Goal: Transaction & Acquisition: Purchase product/service

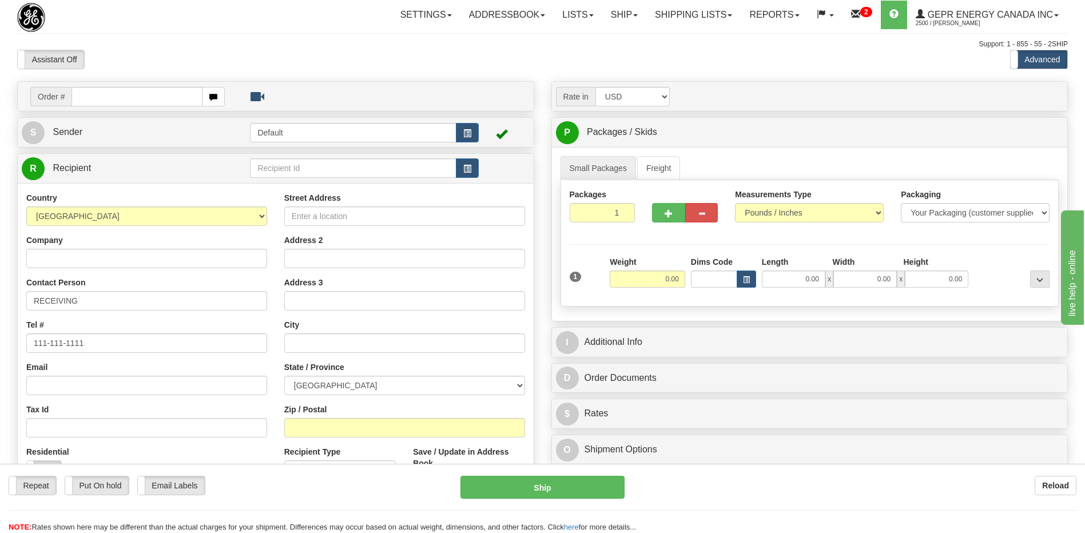
click at [296, 37] on div "Toggle navigation Settings Shipping Preferences Fields Preferences New" at bounding box center [542, 322] width 1085 height 644
click at [148, 409] on div "Tax Id" at bounding box center [146, 421] width 241 height 34
click at [671, 16] on link "Shipping lists" at bounding box center [693, 15] width 94 height 29
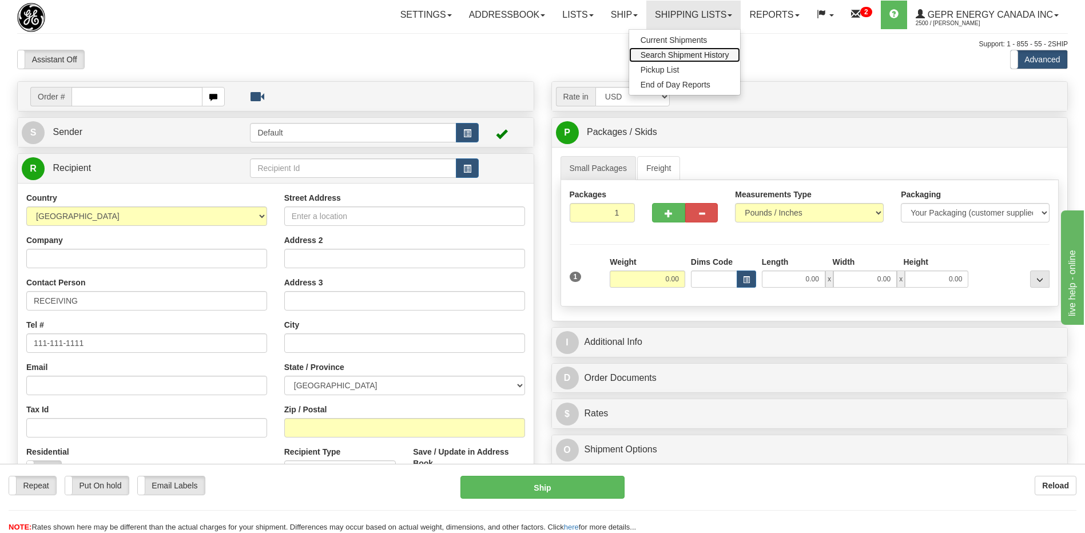
click at [666, 53] on span "Search Shipment History" at bounding box center [684, 54] width 89 height 9
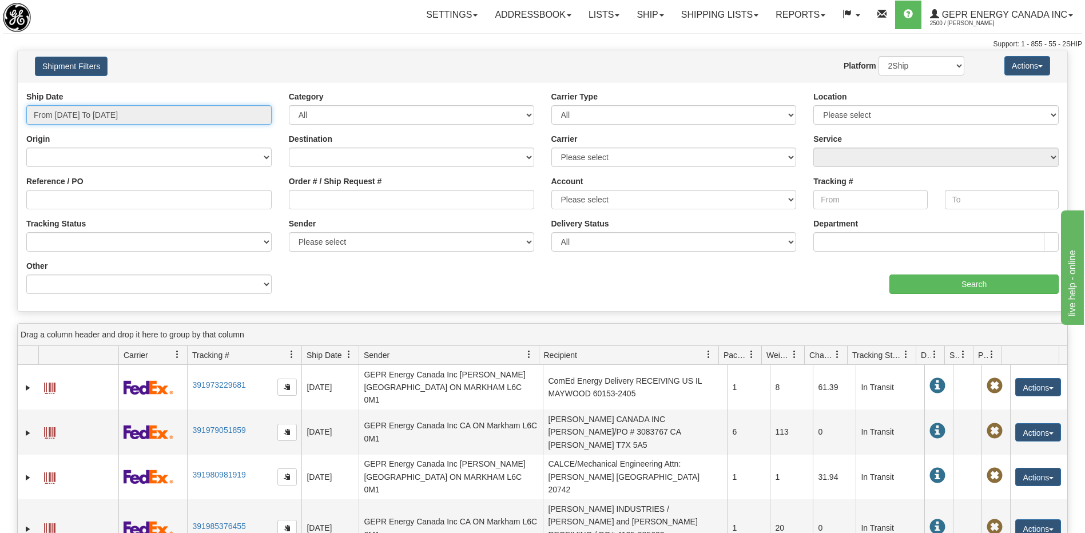
click at [140, 116] on input "From 08/11/2025 To 08/12/2025" at bounding box center [148, 114] width 245 height 19
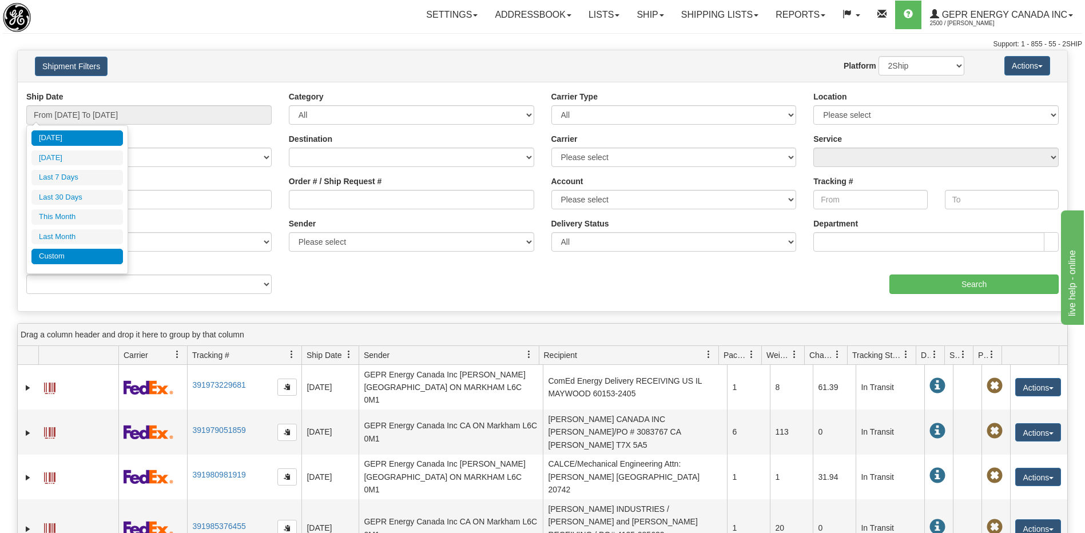
click at [75, 258] on li "Custom" at bounding box center [76, 256] width 91 height 15
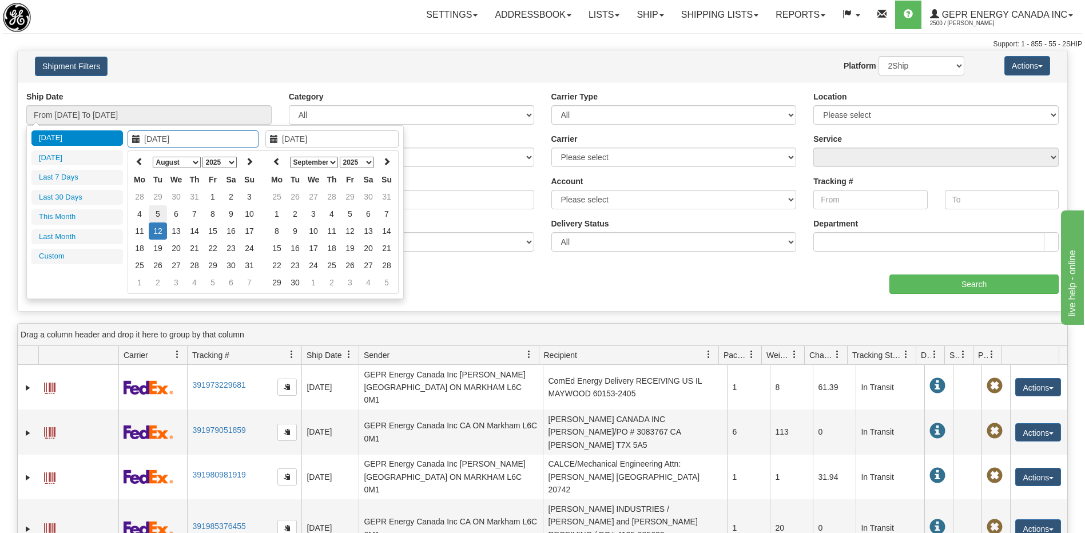
type input "08/05/2025"
click at [161, 218] on td "5" at bounding box center [158, 213] width 18 height 17
click at [279, 160] on icon at bounding box center [277, 161] width 8 height 8
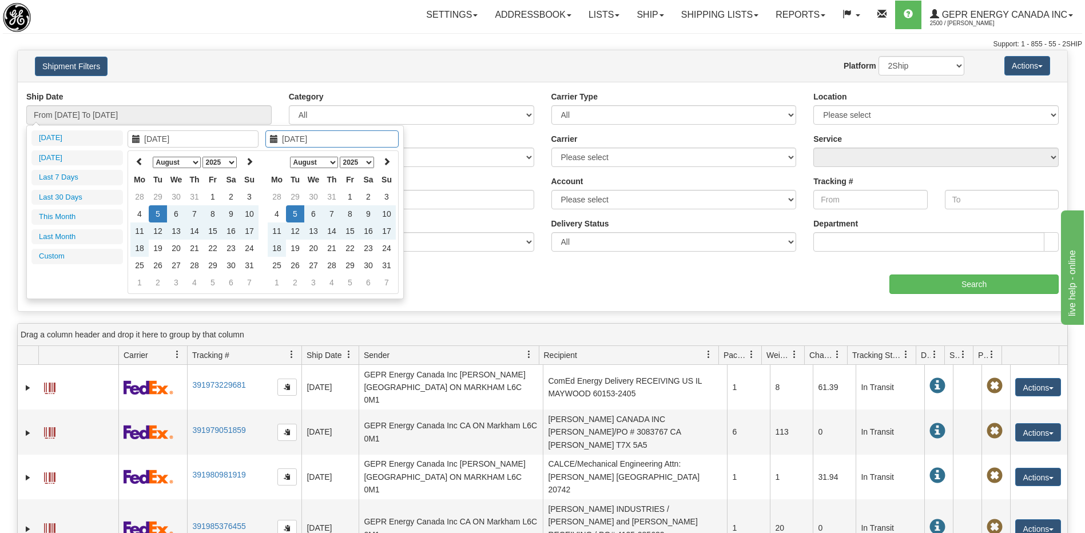
type input "08/05/2025"
click at [299, 214] on td "5" at bounding box center [295, 213] width 18 height 17
type input "From 08/05/2025 To 08/05/2025"
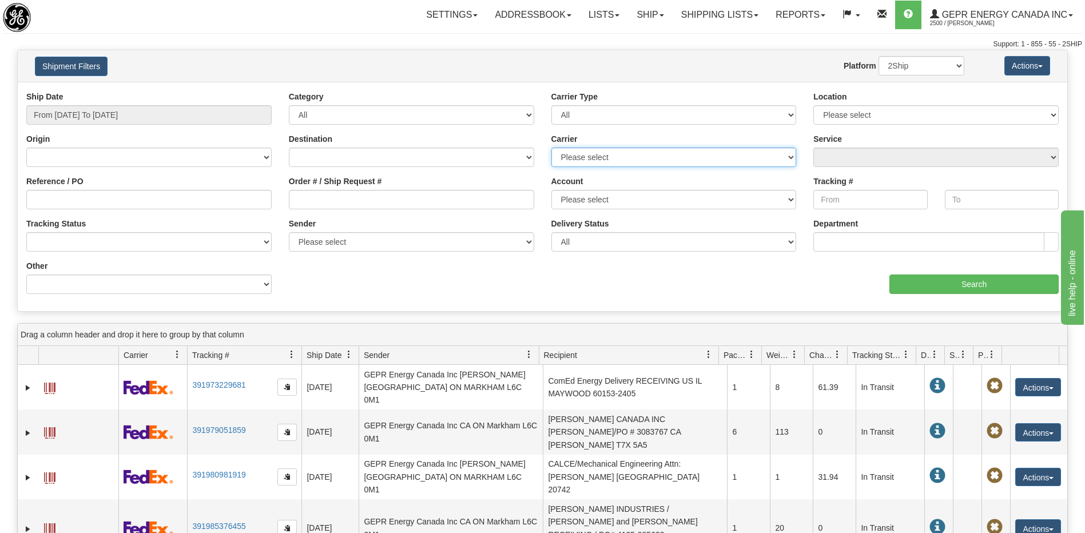
click at [572, 160] on select "Please select 2Ship Today DHL FedEx Express® FedEx® LTL Purolator UPS" at bounding box center [673, 157] width 245 height 19
select select "2"
click at [551, 148] on select "Please select 2Ship Today DHL FedEx Express® FedEx® LTL Purolator UPS" at bounding box center [673, 157] width 245 height 19
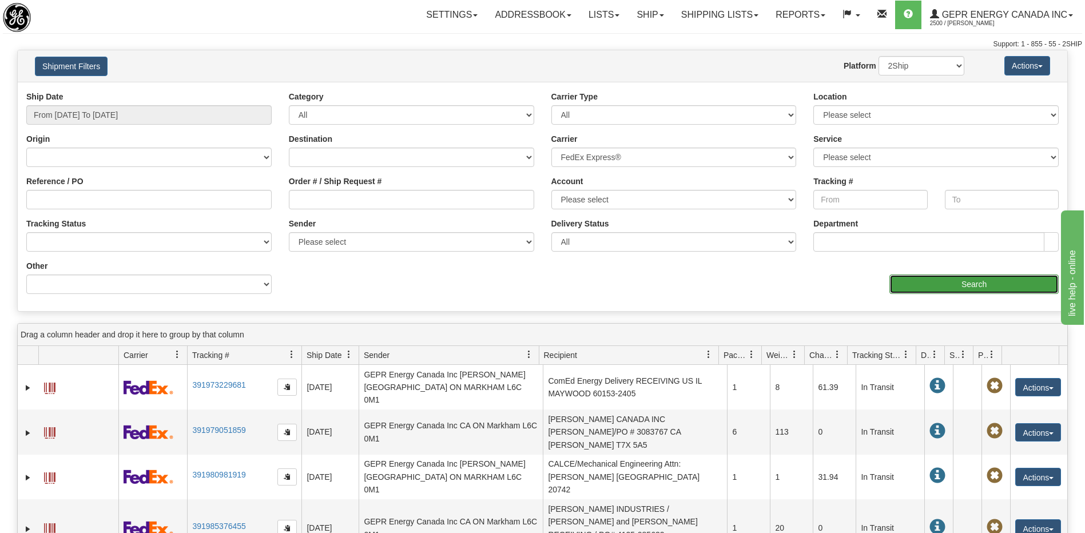
click at [932, 290] on input "Search" at bounding box center [973, 283] width 169 height 19
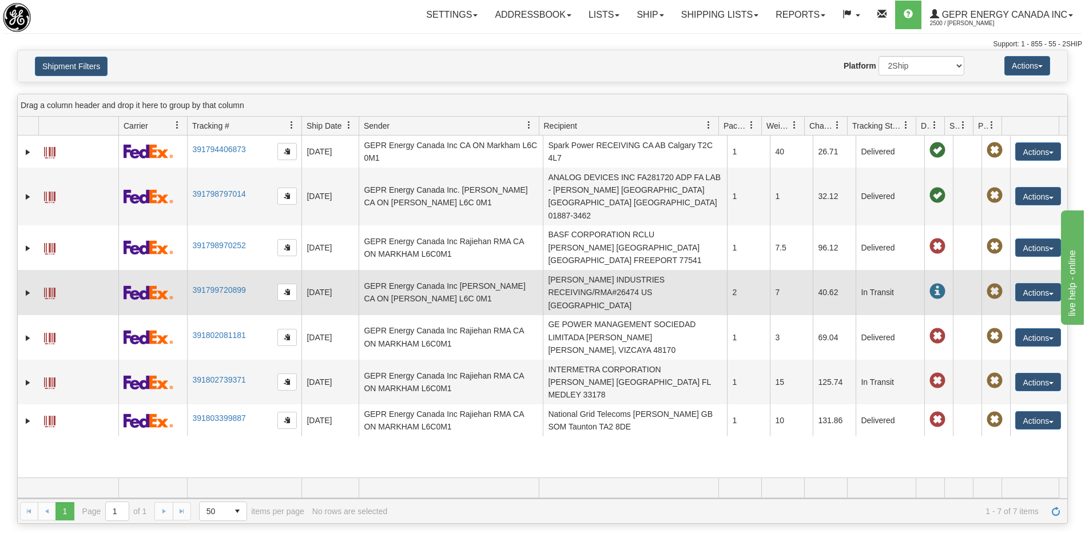
click at [558, 270] on td "MOORE INDUSTRIES RECEIVING/RMA#26474 US CA NORTH HILLS 91343" at bounding box center [635, 292] width 184 height 45
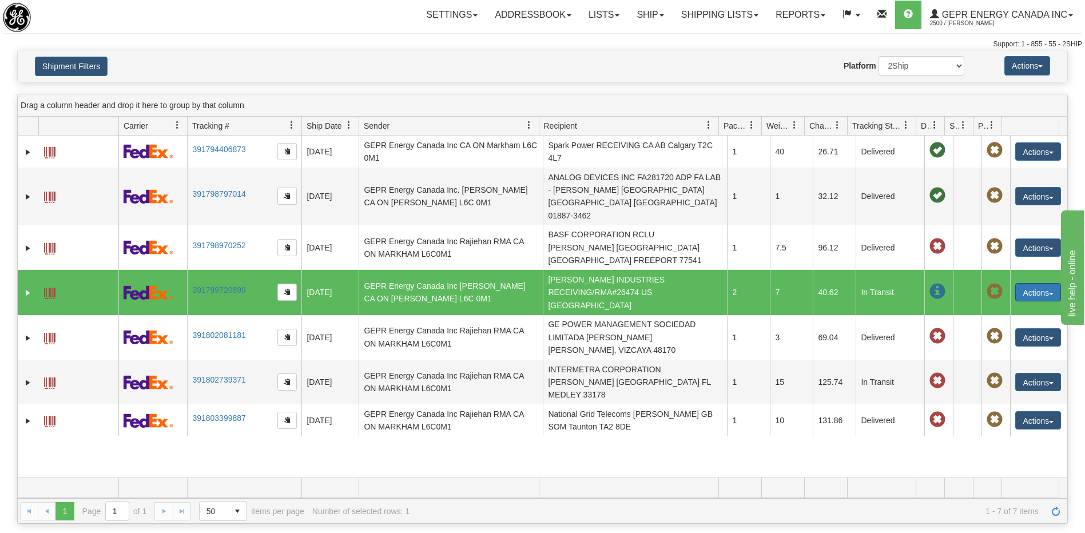
click at [1015, 283] on button "Actions" at bounding box center [1038, 292] width 46 height 18
click at [993, 306] on link "Repeat" at bounding box center [1014, 313] width 91 height 15
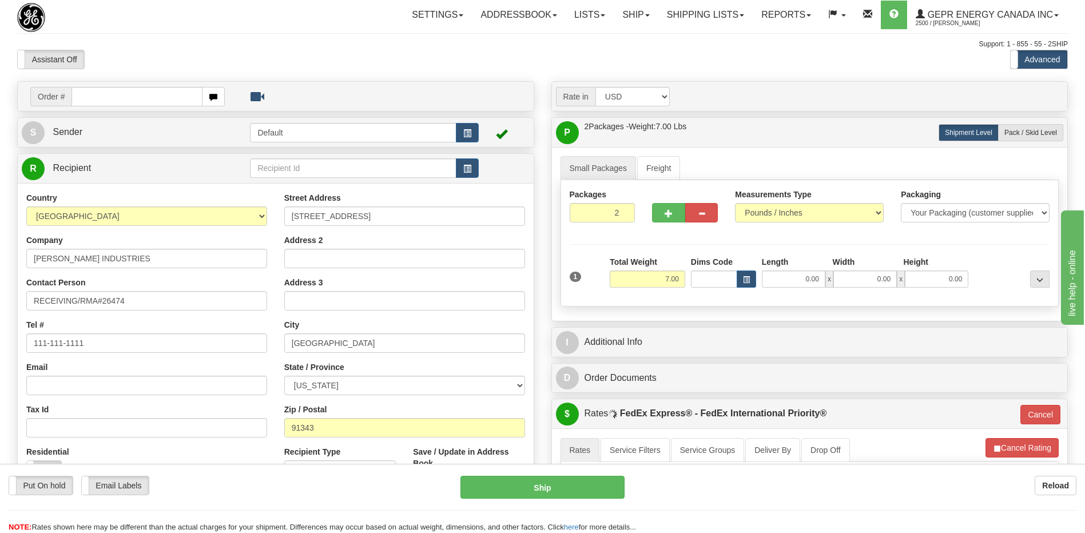
click at [172, 360] on div "Country AFGHANISTAN ALAND ISLANDS ALBANIA ALGERIA AMERICAN SAMOA ANDORRA ANGOLA…" at bounding box center [147, 340] width 258 height 296
click at [477, 128] on button "button" at bounding box center [467, 132] width 23 height 19
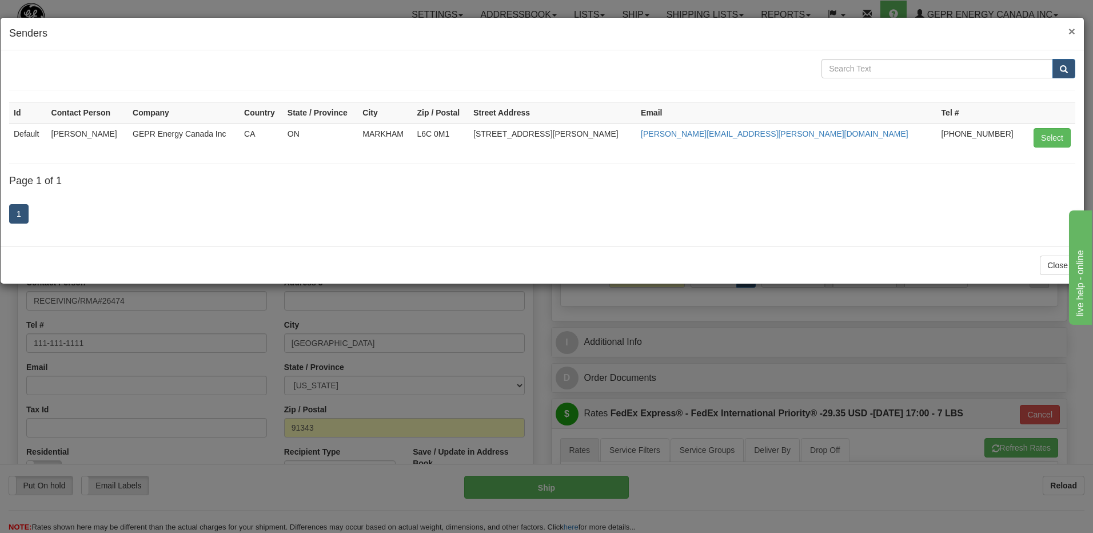
click at [1073, 27] on span "×" at bounding box center [1072, 31] width 7 height 13
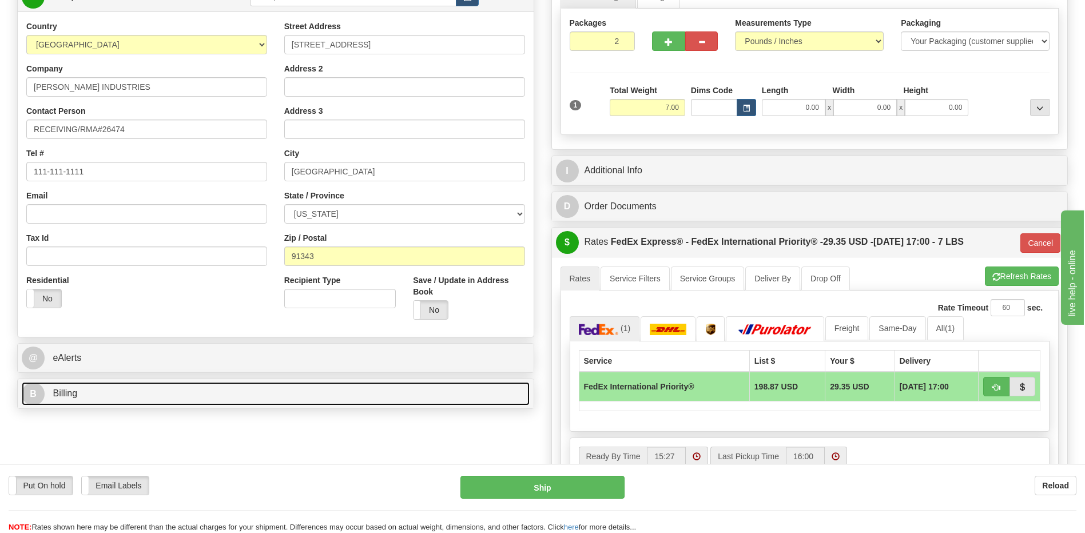
click at [266, 389] on link "B Billing" at bounding box center [276, 393] width 508 height 23
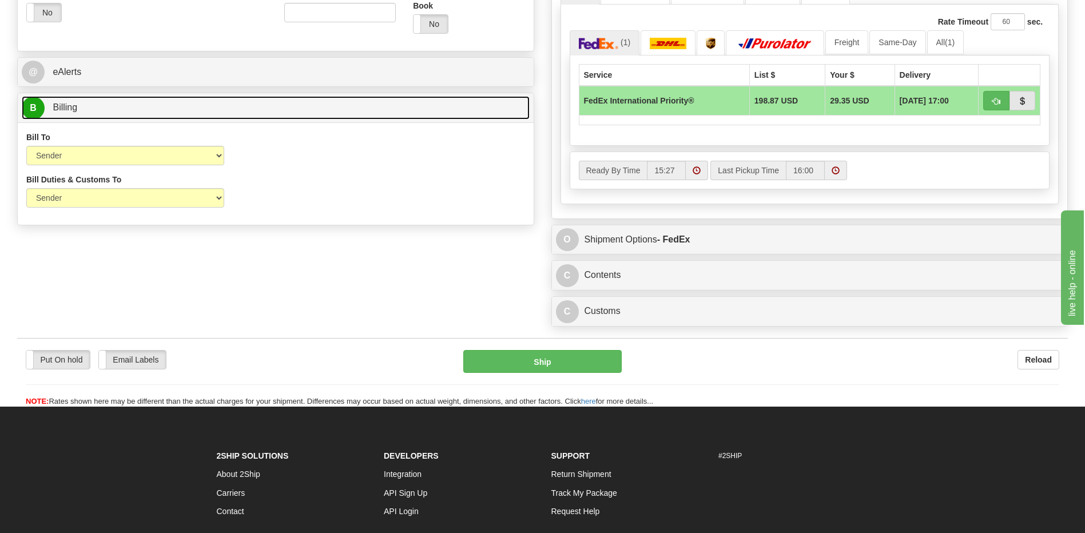
scroll to position [286, 0]
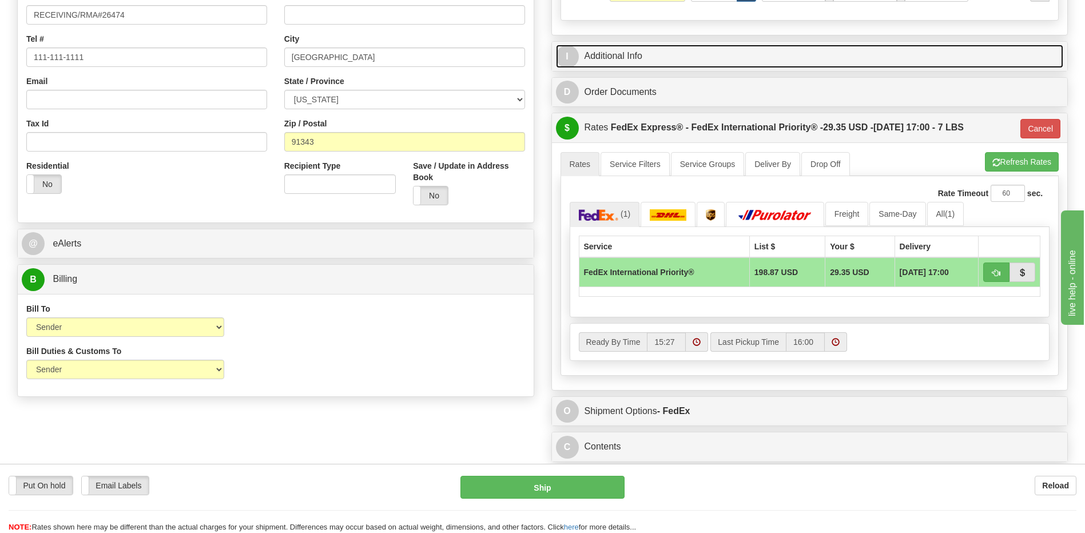
click at [623, 59] on link "I Additional Info" at bounding box center [810, 56] width 508 height 23
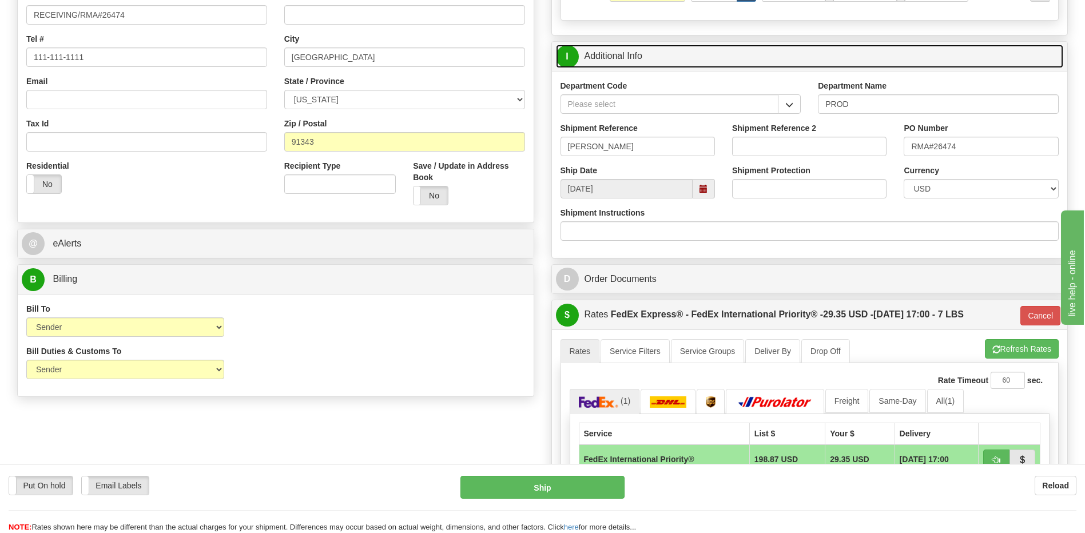
click at [623, 59] on link "I Additional Info" at bounding box center [810, 56] width 508 height 23
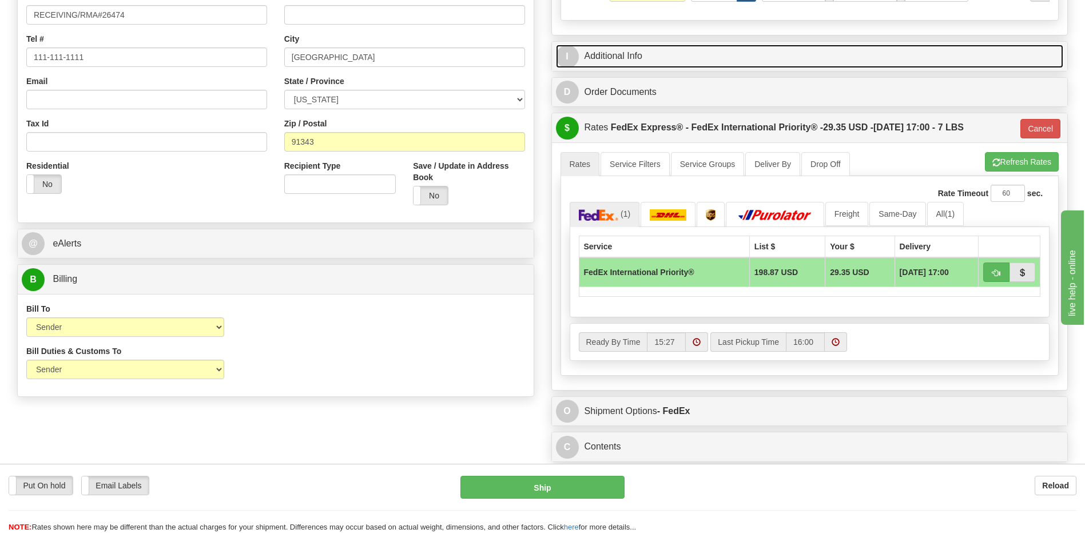
click at [623, 59] on link "I Additional Info" at bounding box center [810, 56] width 508 height 23
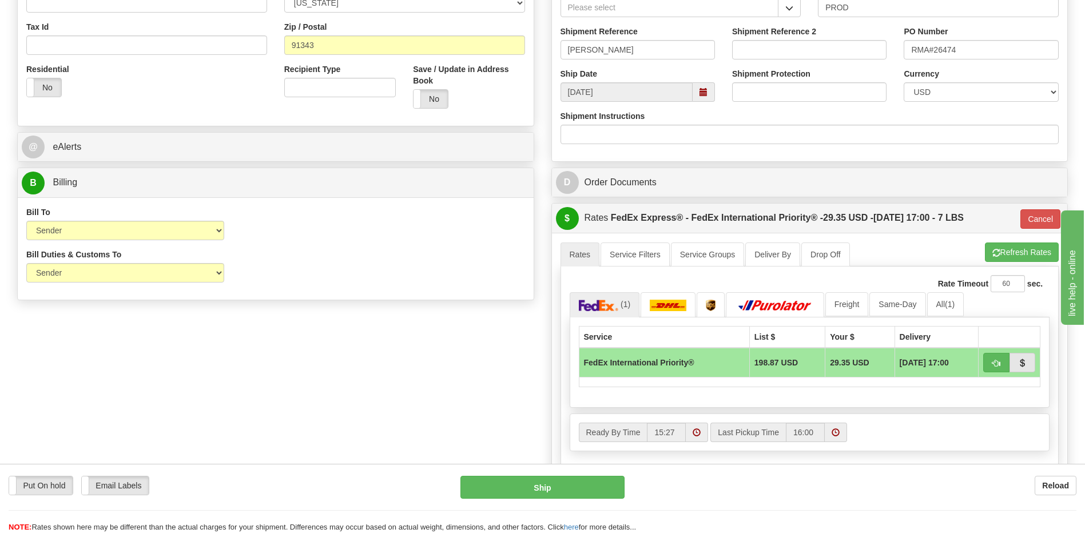
scroll to position [400, 0]
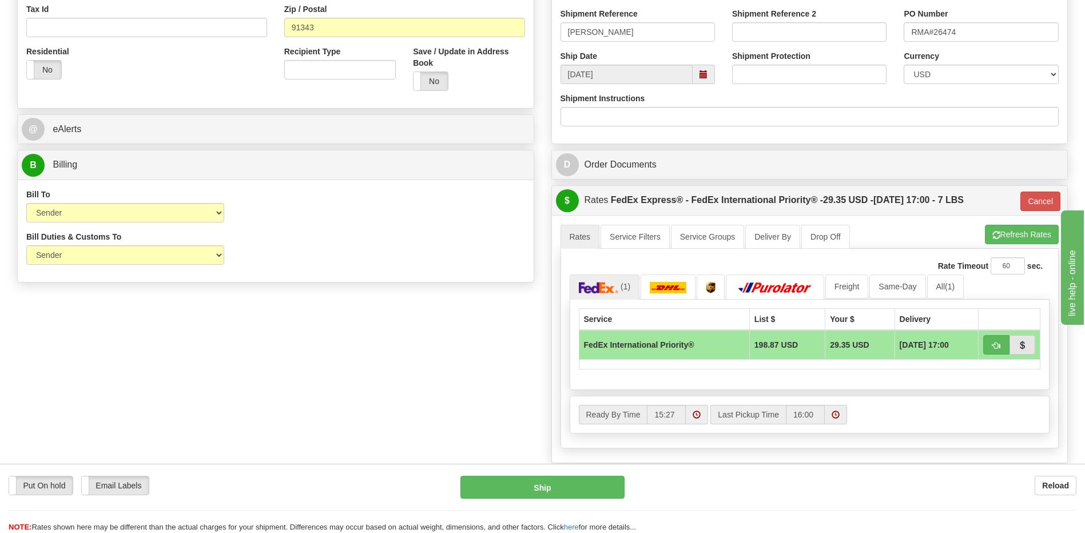
click at [481, 368] on div "Order # S Sender Default" at bounding box center [543, 129] width 1068 height 896
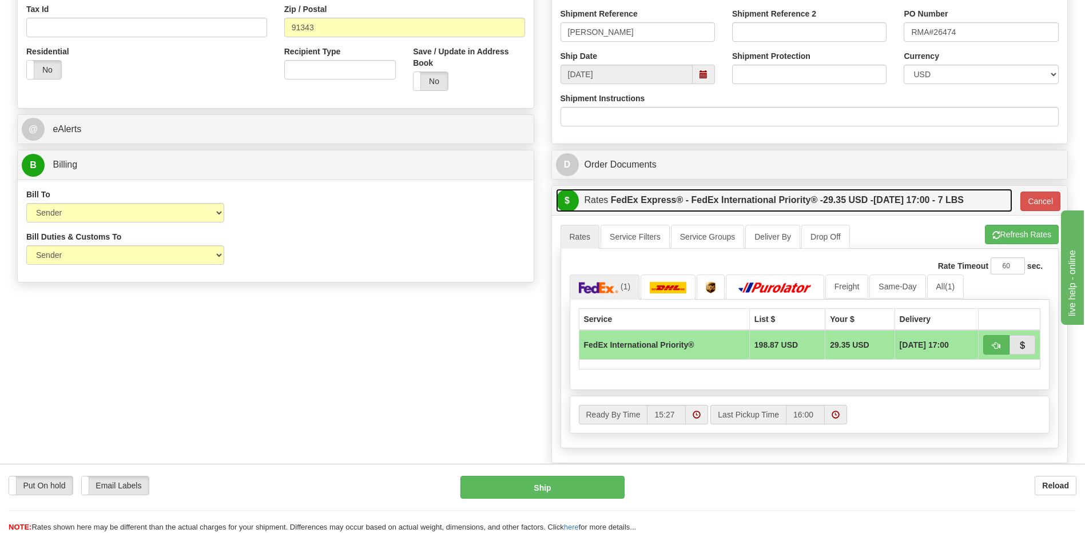
click at [618, 206] on label "FedEx Express® - FedEx International Priority® - 29.35 USD - 08/13/2025 17:00 -…" at bounding box center [787, 200] width 353 height 23
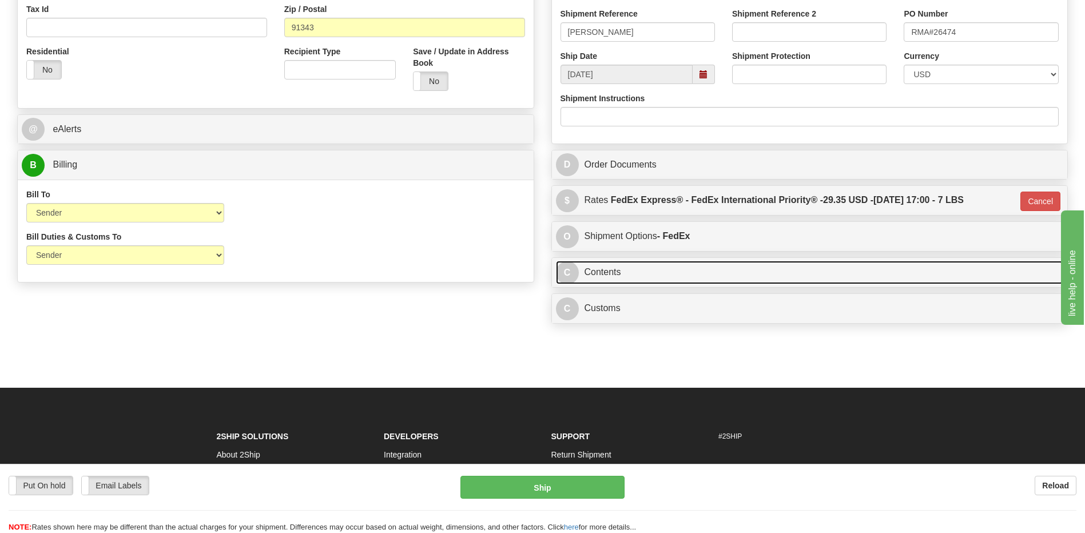
click at [618, 277] on link "C Contents" at bounding box center [810, 272] width 508 height 23
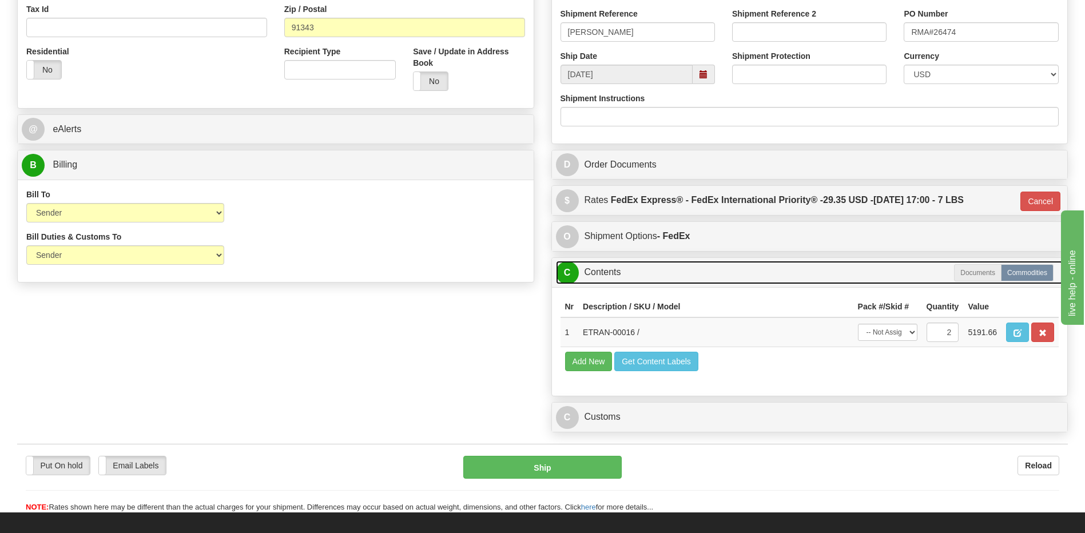
click at [597, 272] on link "C Contents" at bounding box center [810, 272] width 508 height 23
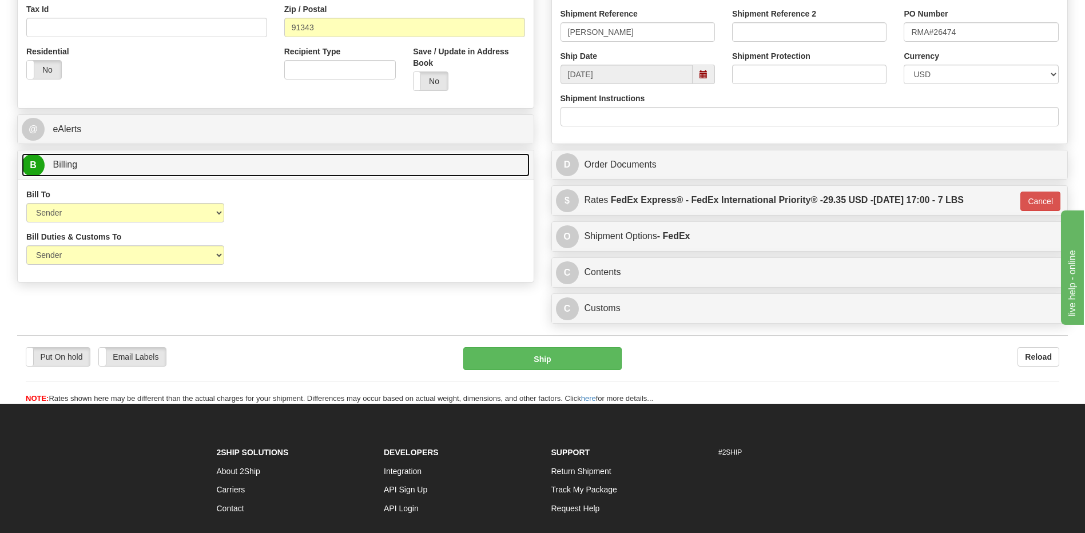
click at [349, 168] on link "B Billing" at bounding box center [276, 164] width 508 height 23
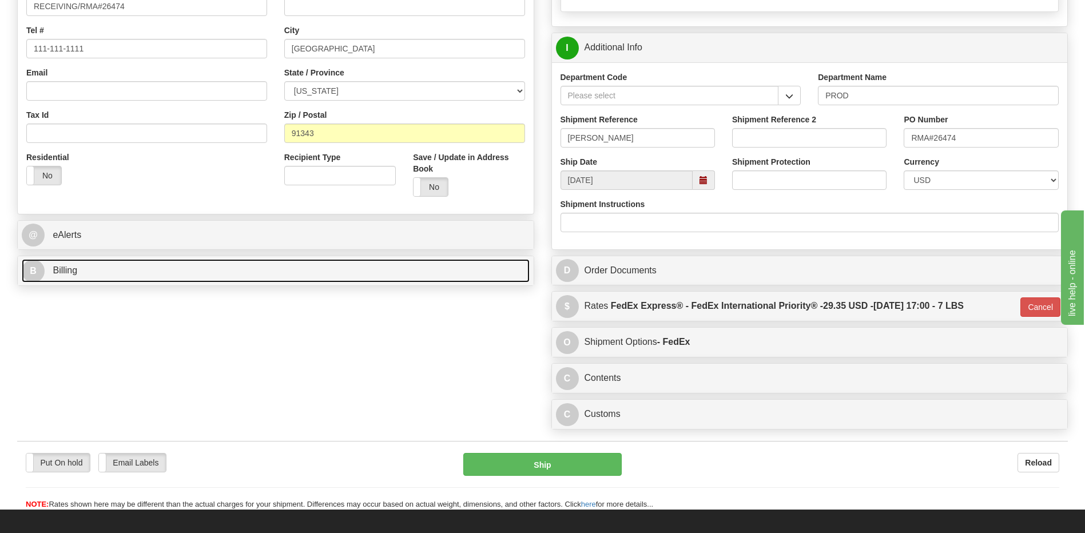
scroll to position [172, 0]
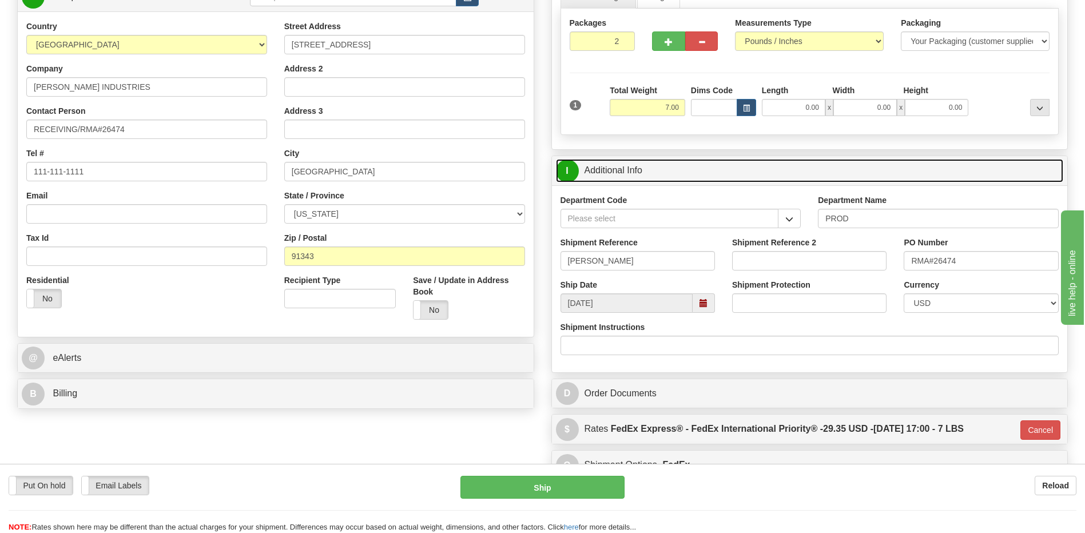
click at [647, 176] on link "I Additional Info" at bounding box center [810, 170] width 508 height 23
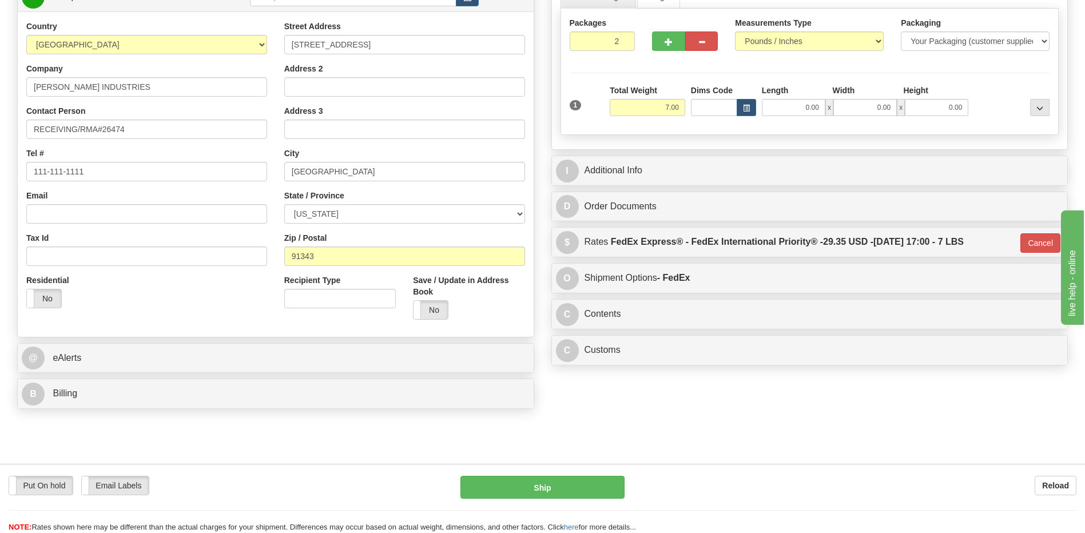
click at [212, 301] on div "Residential Yes No" at bounding box center [147, 295] width 258 height 42
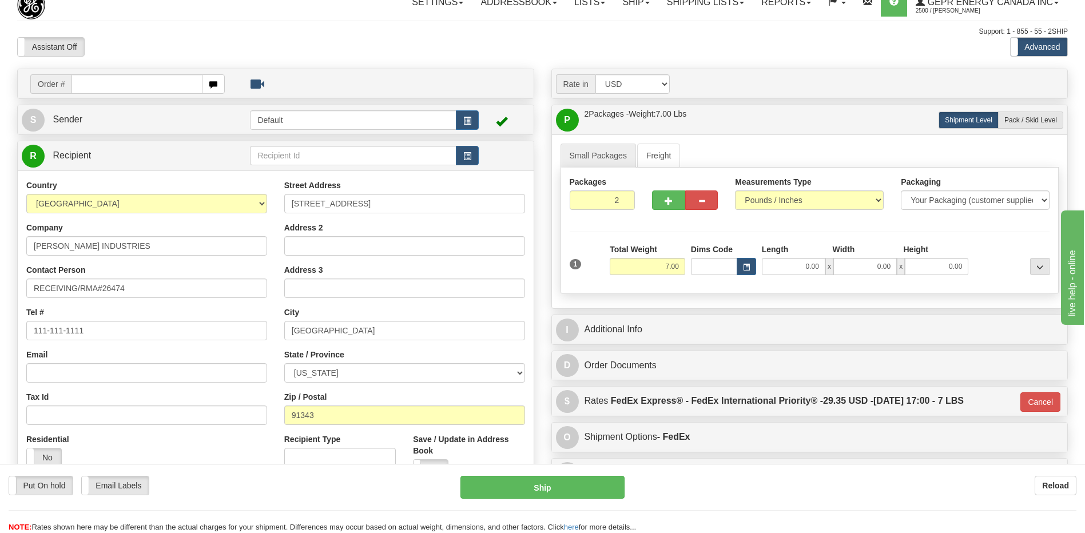
scroll to position [0, 0]
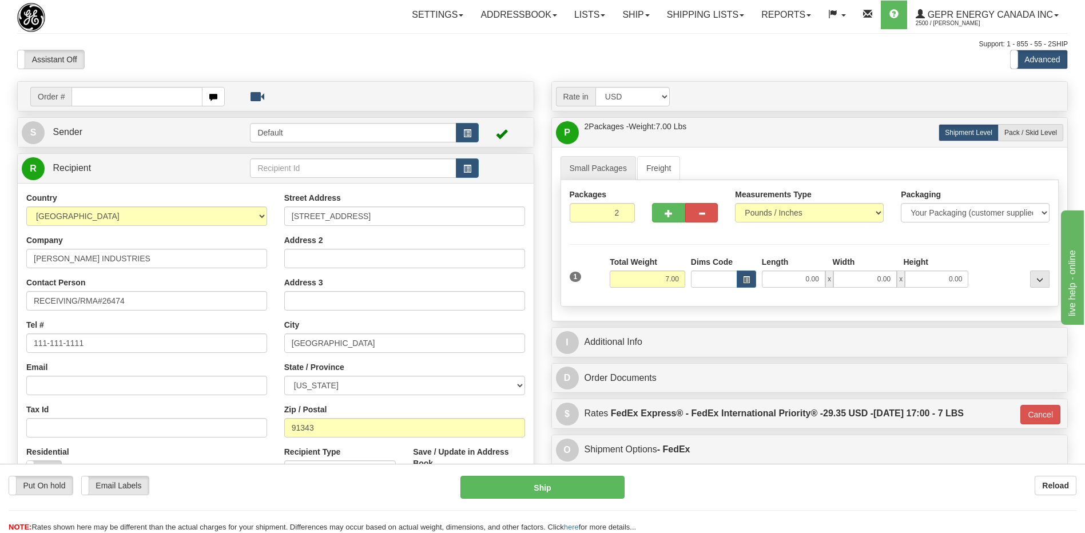
click at [444, 58] on div "Assistant On Assistant Off Do a return Do a return" at bounding box center [231, 59] width 445 height 19
click at [628, 17] on link "Ship" at bounding box center [636, 15] width 44 height 29
click at [580, 41] on span "Ship Screen" at bounding box center [587, 39] width 43 height 9
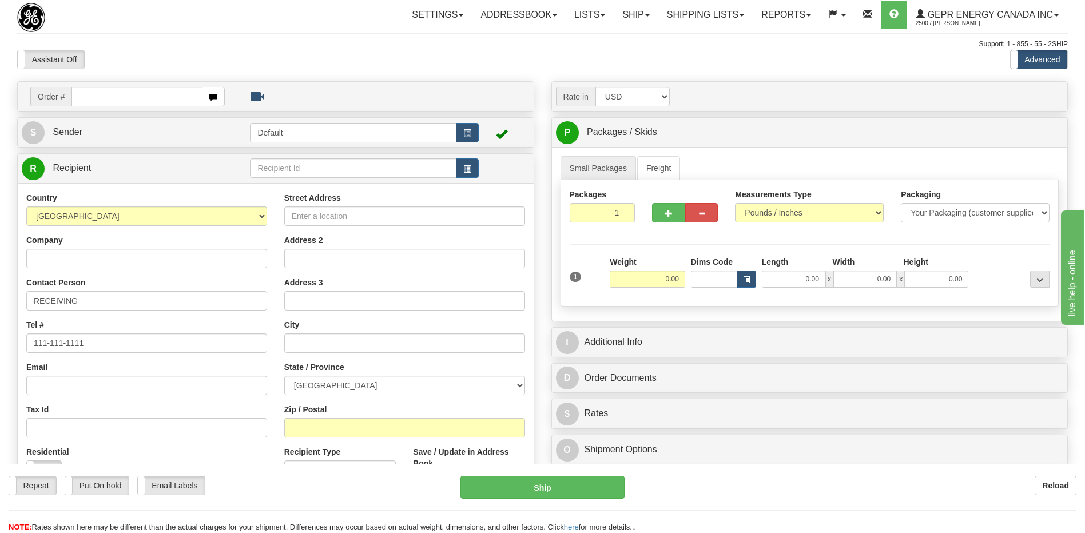
click at [363, 46] on div "Support: 1 - 855 - 55 - 2SHIP" at bounding box center [542, 44] width 1050 height 10
click at [697, 8] on link "Shipping lists" at bounding box center [705, 15] width 94 height 29
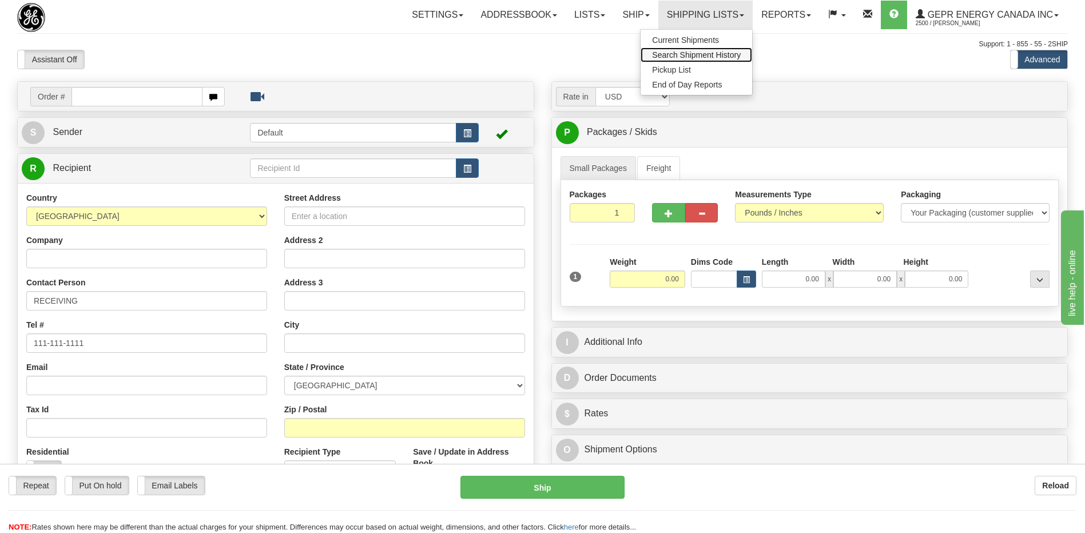
click at [674, 57] on span "Search Shipment History" at bounding box center [696, 54] width 89 height 9
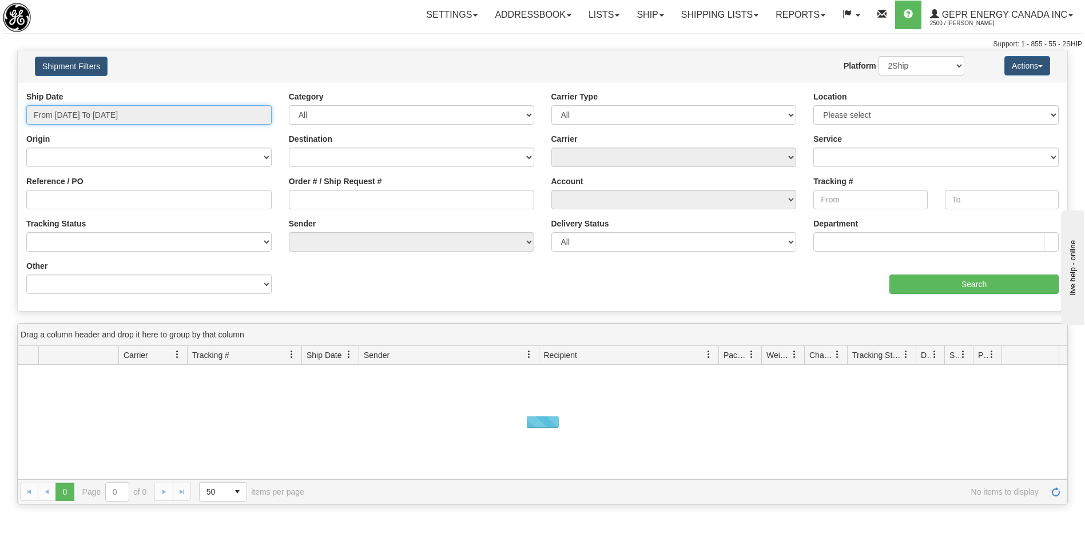
type input "[DATE]"
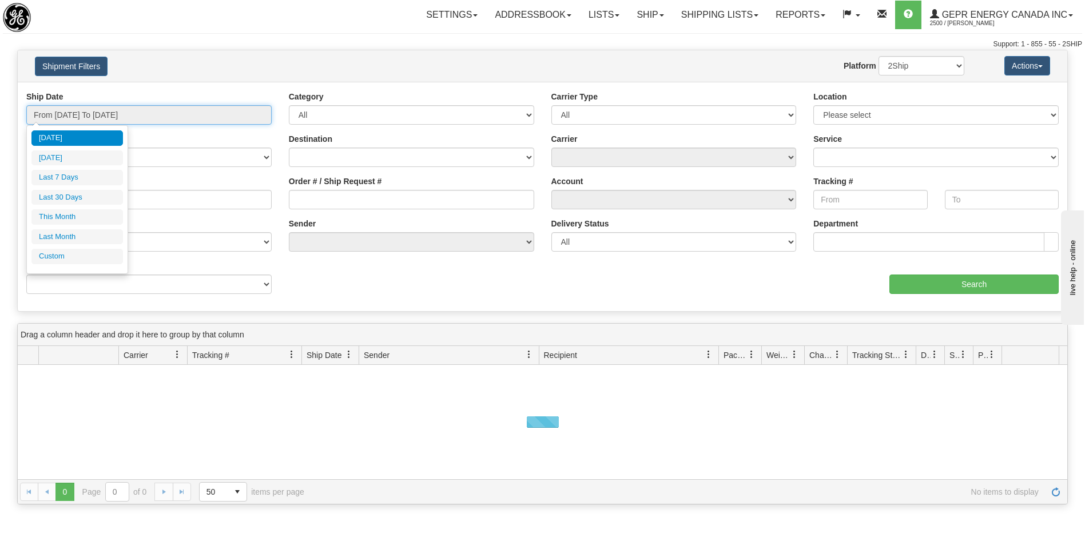
click at [121, 108] on input "From [DATE] To [DATE]" at bounding box center [148, 114] width 245 height 19
type input "[DATE]"
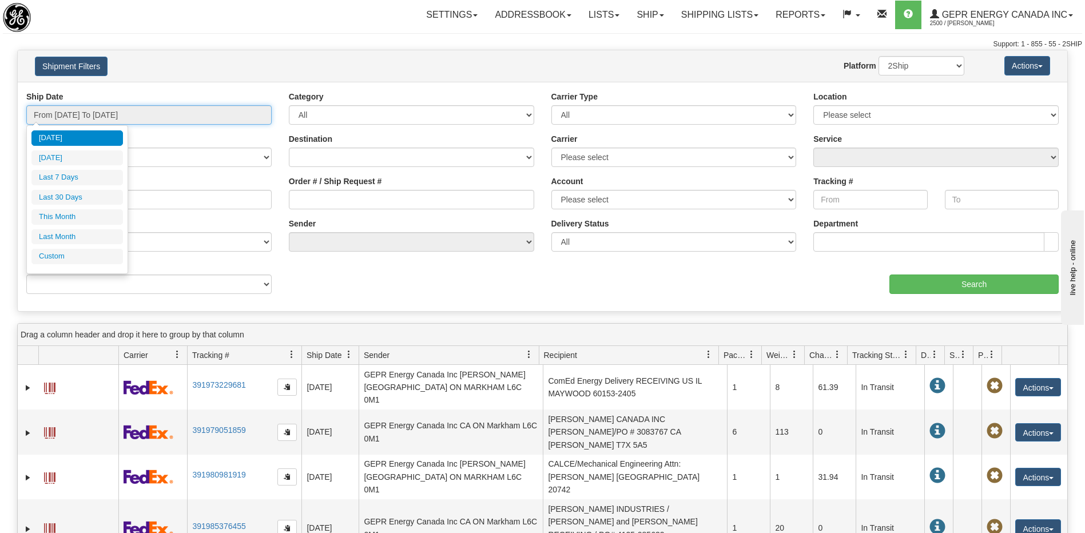
type input "08/01/2025"
type input "08/31/2025"
type input "[DATE]"
type input "07/01/2025"
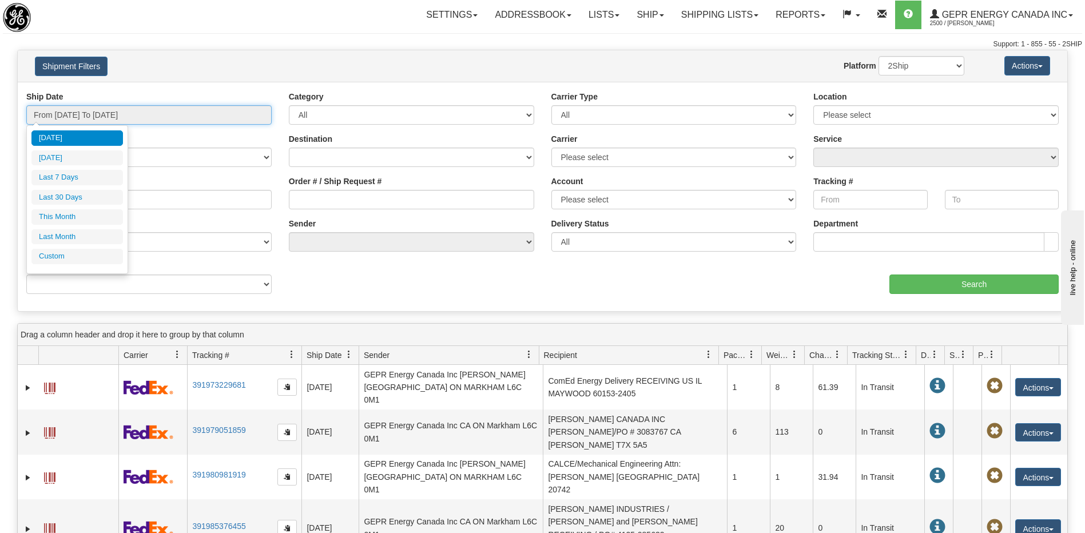
type input "07/31/2025"
type input "[DATE]"
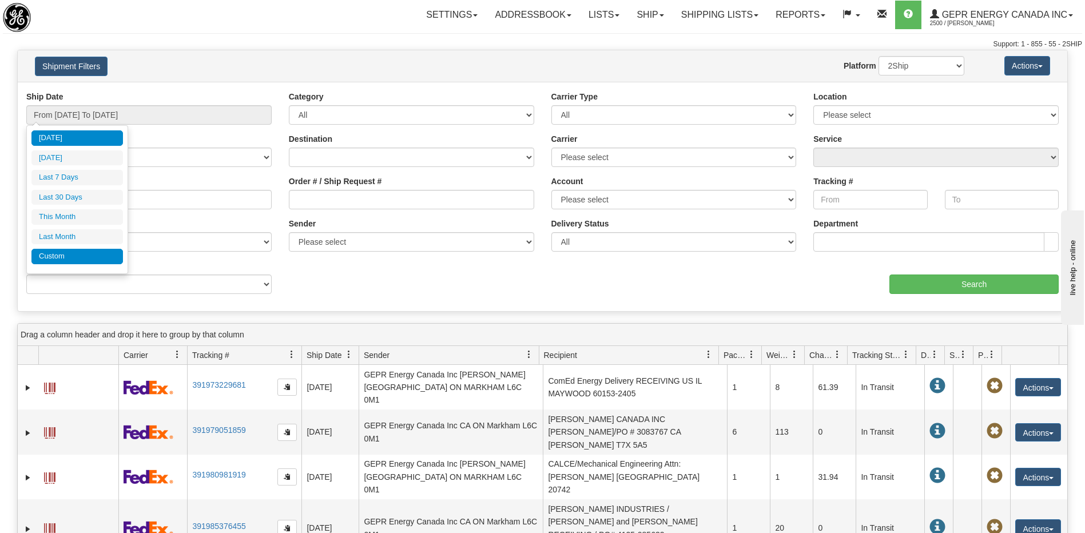
click at [86, 255] on li "Custom" at bounding box center [76, 256] width 91 height 15
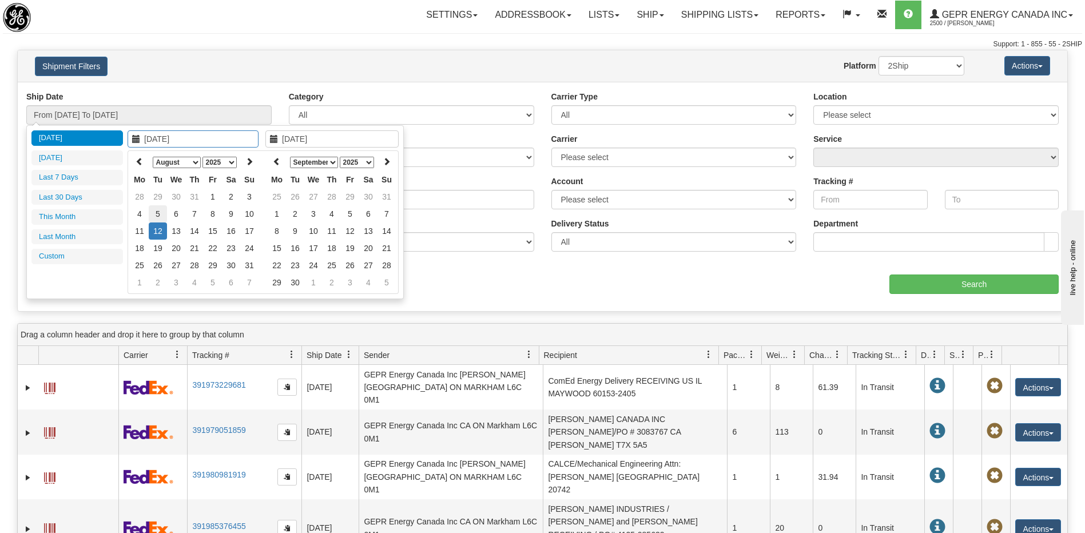
type input "08/05/2025"
click at [158, 216] on td "5" at bounding box center [158, 213] width 18 height 17
click at [273, 160] on icon at bounding box center [277, 161] width 8 height 8
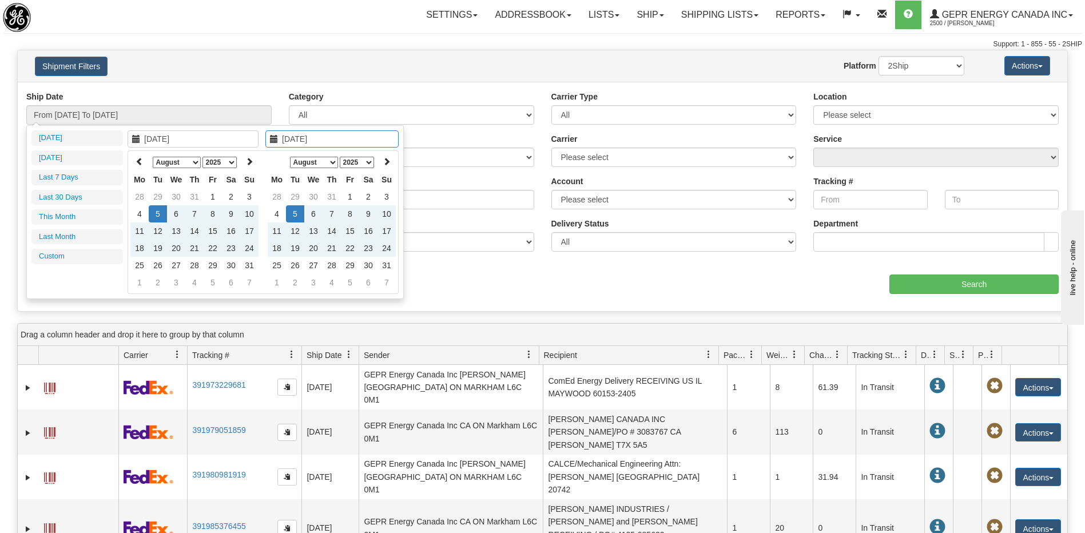
type input "08/05/2025"
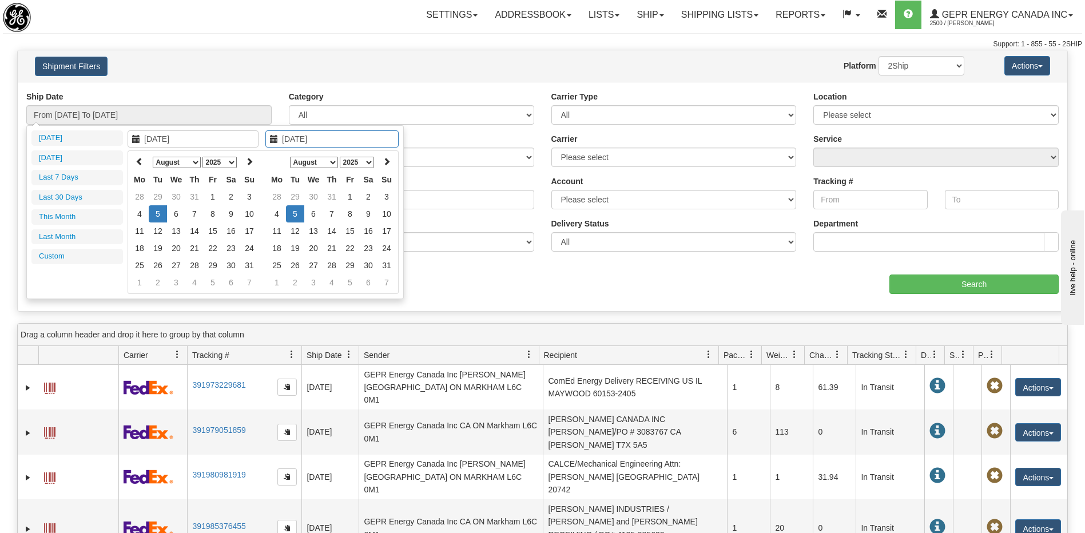
click at [300, 214] on td "5" at bounding box center [295, 213] width 18 height 17
type input "From 08/05/2025 To 08/05/2025"
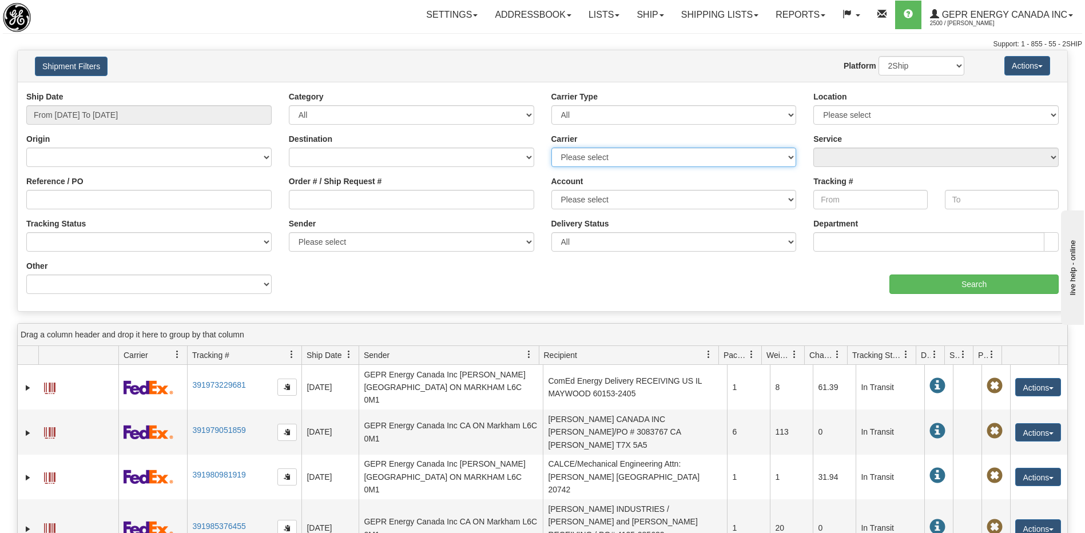
click at [610, 157] on select "Please select 2Ship Today DHL FedEx Express® FedEx® LTL Purolator UPS" at bounding box center [673, 157] width 245 height 19
select select "2"
click at [551, 148] on select "Please select 2Ship Today DHL FedEx Express® FedEx® LTL Purolator UPS" at bounding box center [673, 157] width 245 height 19
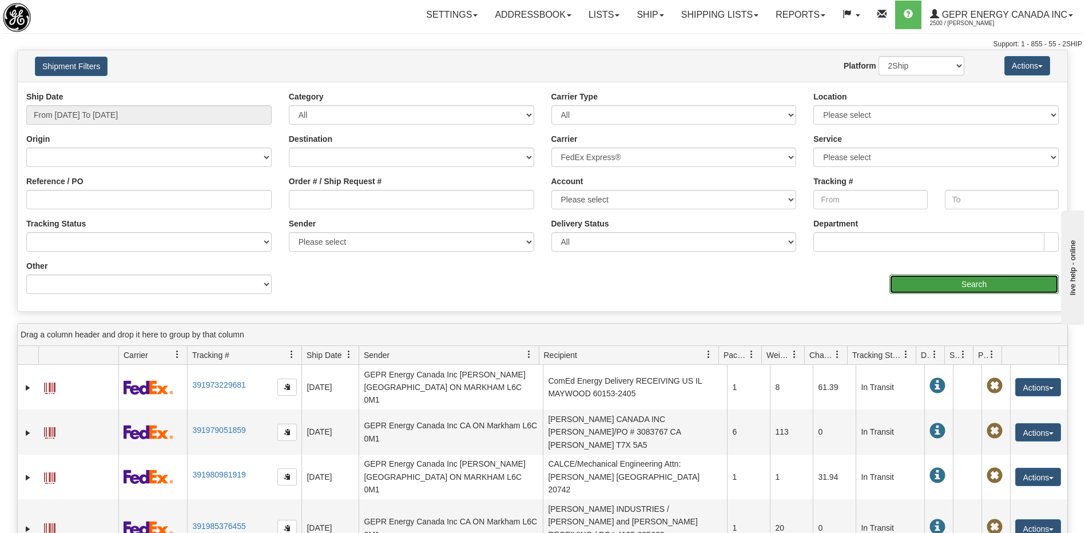
click at [916, 282] on input "Search" at bounding box center [973, 283] width 169 height 19
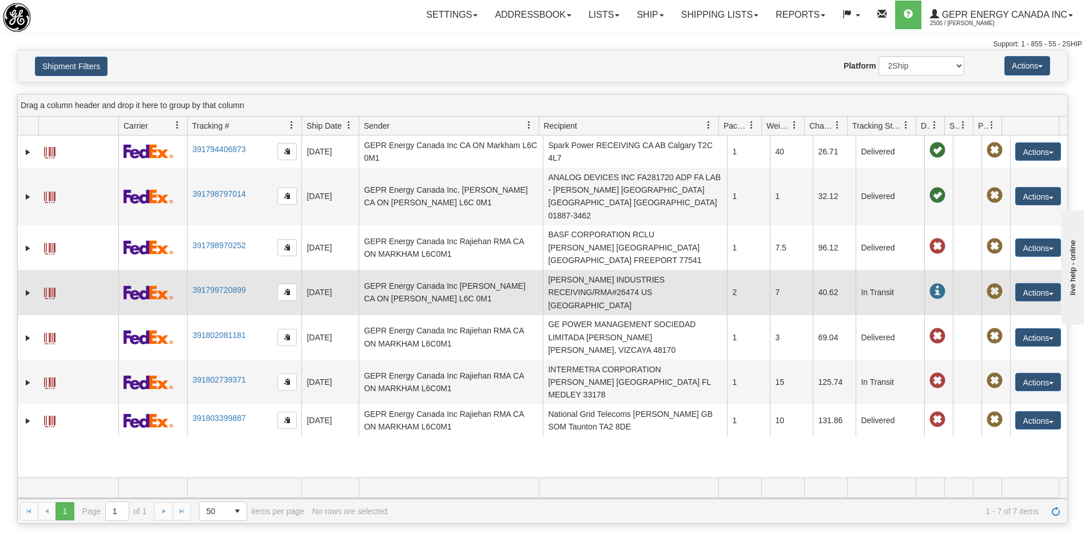
click at [583, 270] on td "MOORE INDUSTRIES RECEIVING/RMA#26474 US CA NORTH HILLS 91343" at bounding box center [635, 292] width 184 height 45
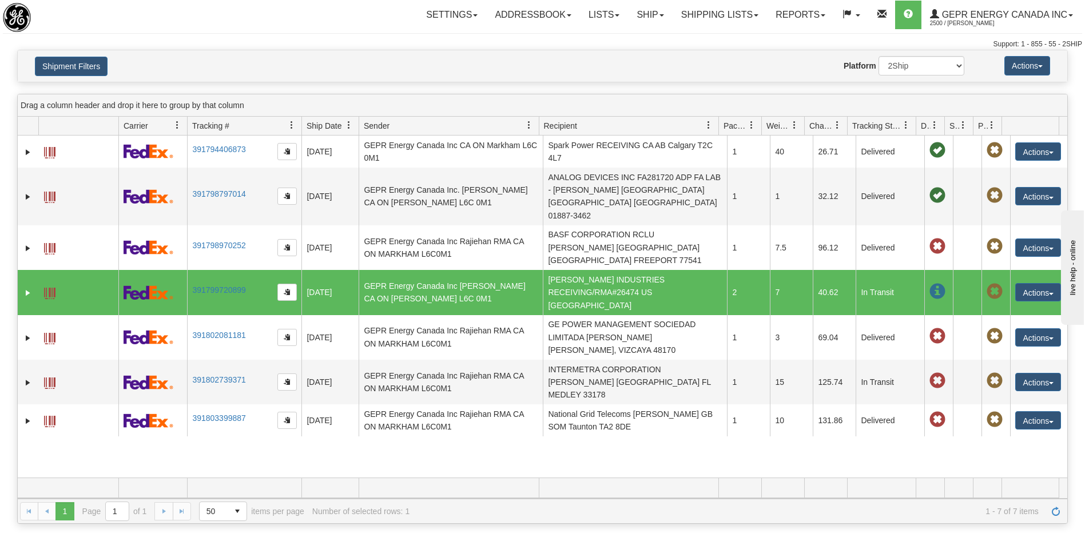
click at [51, 288] on span at bounding box center [49, 293] width 11 height 11
click at [315, 456] on div "31399982 2500 391794406873 08/05/2025 08/05/2025 02:08:08 PM GEPR Energy Canada…" at bounding box center [542, 307] width 1049 height 342
click at [1016, 283] on button "Actions" at bounding box center [1038, 292] width 46 height 18
click at [994, 321] on link "Return" at bounding box center [1014, 328] width 91 height 15
click at [1020, 283] on button "Actions" at bounding box center [1038, 292] width 46 height 18
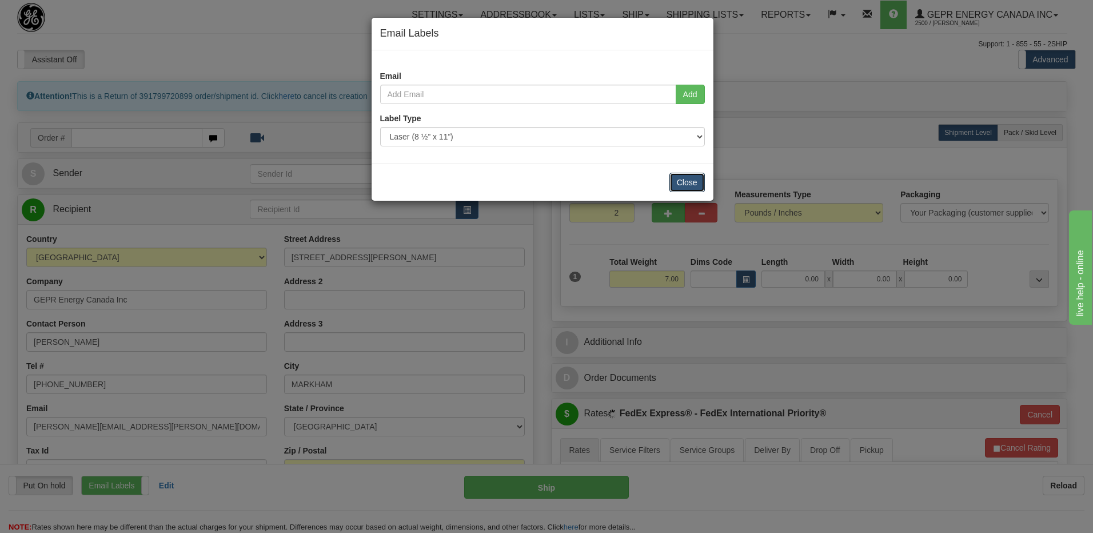
click at [691, 187] on button "Close" at bounding box center [687, 182] width 35 height 19
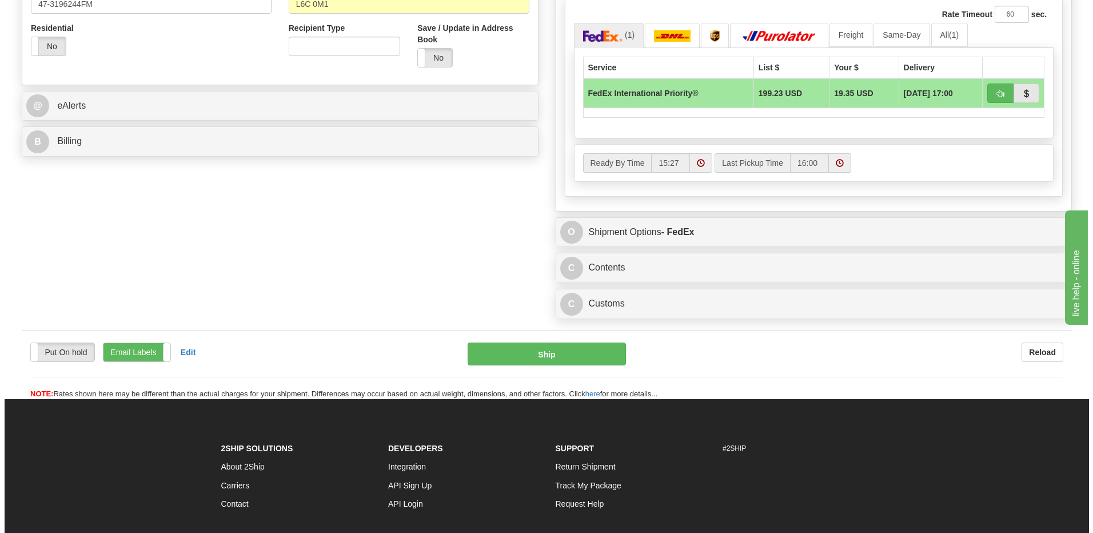
scroll to position [515, 0]
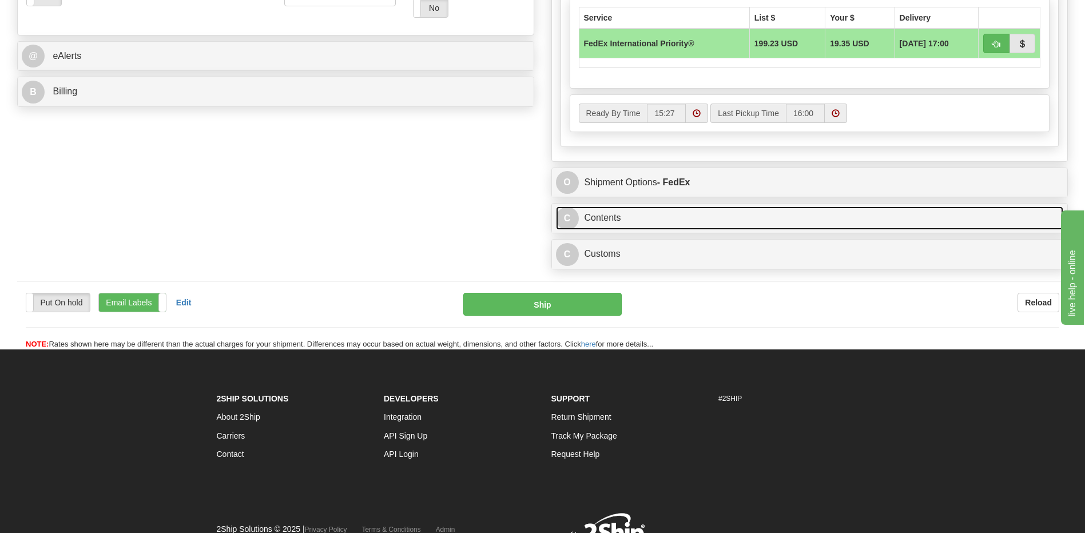
click at [639, 218] on link "C Contents" at bounding box center [810, 217] width 508 height 23
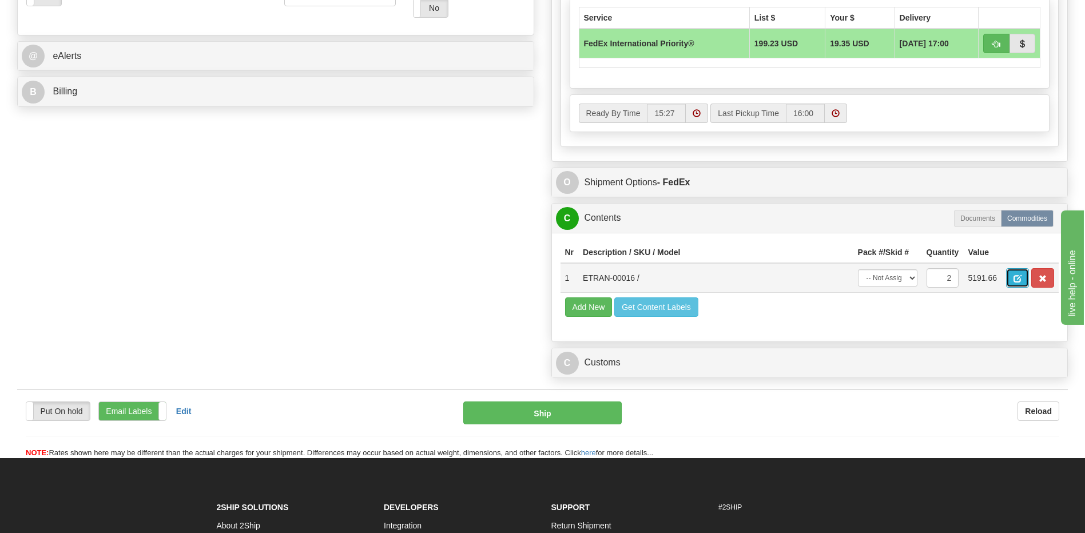
click at [1018, 276] on span "button" at bounding box center [1017, 278] width 8 height 7
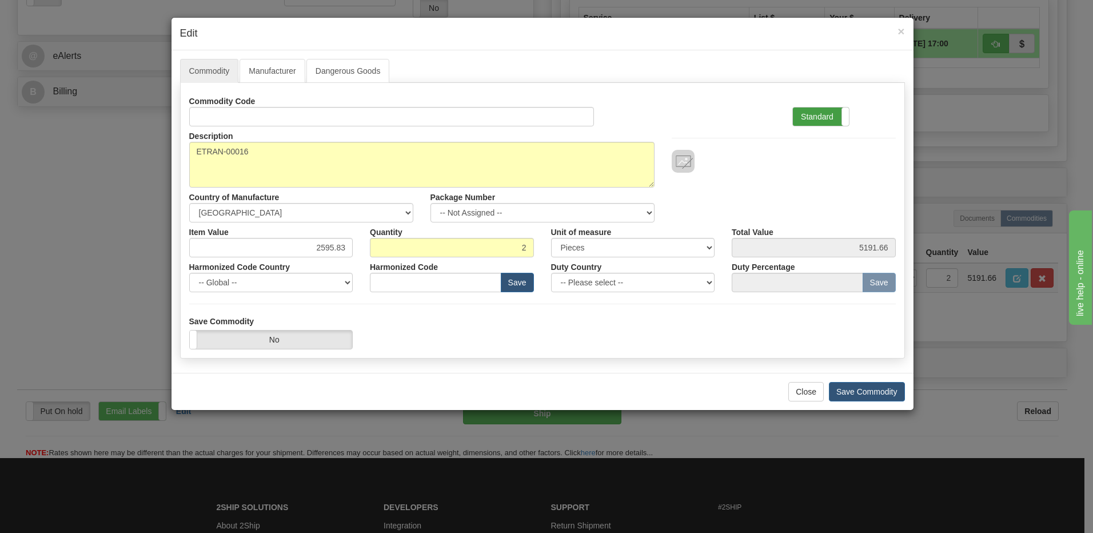
click at [823, 112] on label "Standard" at bounding box center [821, 117] width 56 height 18
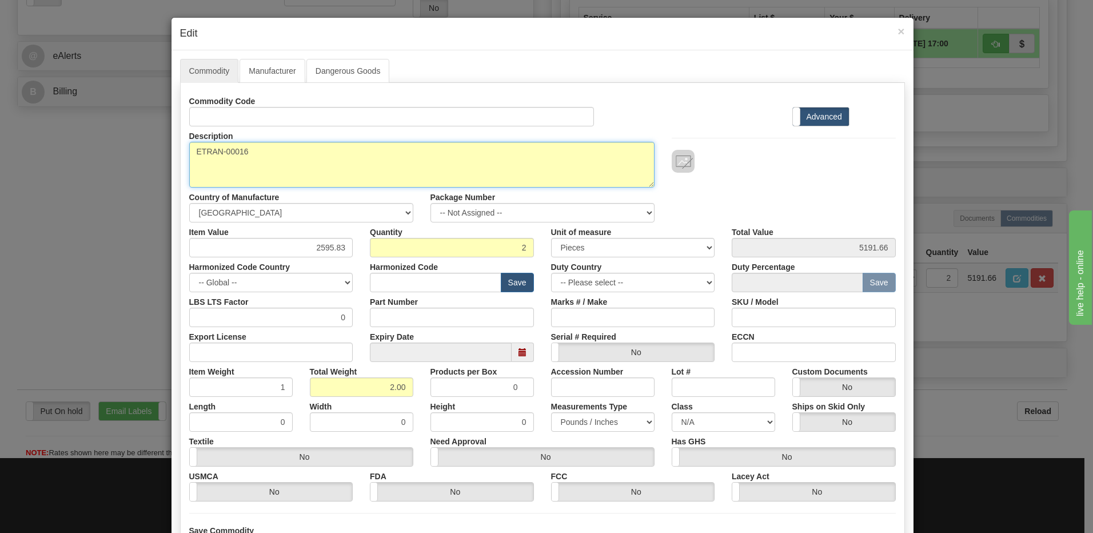
drag, startPoint x: 256, startPoint y: 157, endPoint x: 170, endPoint y: 152, distance: 85.9
click at [172, 152] on div "Commodity Manufacturer Dangerous Goods Commodity Code Standard Advanced Descrip…" at bounding box center [543, 316] width 742 height 532
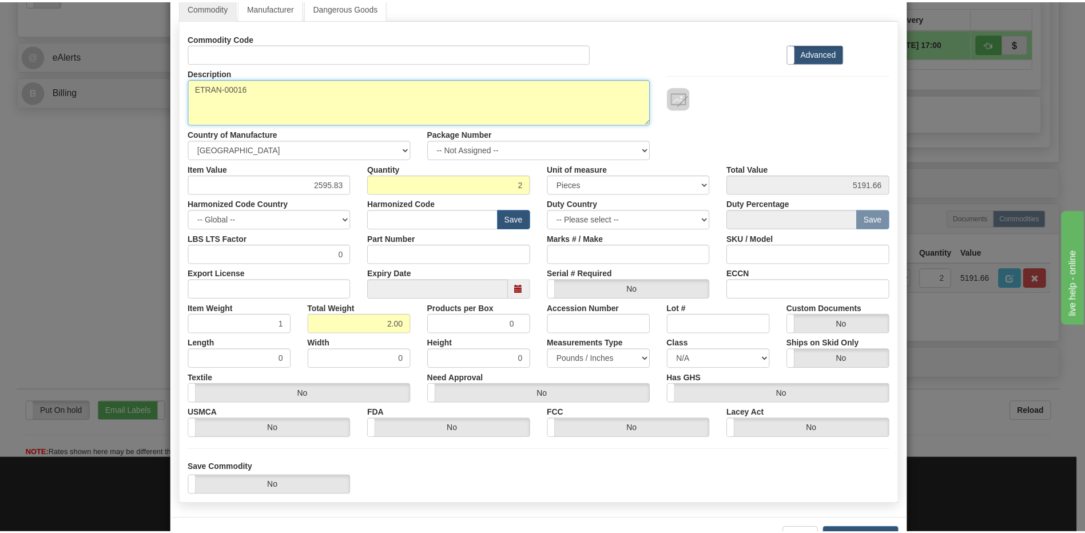
scroll to position [104, 0]
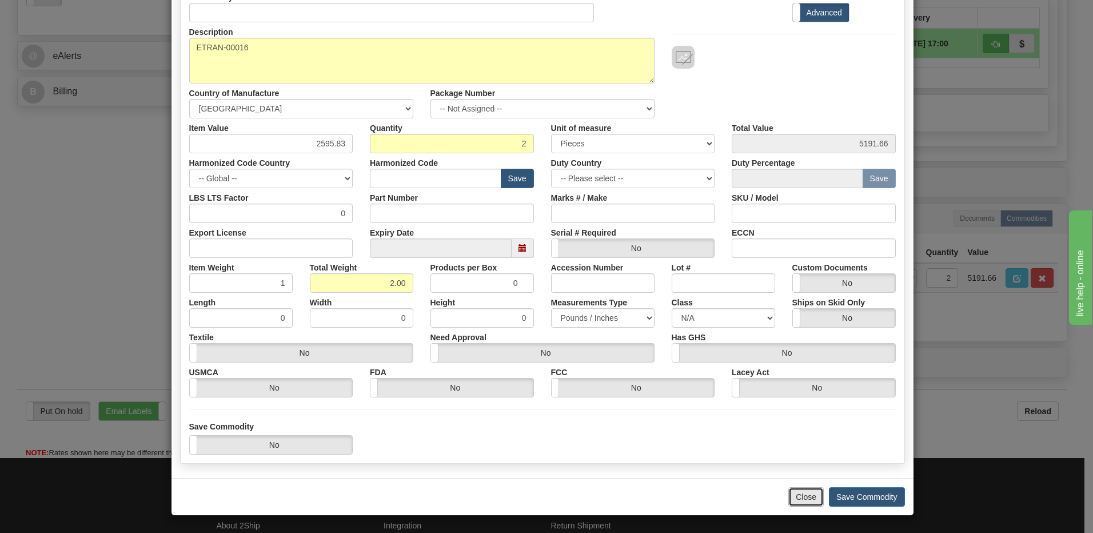
click at [805, 502] on button "Close" at bounding box center [806, 496] width 35 height 19
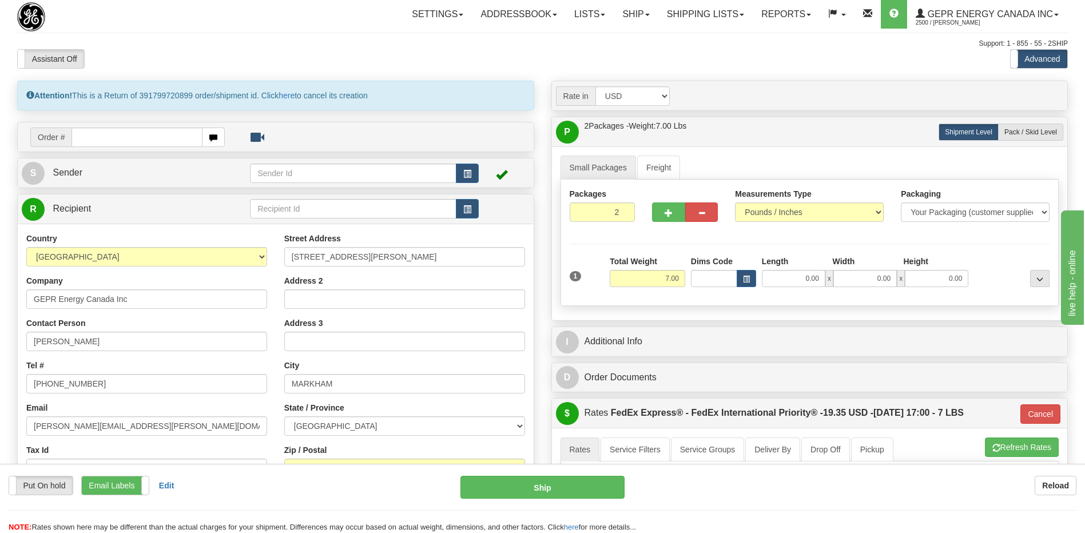
scroll to position [0, 0]
drag, startPoint x: 689, startPoint y: 11, endPoint x: 689, endPoint y: 26, distance: 14.3
click at [689, 11] on link "Shipping lists" at bounding box center [705, 15] width 94 height 29
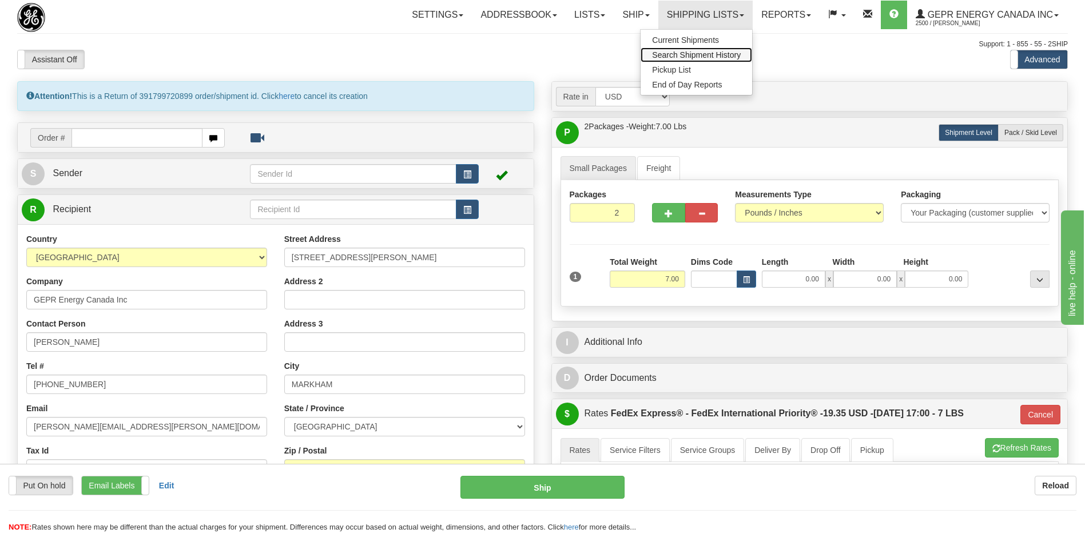
click at [680, 55] on span "Search Shipment History" at bounding box center [696, 54] width 89 height 9
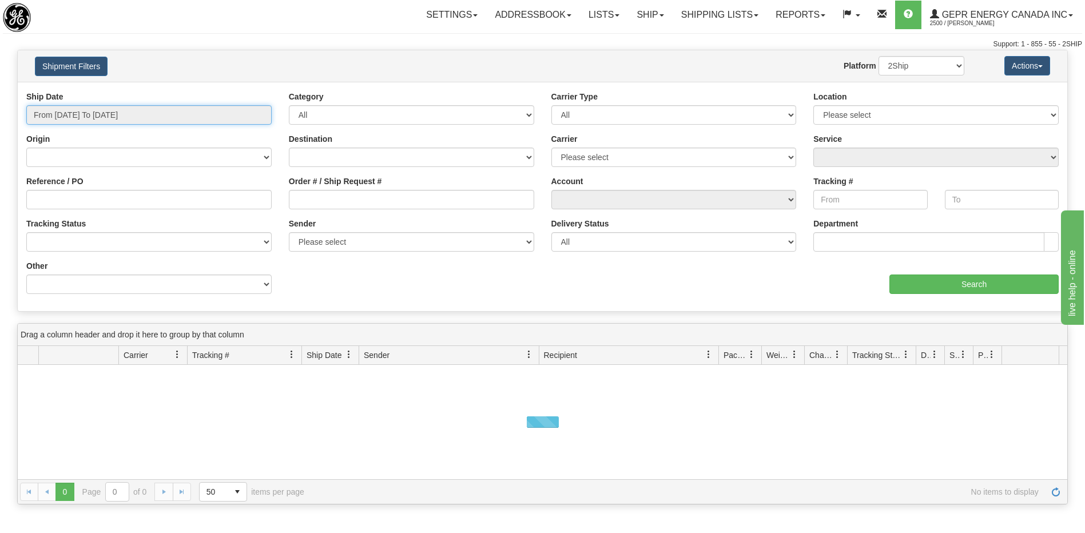
type input "[DATE]"
click at [221, 117] on input "From 08/11/2025 To 08/12/2025" at bounding box center [148, 114] width 245 height 19
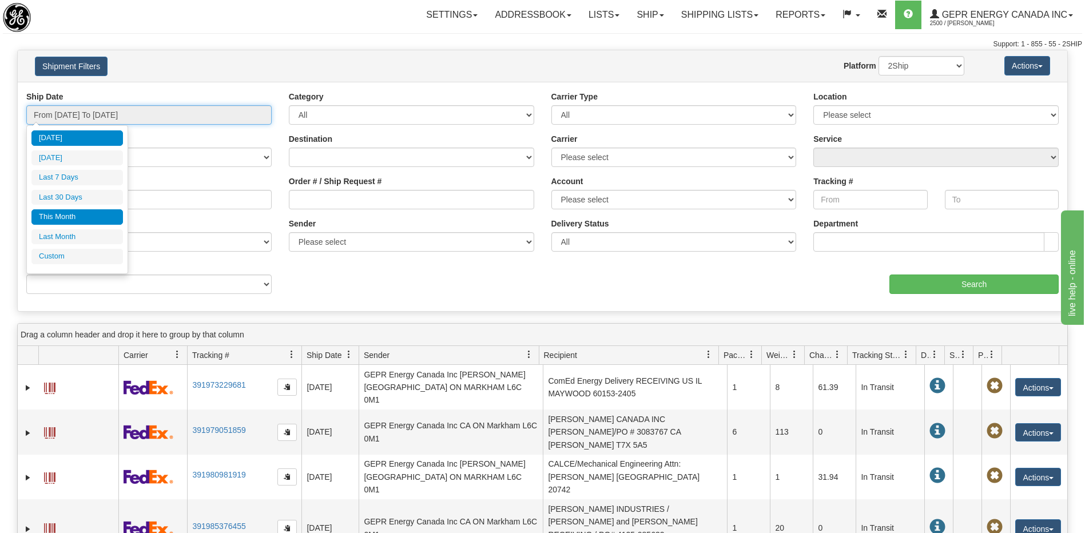
type input "08/01/2025"
type input "08/31/2025"
type input "[DATE]"
type input "07/01/2025"
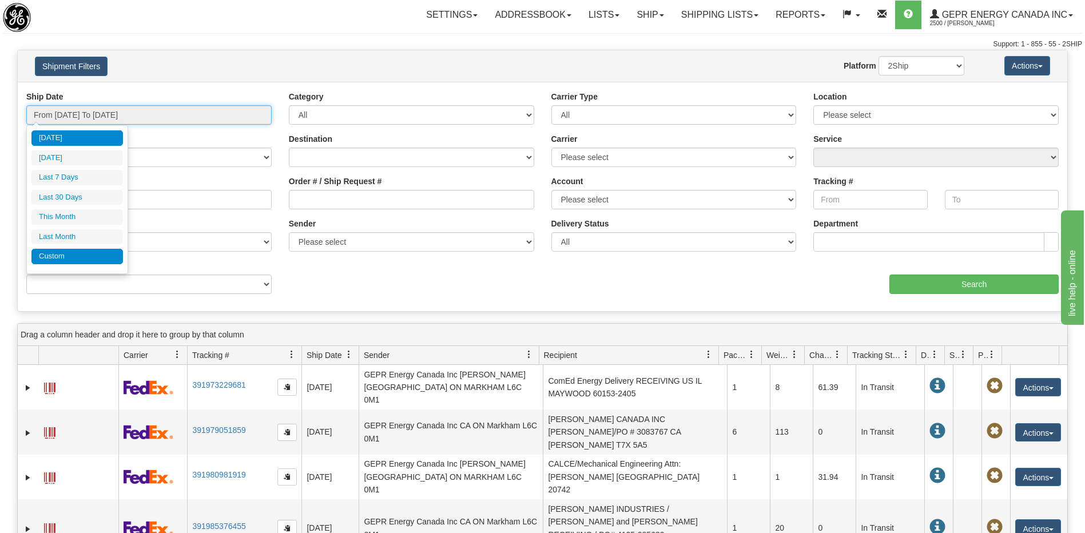
type input "07/31/2025"
type input "[DATE]"
click at [57, 259] on li "Custom" at bounding box center [76, 256] width 91 height 15
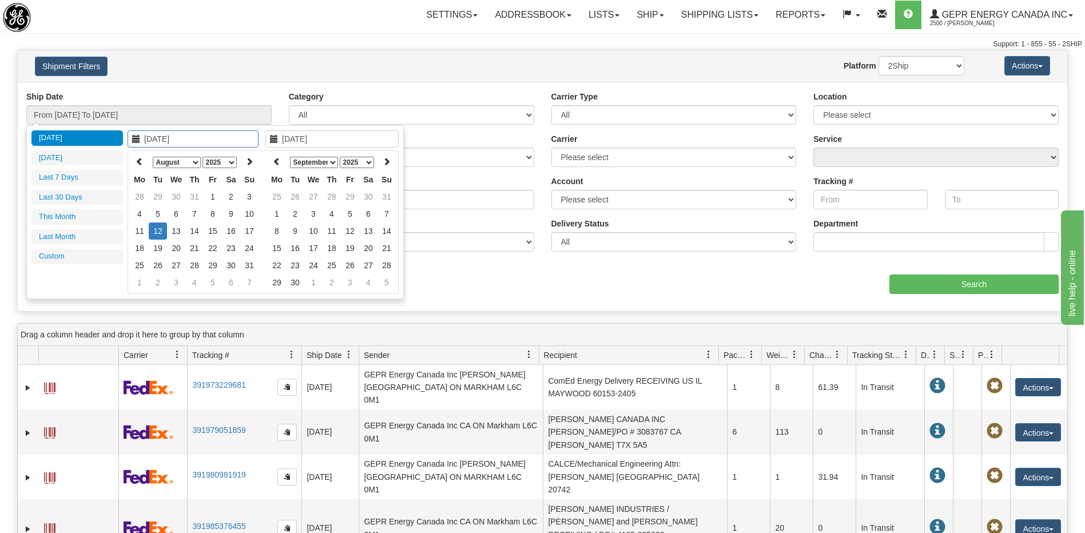
type input "07/01/2025"
type input "07/31/2025"
type input "[DATE]"
type input "08/05/2025"
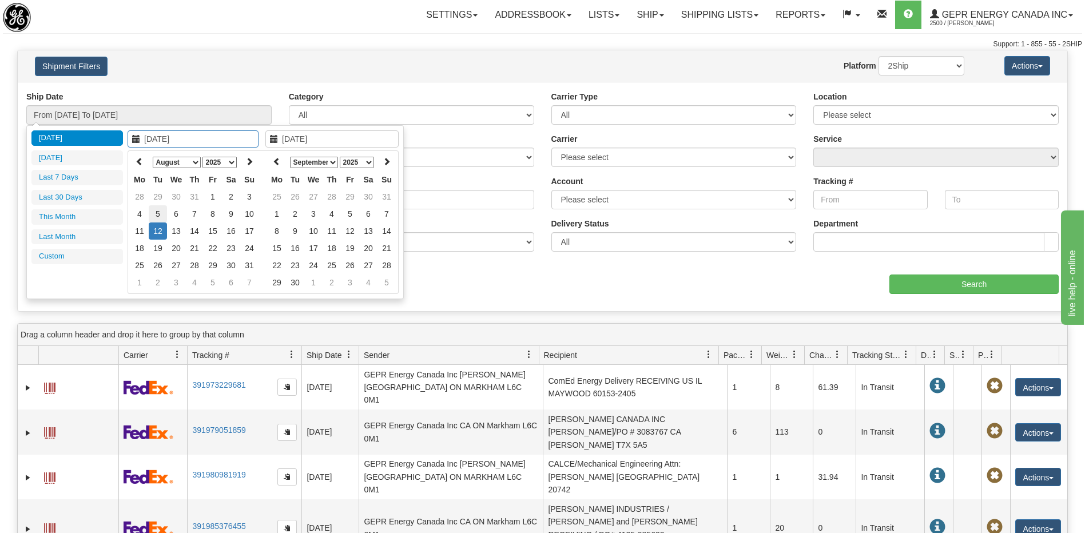
click at [156, 213] on td "5" at bounding box center [158, 213] width 18 height 17
click at [278, 164] on icon at bounding box center [277, 161] width 8 height 8
type input "08/05/2025"
click at [298, 213] on td "5" at bounding box center [295, 213] width 18 height 17
type input "From 08/05/2025 To 08/05/2025"
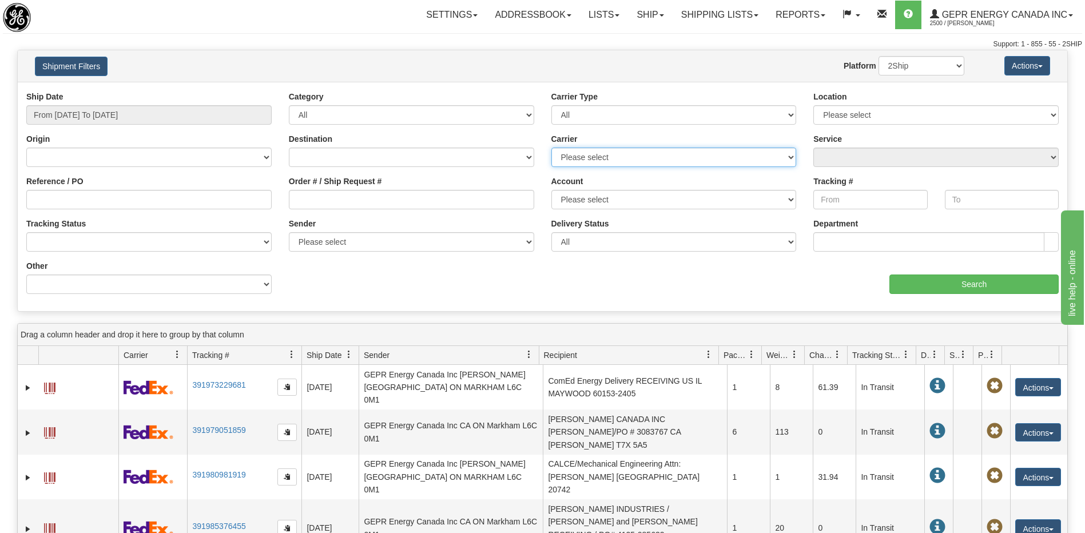
click at [602, 151] on select "Please select 2Ship Today DHL FedEx Express® FedEx® LTL Purolator UPS" at bounding box center [673, 157] width 245 height 19
select select "2"
click at [551, 148] on select "Please select 2Ship Today DHL FedEx Express® FedEx® LTL Purolator UPS" at bounding box center [673, 157] width 245 height 19
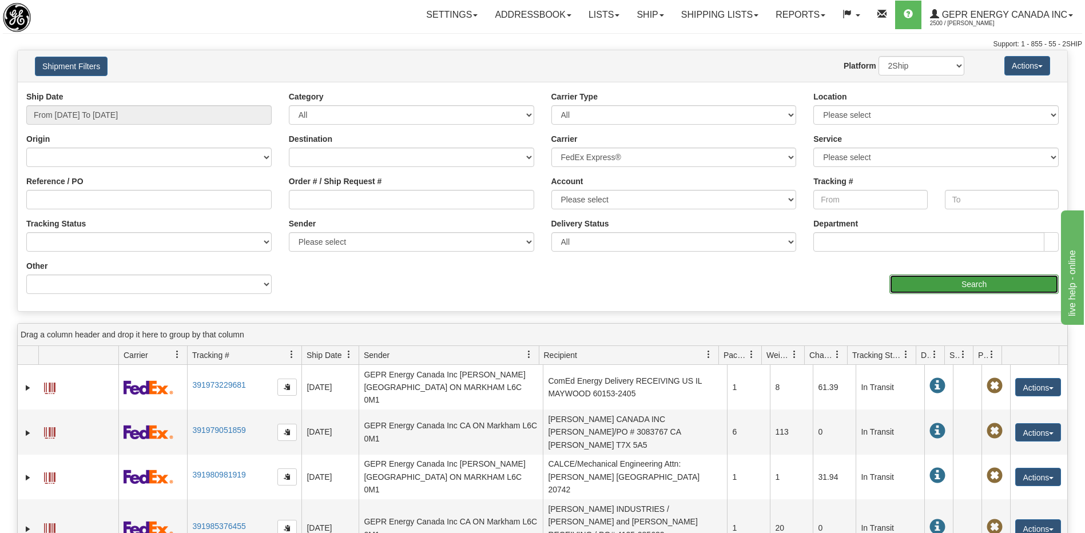
click at [912, 289] on input "Search" at bounding box center [973, 283] width 169 height 19
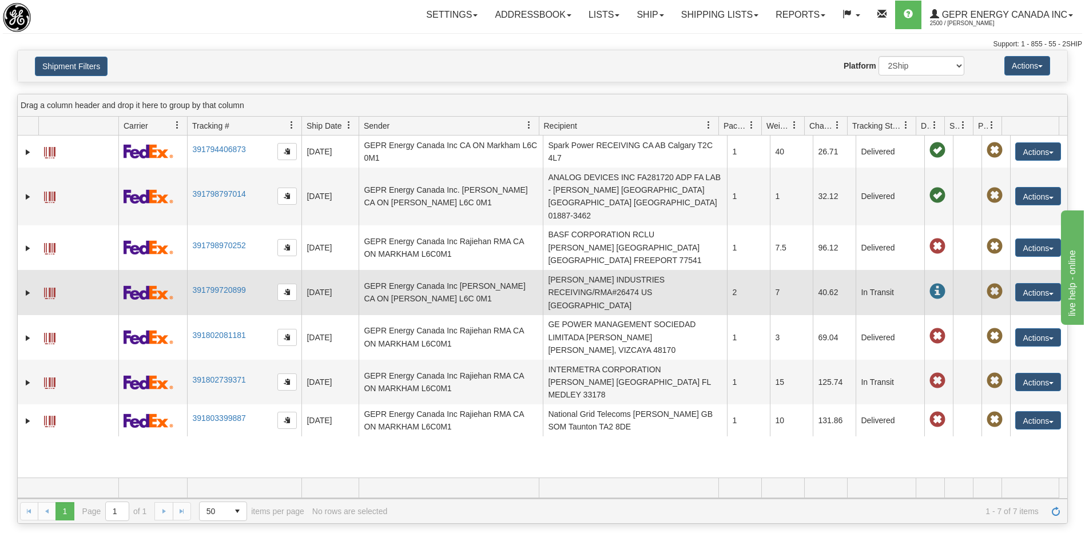
click at [619, 270] on td "MOORE INDUSTRIES RECEIVING/RMA#26474 US CA NORTH HILLS 91343" at bounding box center [635, 292] width 184 height 45
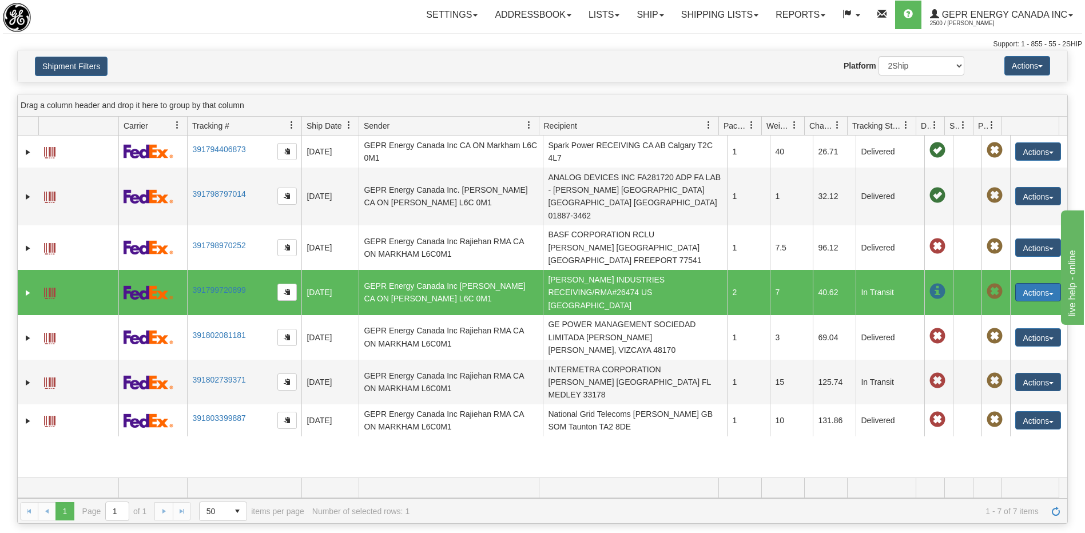
click at [1028, 283] on button "Actions" at bounding box center [1038, 292] width 46 height 18
click at [1000, 306] on link "Repeat" at bounding box center [1014, 313] width 91 height 15
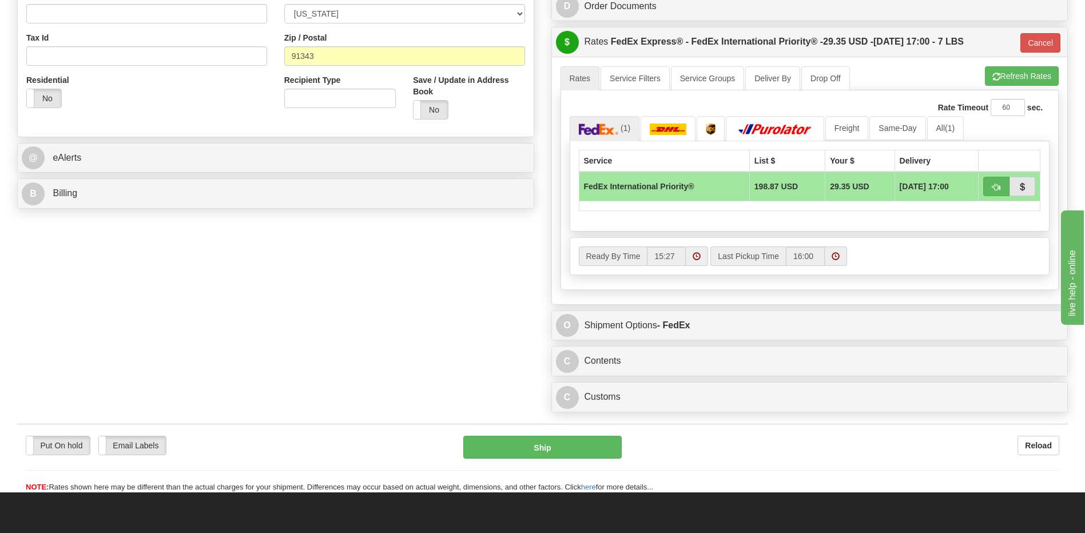
scroll to position [400, 0]
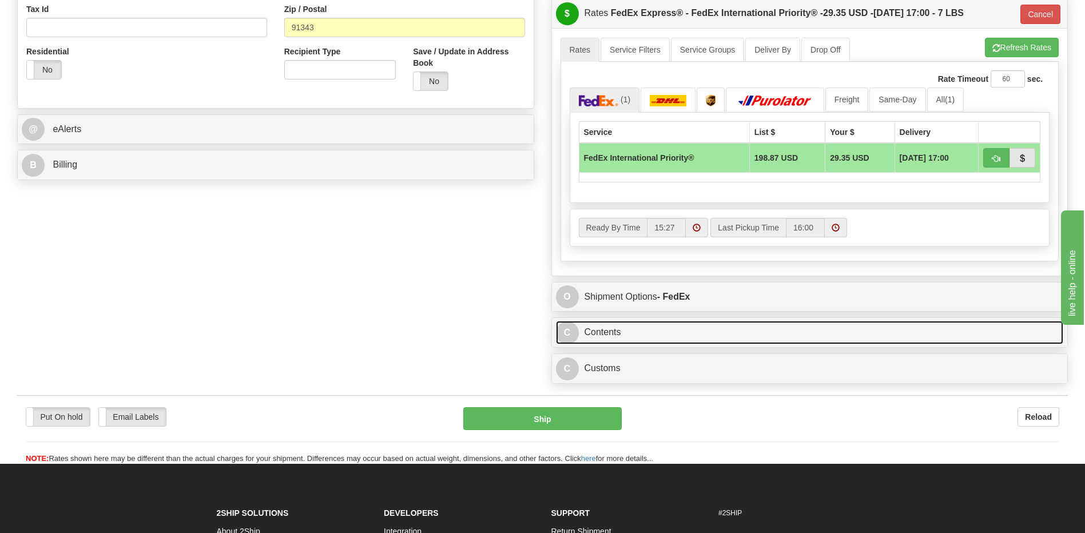
click at [622, 337] on link "C Contents" at bounding box center [810, 332] width 508 height 23
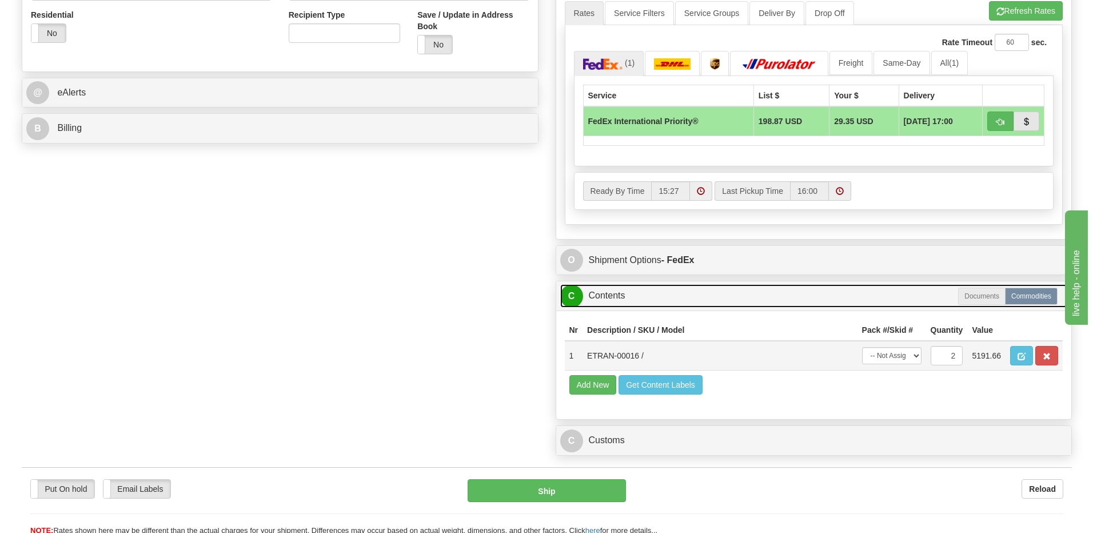
scroll to position [457, 0]
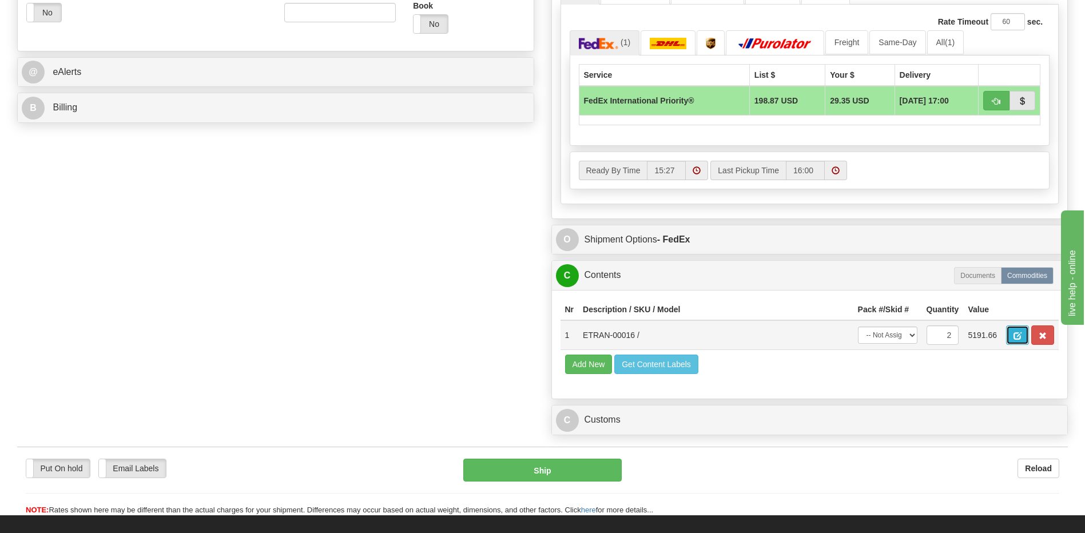
click at [1014, 340] on span "button" at bounding box center [1017, 335] width 8 height 7
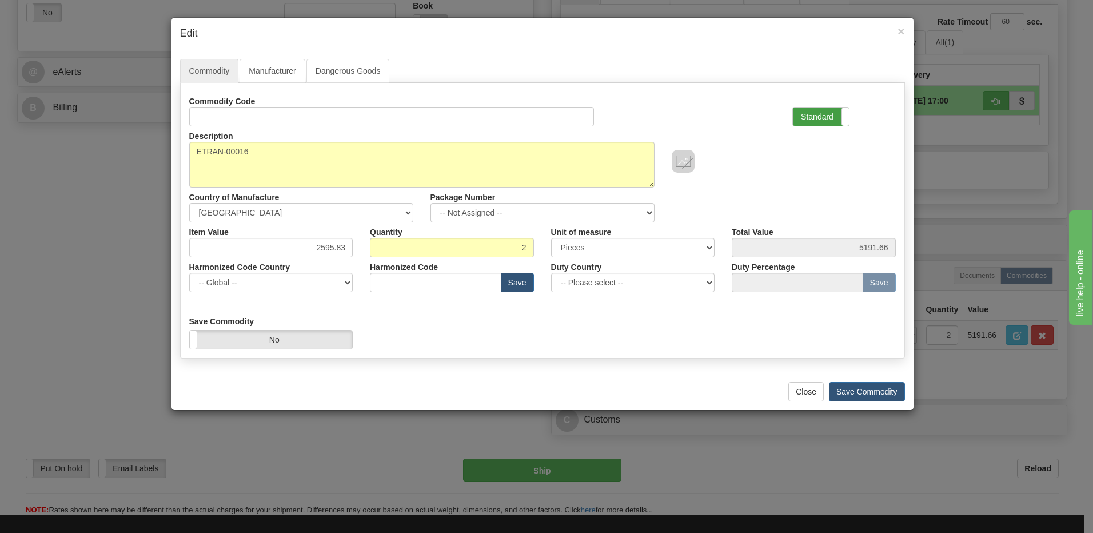
click at [811, 117] on label "Standard" at bounding box center [821, 117] width 56 height 18
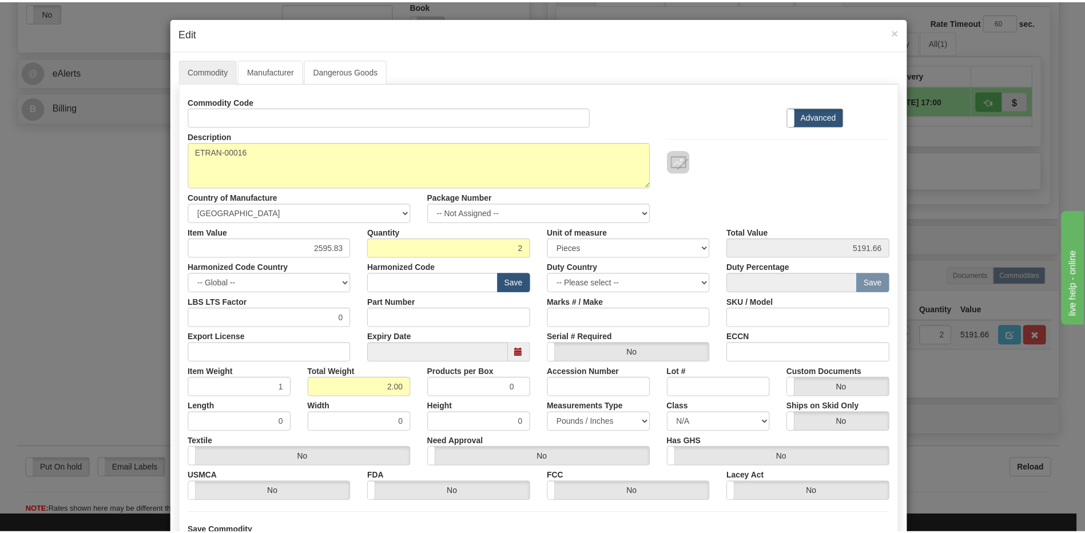
scroll to position [104, 0]
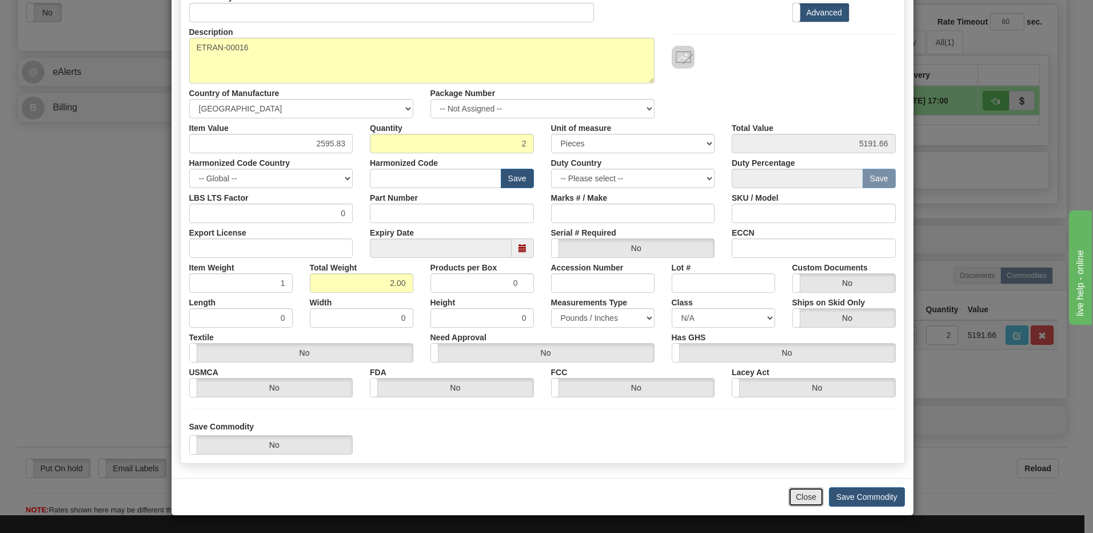
click at [803, 498] on button "Close" at bounding box center [806, 496] width 35 height 19
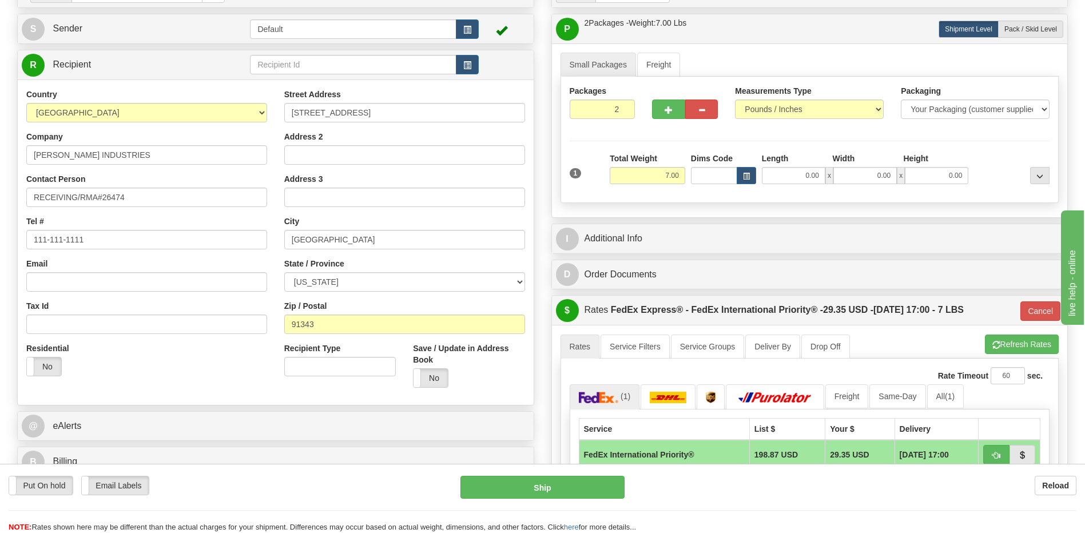
scroll to position [0, 0]
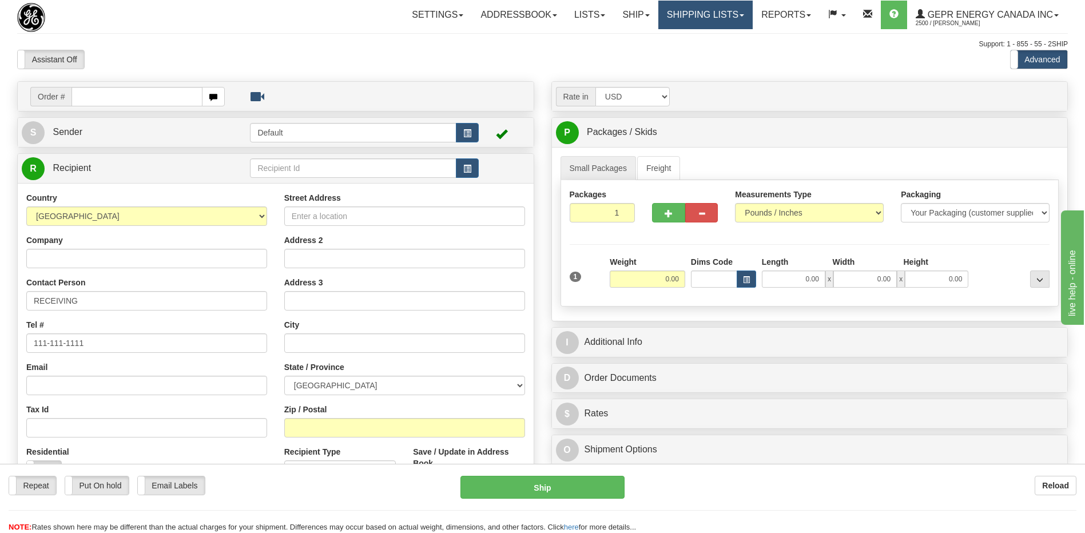
click at [691, 19] on link "Shipping lists" at bounding box center [705, 15] width 94 height 29
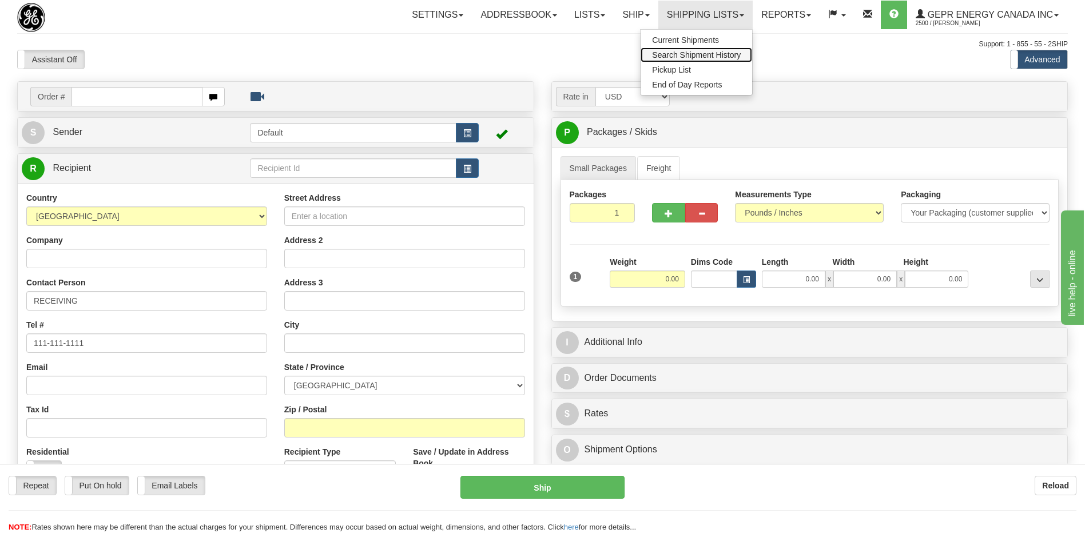
click at [701, 55] on span "Search Shipment History" at bounding box center [696, 54] width 89 height 9
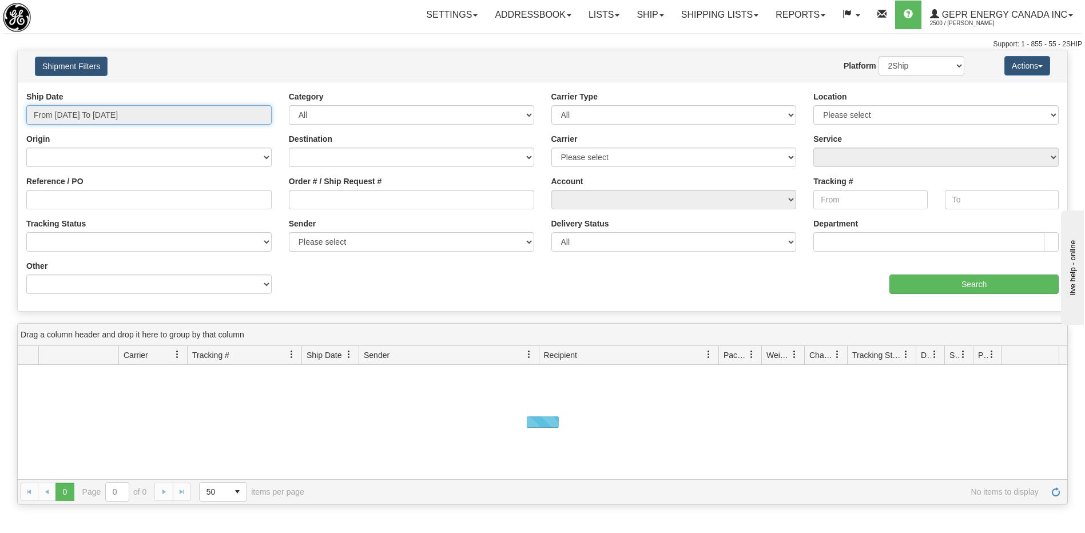
type input "[DATE]"
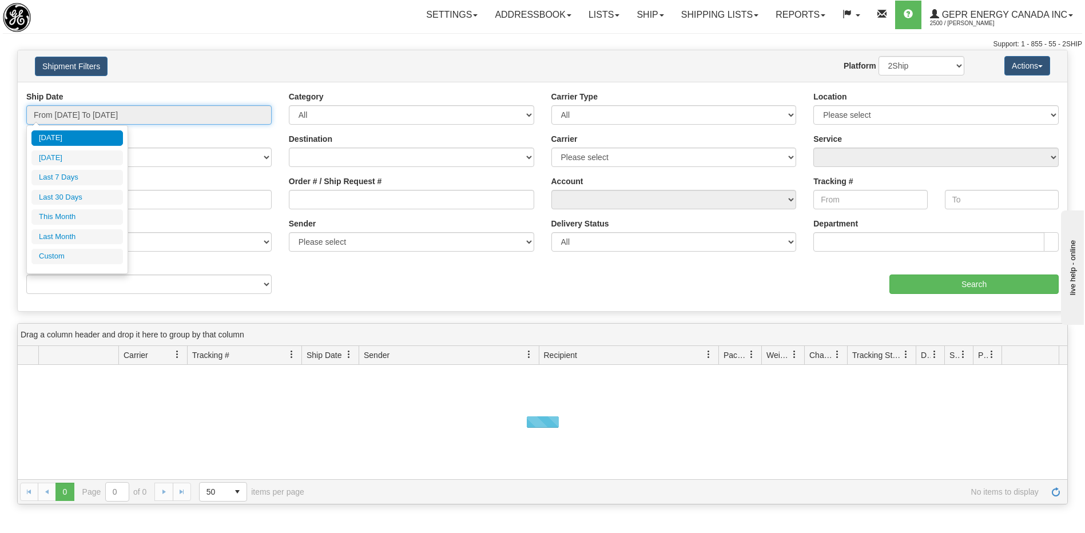
click at [161, 118] on input "From [DATE] To [DATE]" at bounding box center [148, 114] width 245 height 19
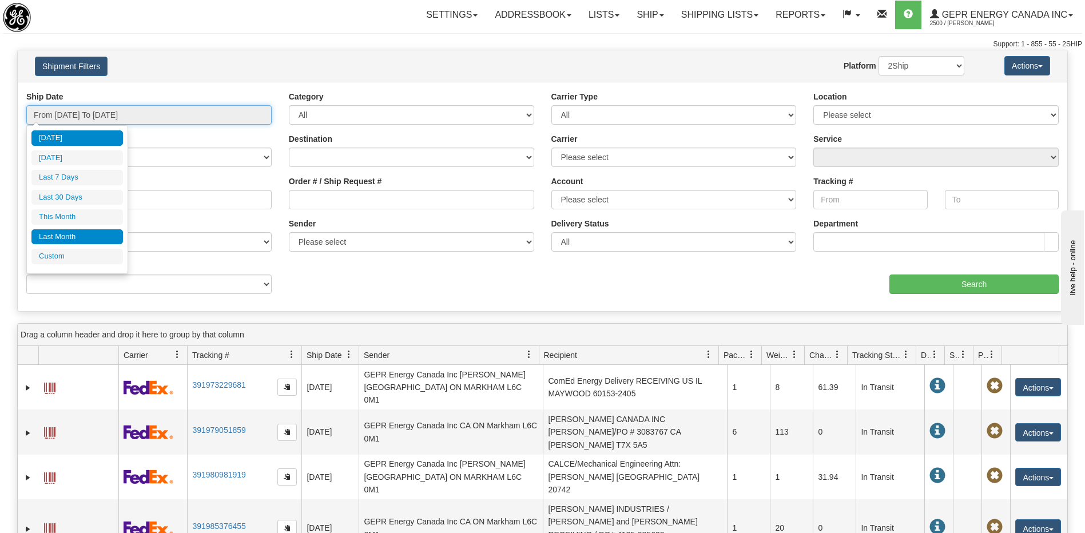
type input "[DATE]"
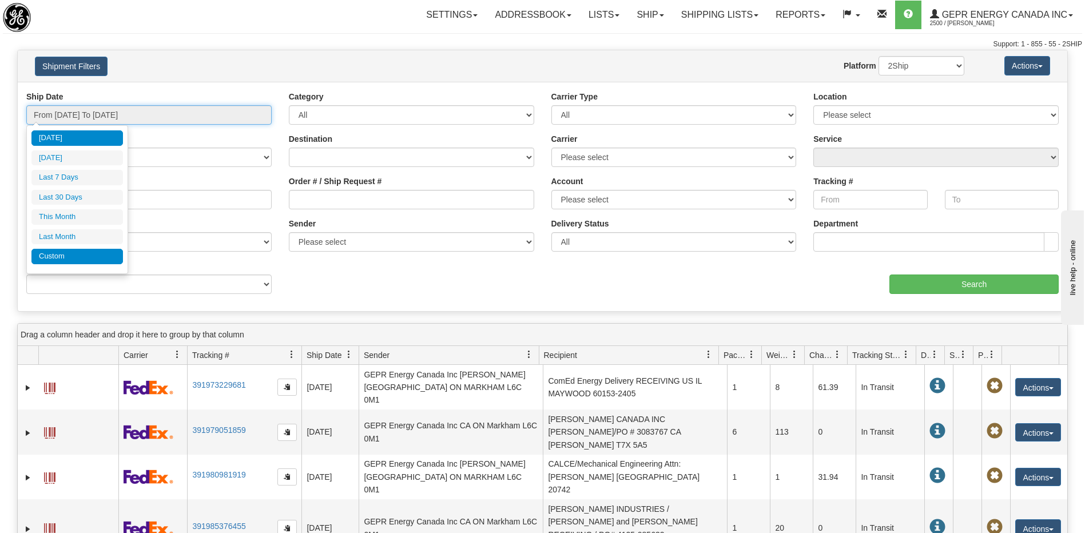
type input "[DATE]"
click at [105, 254] on li "Custom" at bounding box center [76, 256] width 91 height 15
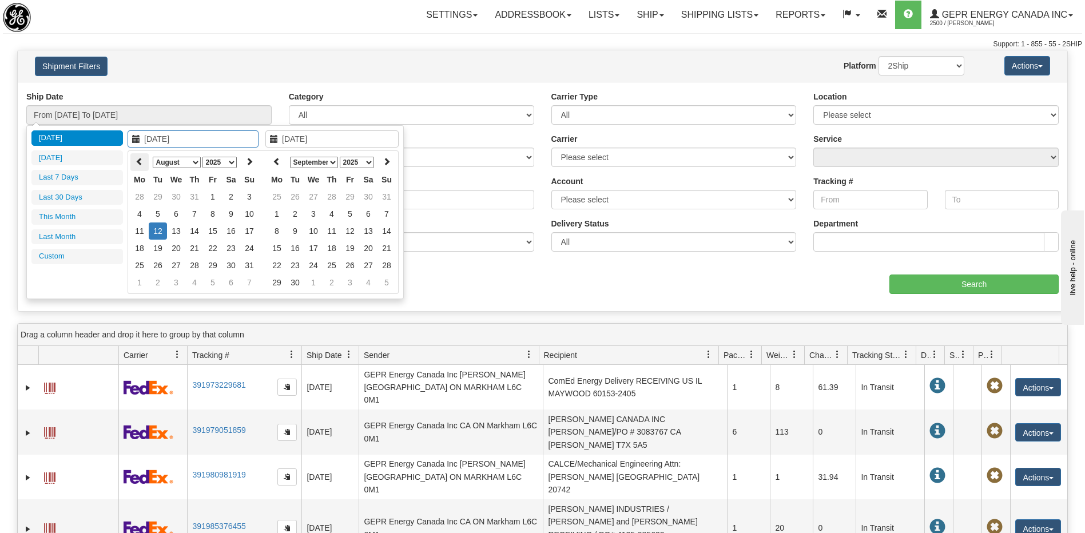
click at [137, 166] on th at bounding box center [139, 162] width 18 height 18
type input "[DATE]"
click at [193, 196] on td "1" at bounding box center [194, 196] width 18 height 17
click at [280, 164] on icon at bounding box center [277, 161] width 8 height 8
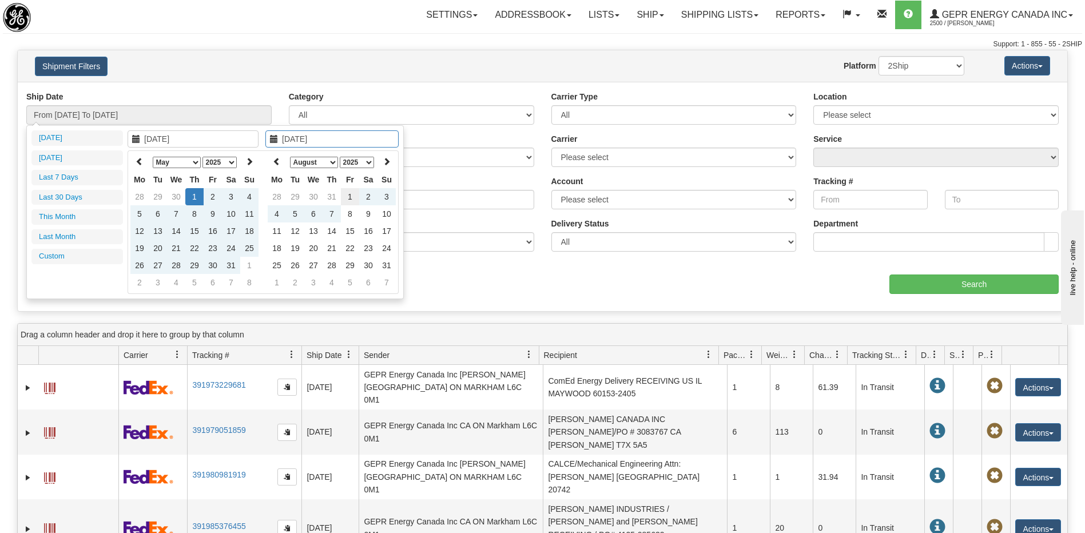
type input "08/01/2025"
click at [354, 198] on td "1" at bounding box center [350, 196] width 18 height 17
type input "From 05/01/2025 To 08/01/2025"
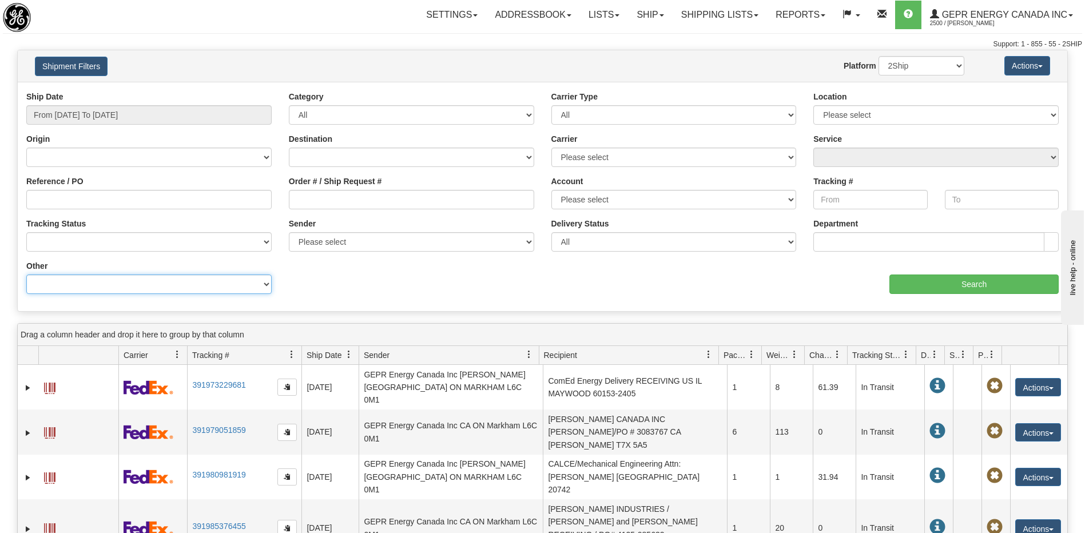
click at [132, 290] on select "Billing Account # Billing Type BOL # (LTL) Commodity Or Documents Consolidation…" at bounding box center [148, 283] width 245 height 19
select select "Sender_ZIP"
click at [26, 274] on select "Billing Account # Billing Type BOL # (LTL) Commodity Or Documents Consolidation…" at bounding box center [148, 283] width 245 height 19
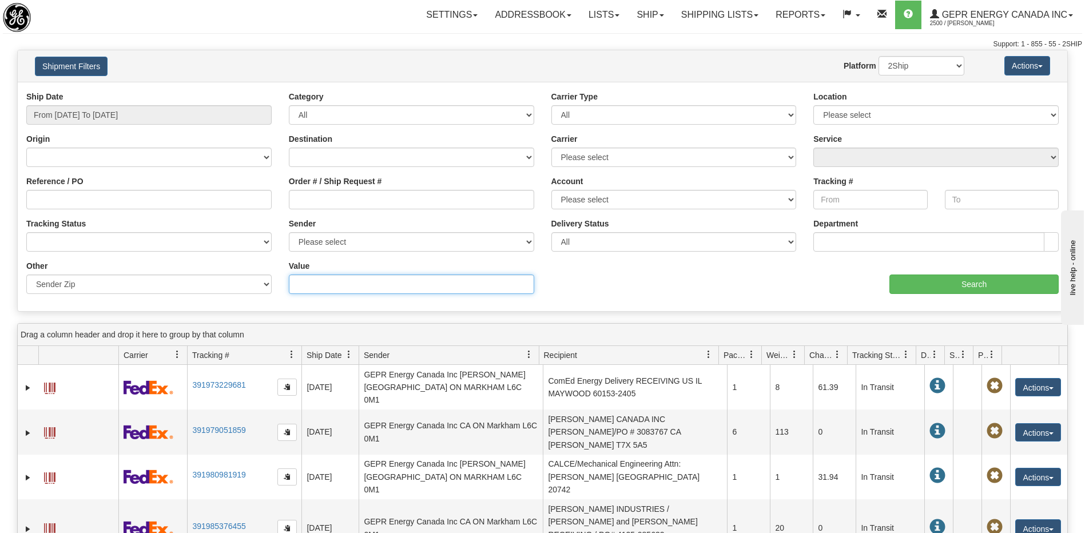
click at [319, 288] on input "Value" at bounding box center [411, 283] width 245 height 19
paste input "48170"
type input "48170"
click at [914, 284] on input "Search" at bounding box center [973, 283] width 169 height 19
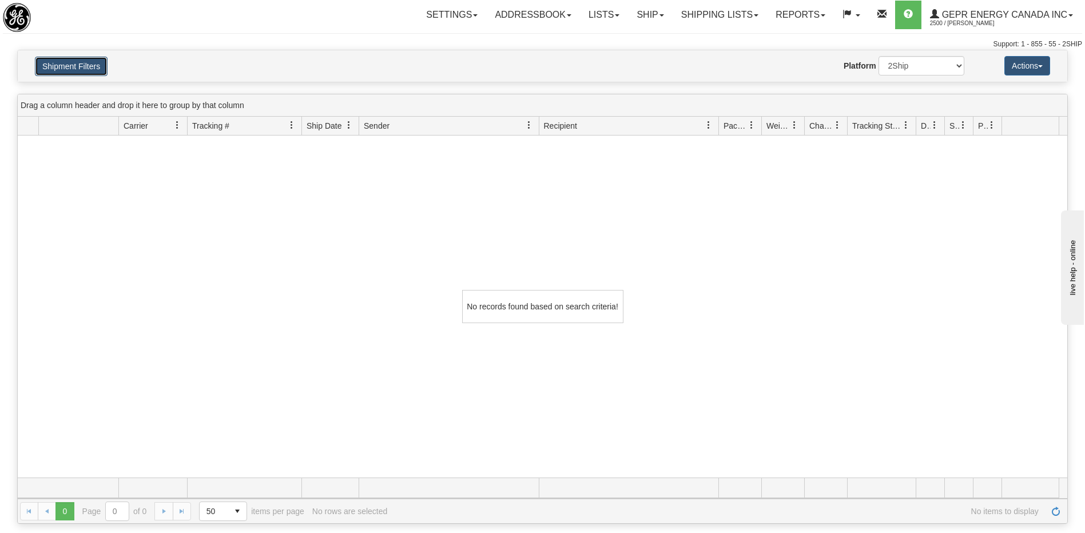
click at [82, 66] on button "Shipment Filters" at bounding box center [71, 66] width 73 height 19
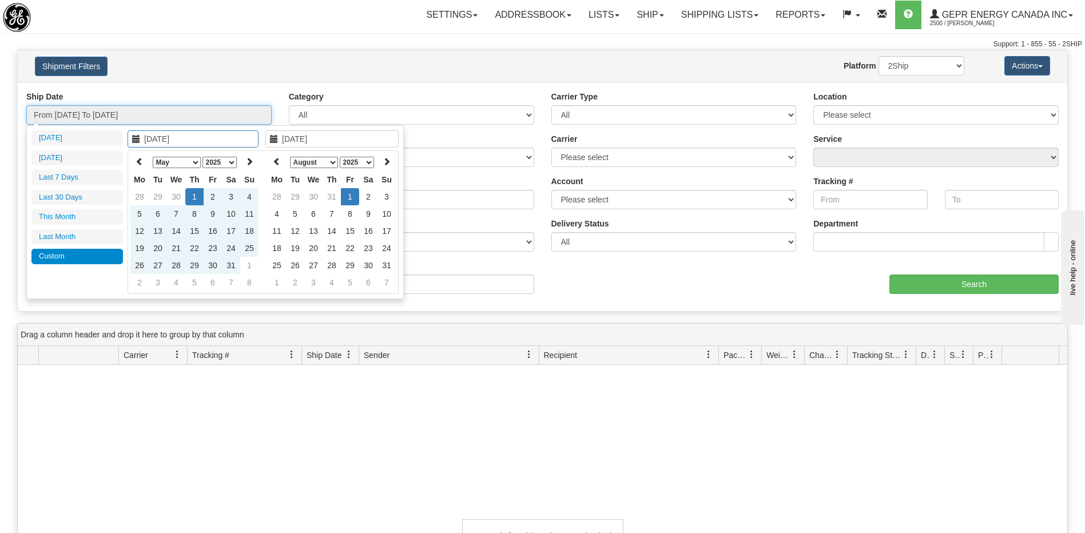
click at [108, 115] on input "From 05/01/2025 To 08/01/2025" at bounding box center [148, 114] width 245 height 19
type input "05/01/2025"
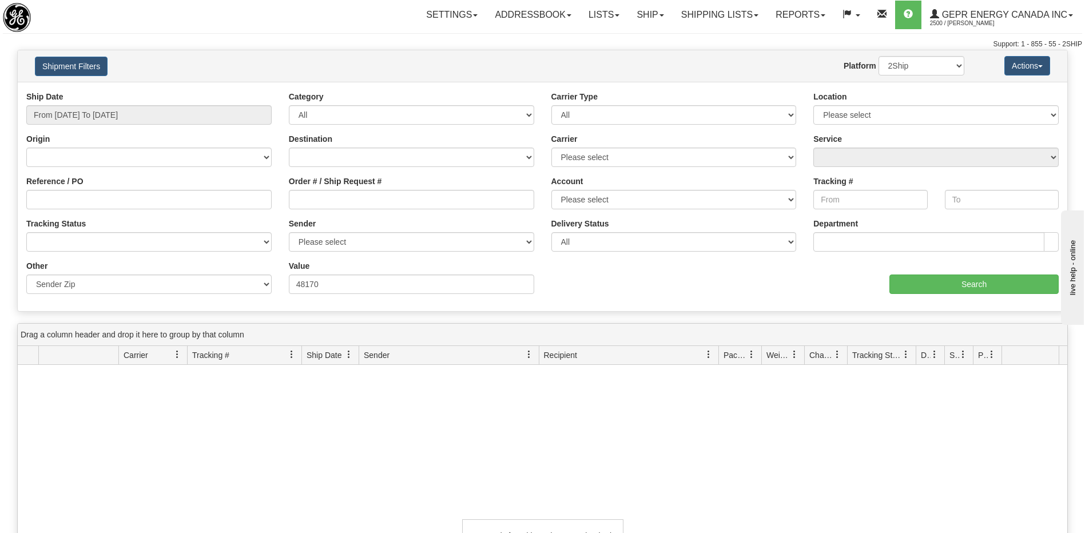
click at [569, 282] on div "aaa Search" at bounding box center [805, 277] width 525 height 34
click at [149, 283] on select "Billing Account # Billing Type BOL # (LTL) Commodity Or Documents Consolidation…" at bounding box center [148, 283] width 245 height 19
select select "Recipient_ZIP"
click at [26, 274] on select "Billing Account # Billing Type BOL # (LTL) Commodity Or Documents Consolidation…" at bounding box center [148, 283] width 245 height 19
click at [361, 285] on input "Value" at bounding box center [411, 283] width 245 height 19
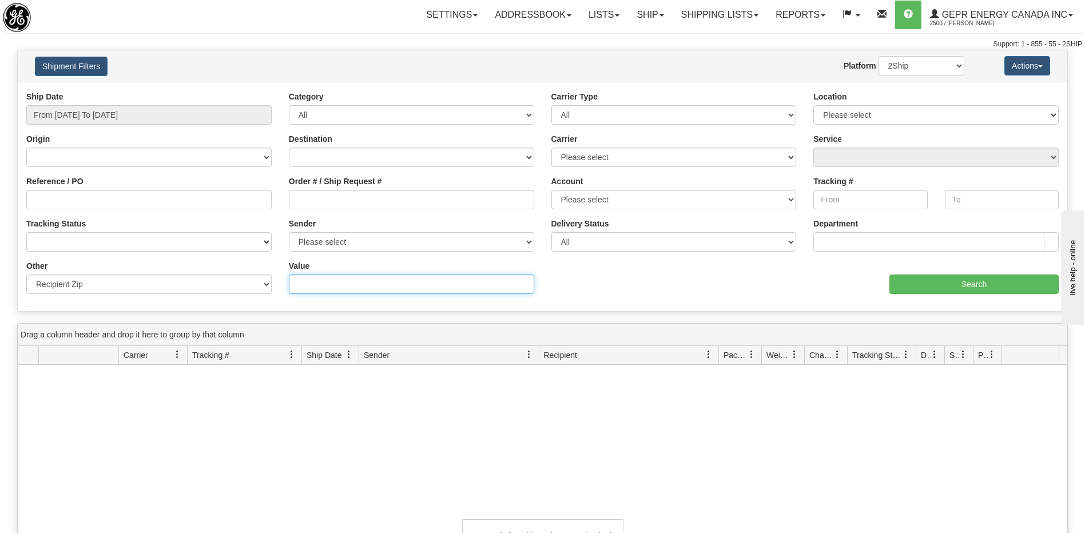
paste input "48170"
type input "48170"
click at [939, 290] on input "Search" at bounding box center [973, 283] width 169 height 19
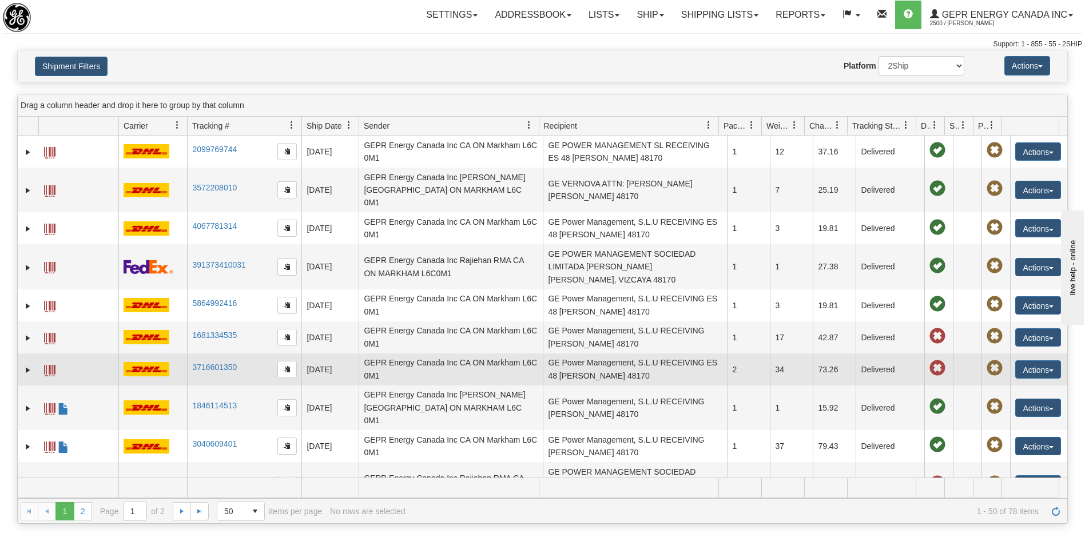
click at [633, 361] on td "GE Power Management, S.L.U RECEIVING ES 48 Zamudio 48170" at bounding box center [635, 369] width 184 height 32
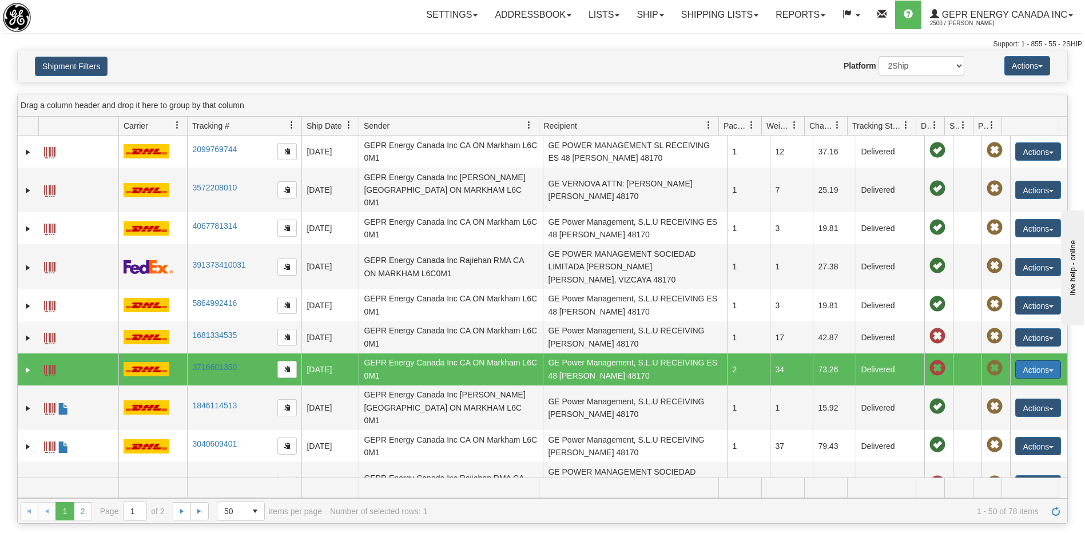
click at [1015, 360] on button "Actions" at bounding box center [1038, 369] width 46 height 18
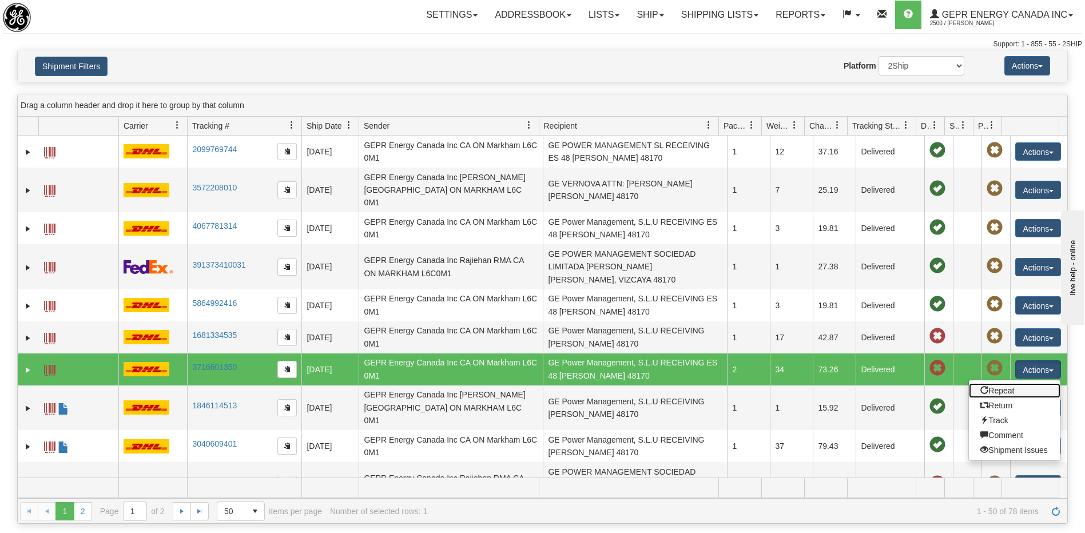
click at [1004, 383] on link "Repeat" at bounding box center [1014, 390] width 91 height 15
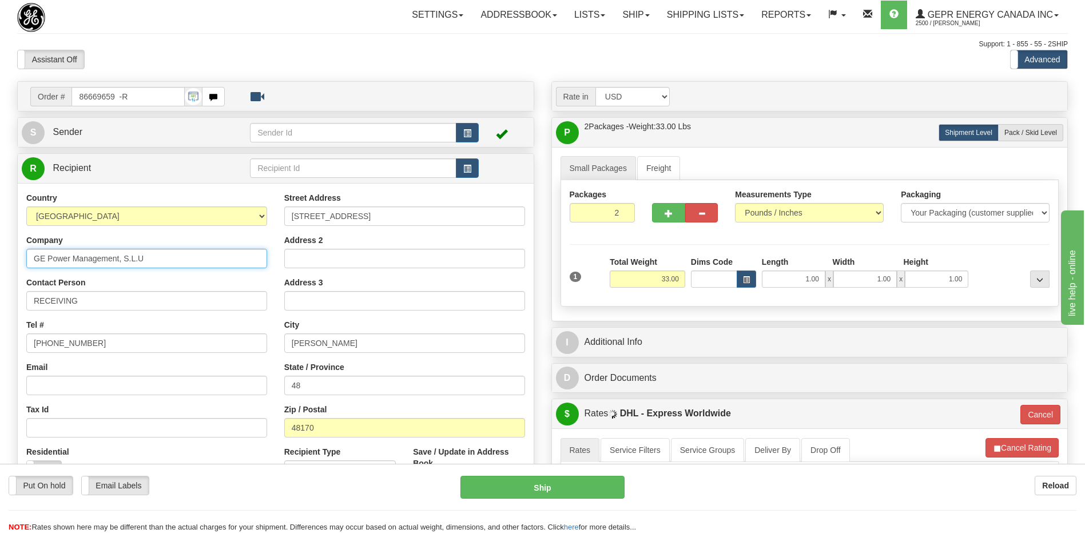
drag, startPoint x: 151, startPoint y: 258, endPoint x: 124, endPoint y: 260, distance: 27.5
click at [124, 260] on input "GE Power Management, S.L.U" at bounding box center [146, 258] width 241 height 19
type input "GE Power Management"
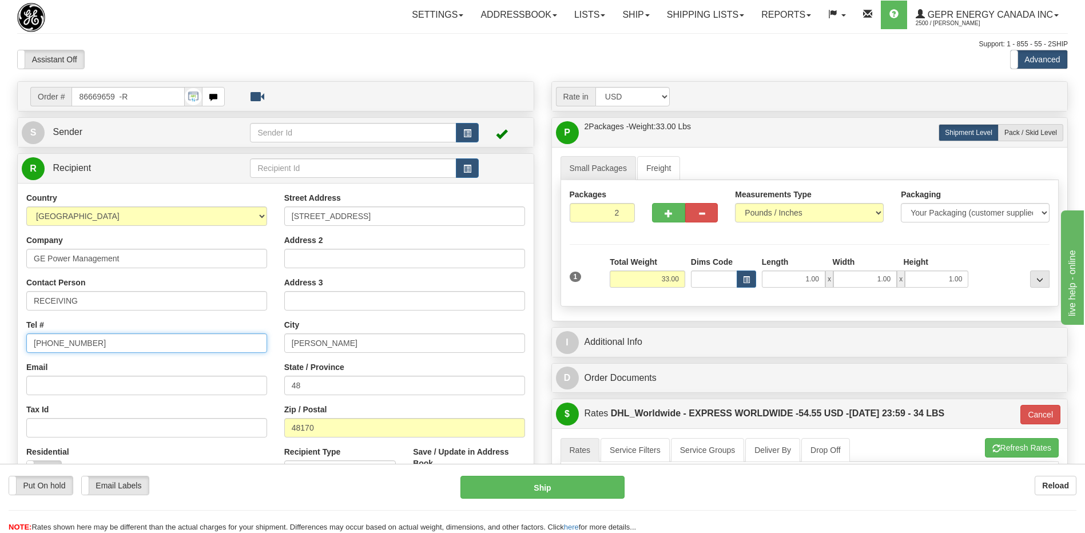
drag, startPoint x: 98, startPoint y: 348, endPoint x: 17, endPoint y: 349, distance: 81.2
click at [18, 348] on div "Country [GEOGRAPHIC_DATA] [GEOGRAPHIC_DATA] [GEOGRAPHIC_DATA] [GEOGRAPHIC_DATA]…" at bounding box center [147, 340] width 258 height 296
paste input "+34 (944) 859131"
type input "+34 (944) 859131"
click at [318, 51] on div "Assistant On Assistant Off Do a return Do a return" at bounding box center [231, 59] width 445 height 19
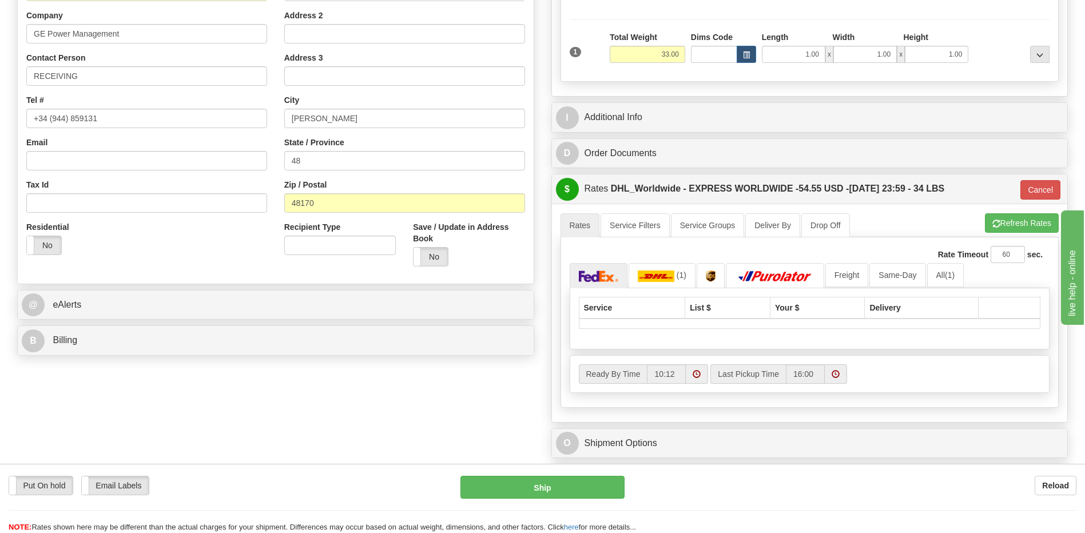
scroll to position [229, 0]
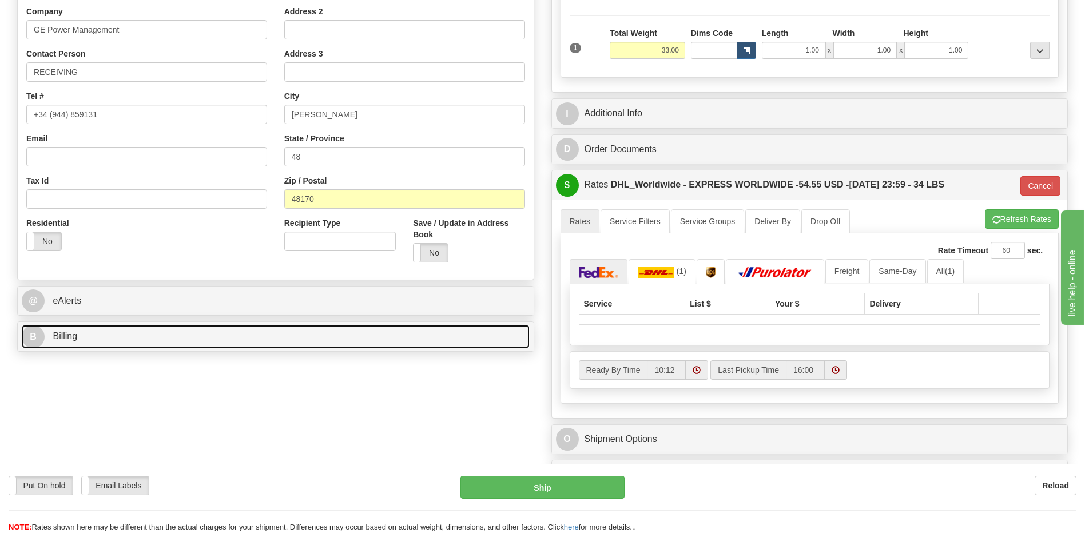
click at [129, 339] on link "B Billing" at bounding box center [276, 336] width 508 height 23
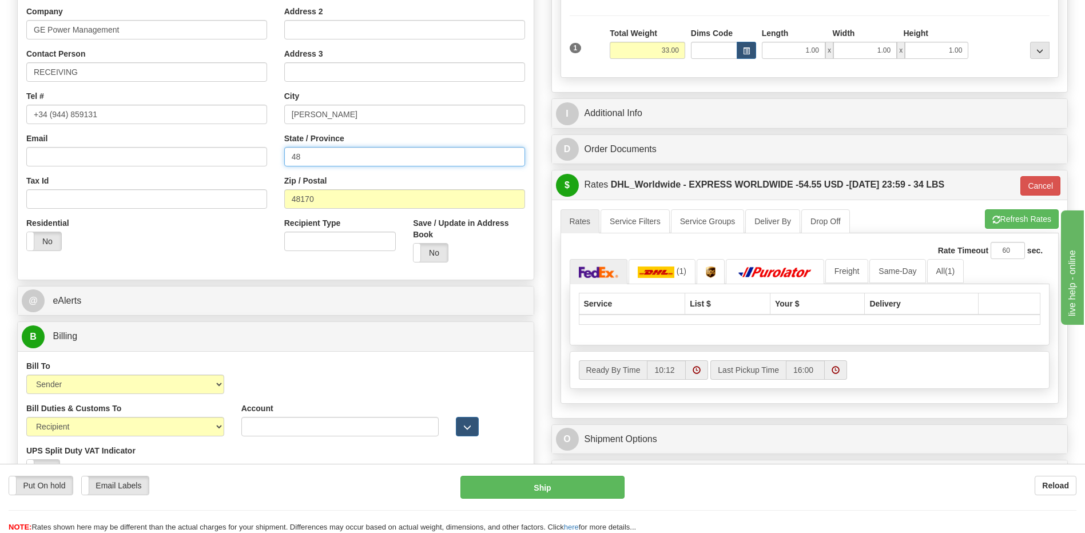
drag, startPoint x: 310, startPoint y: 156, endPoint x: 230, endPoint y: 160, distance: 80.2
click at [230, 160] on div "Country [GEOGRAPHIC_DATA] [GEOGRAPHIC_DATA] [GEOGRAPHIC_DATA] [GEOGRAPHIC_DATA]…" at bounding box center [276, 117] width 516 height 308
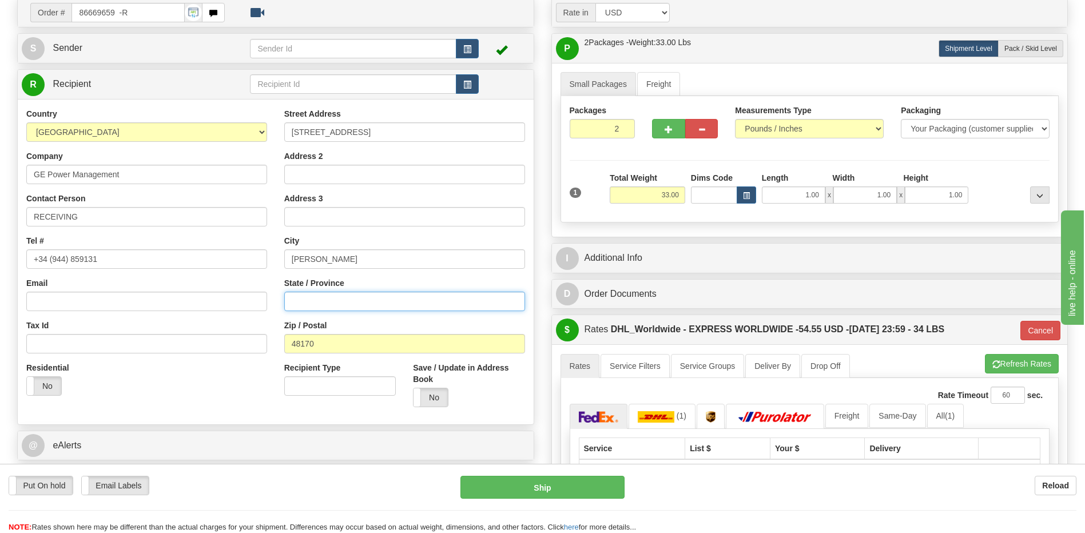
scroll to position [172, 0]
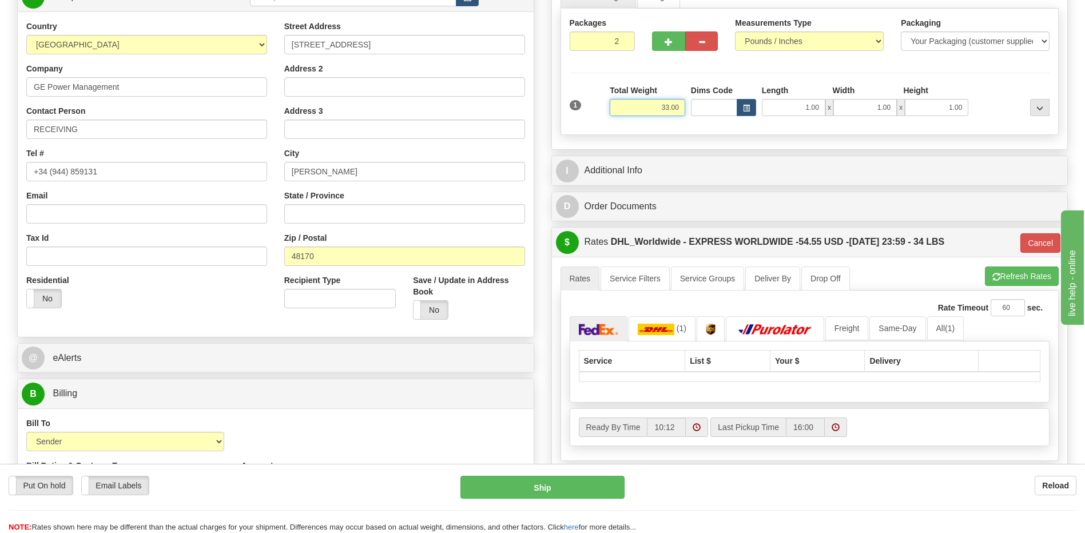
click at [669, 104] on input "33.00" at bounding box center [647, 107] width 75 height 17
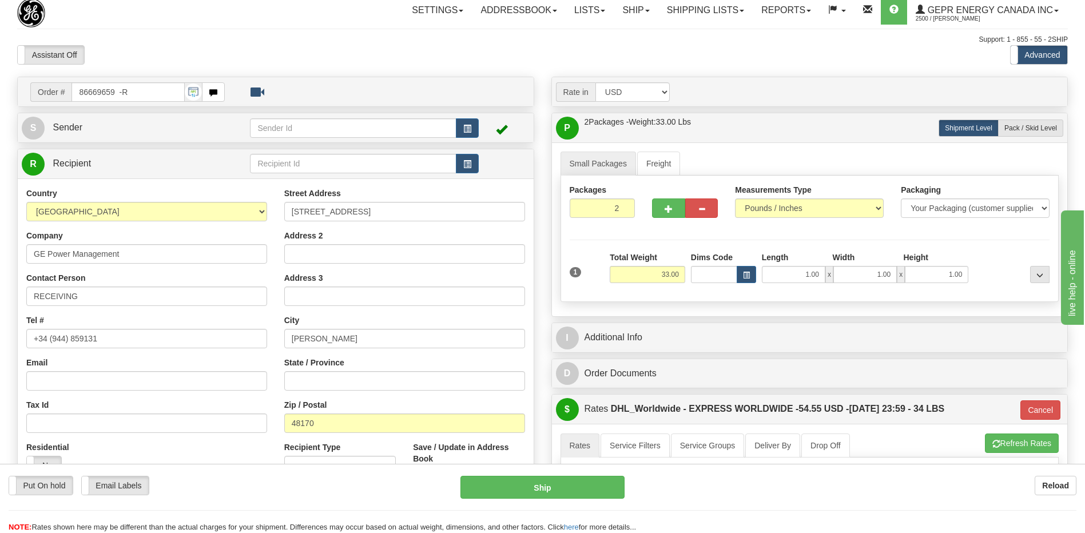
scroll to position [0, 0]
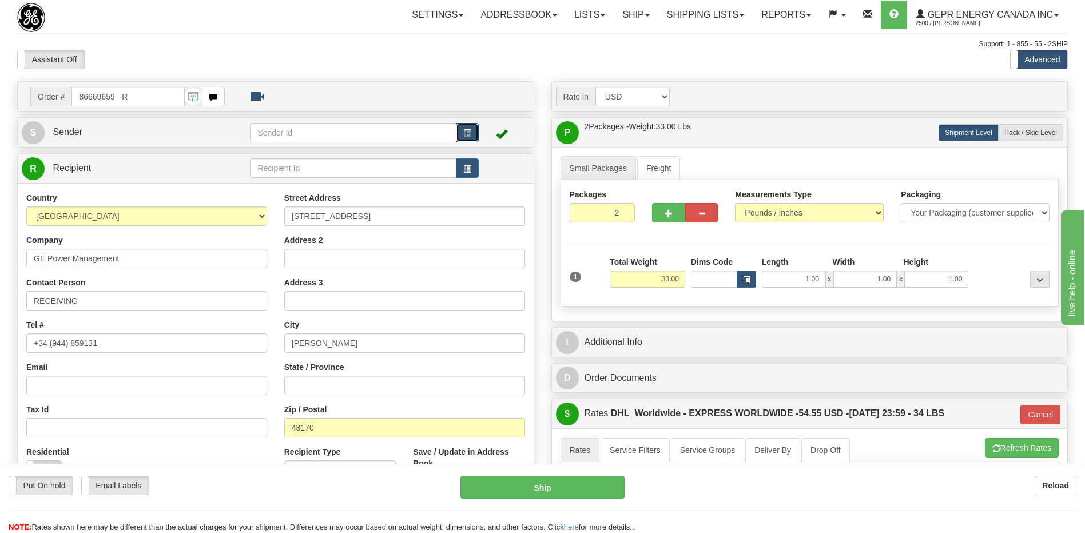
click at [467, 130] on span "button" at bounding box center [467, 133] width 8 height 7
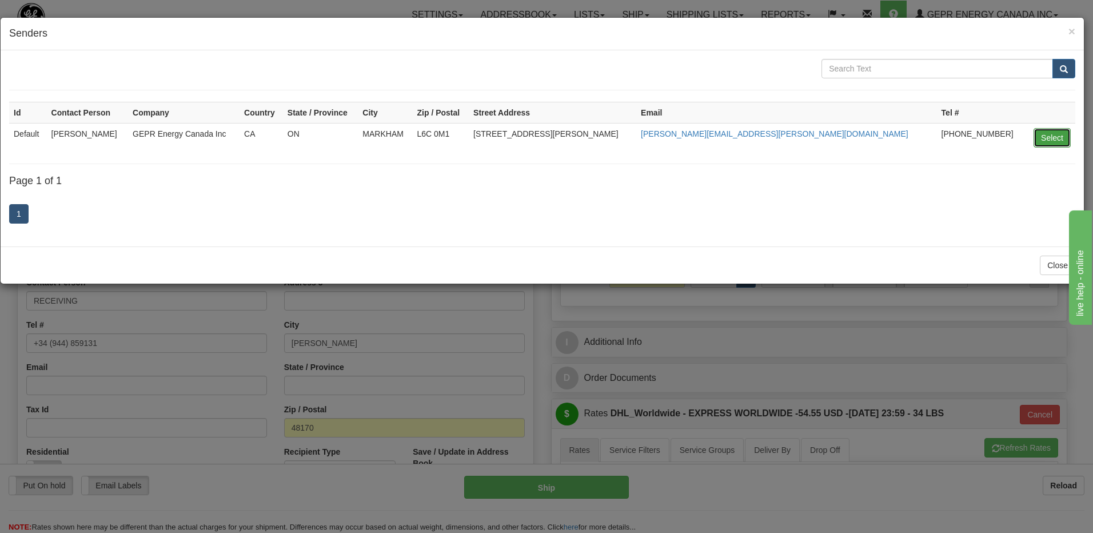
click at [1050, 133] on button "Select" at bounding box center [1052, 137] width 37 height 19
type input "Default"
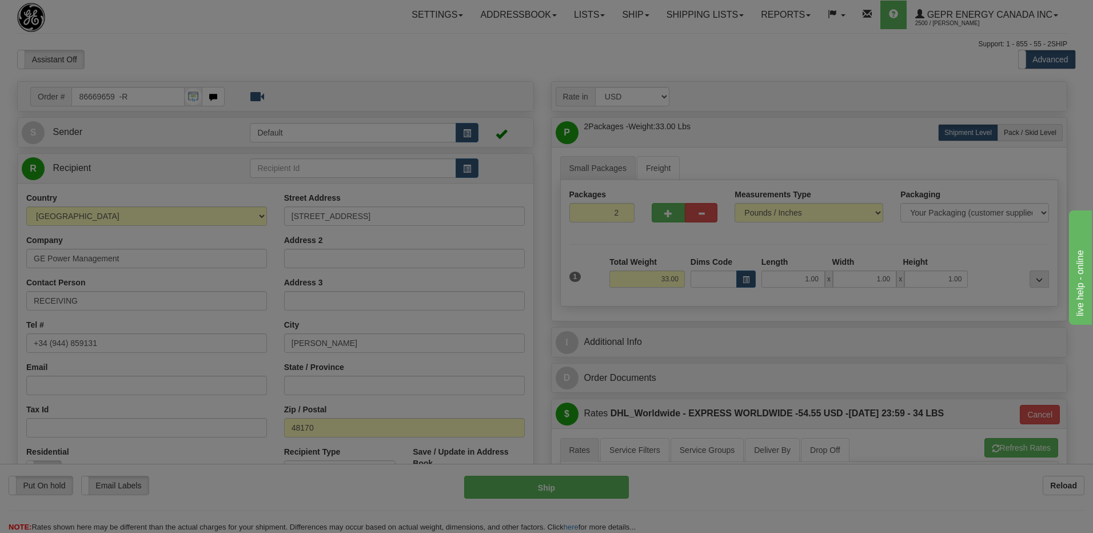
type input "16:24"
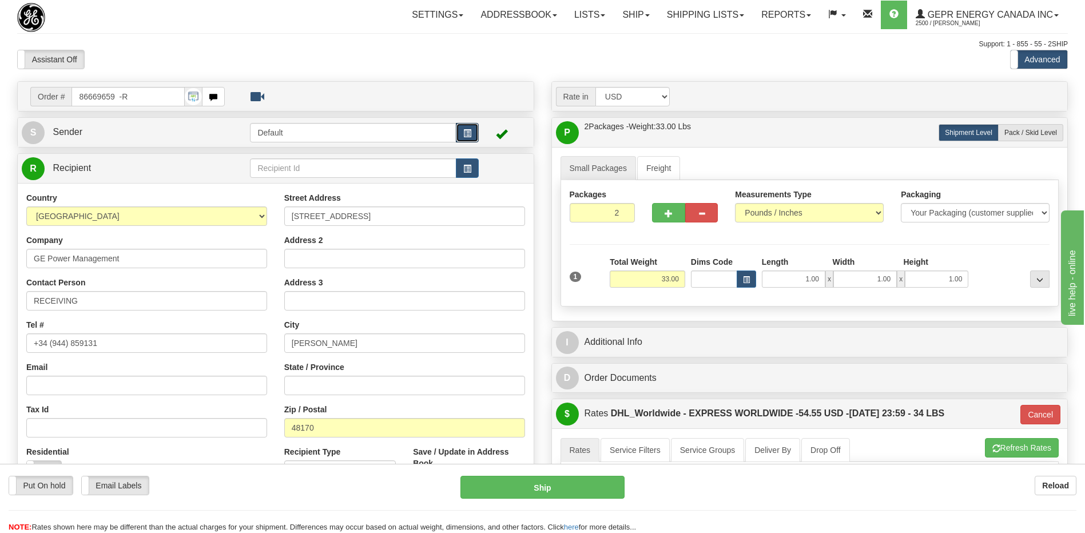
type input "P"
click at [668, 275] on input "33.00" at bounding box center [647, 278] width 75 height 17
type input "17"
type input "1"
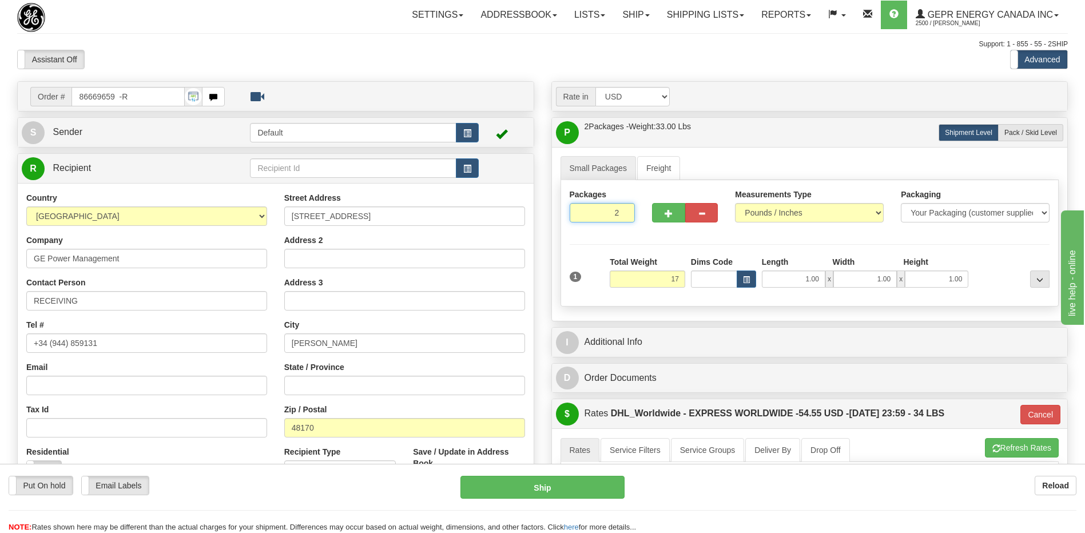
type input "17.00"
type input "P"
type input "1"
click at [624, 216] on input "1" at bounding box center [603, 212] width 66 height 19
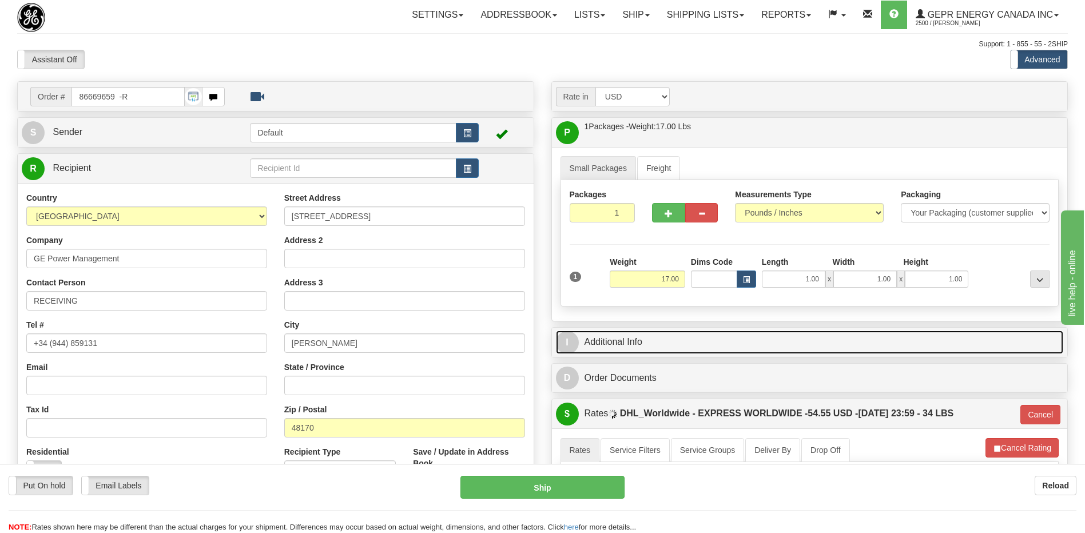
click at [759, 344] on link "I Additional Info" at bounding box center [810, 342] width 508 height 23
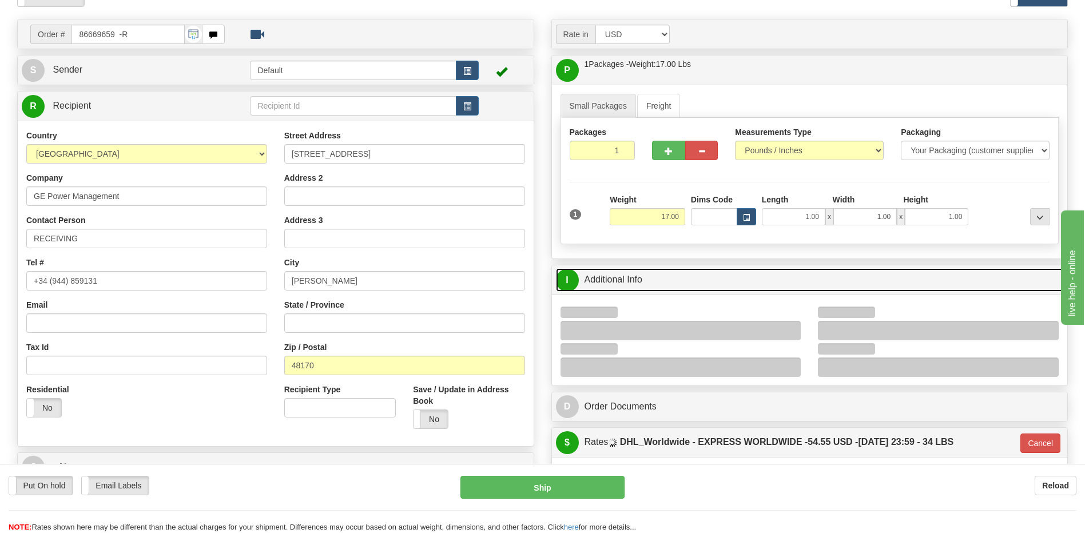
scroll to position [172, 0]
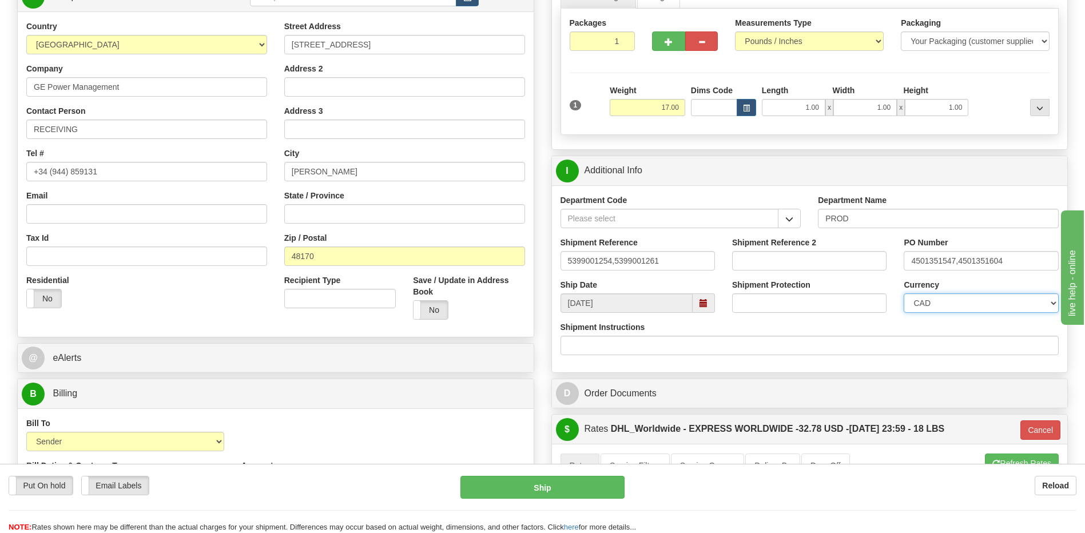
click at [941, 305] on select "CAD USD EUR ZAR [PERSON_NAME] ARN AUD AUS AWG BBD BFR BGN BHD BMD BND BRC BRL C…" at bounding box center [981, 302] width 154 height 19
select select "1"
click at [904, 293] on select "CAD USD EUR ZAR [PERSON_NAME] ARN AUD AUS AWG BBD BFR BGN BHD BMD BND BRC BRL C…" at bounding box center [981, 302] width 154 height 19
drag, startPoint x: 1017, startPoint y: 259, endPoint x: 747, endPoint y: 264, distance: 270.0
click at [747, 264] on div "Shipment Reference 5399001254,5399001261 Shipment Reference 2 PO Number 4501351…" at bounding box center [810, 258] width 516 height 42
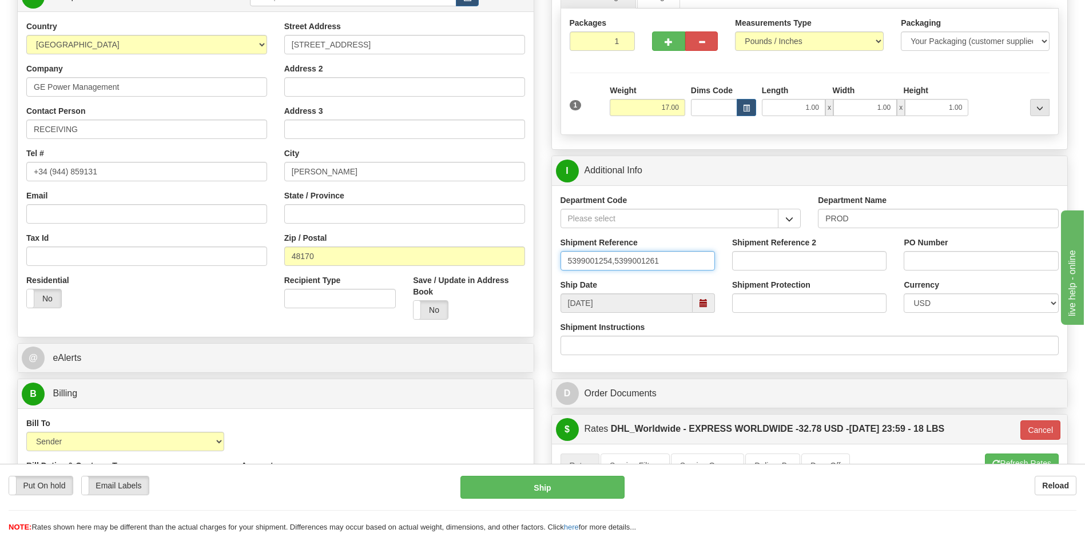
drag, startPoint x: 683, startPoint y: 262, endPoint x: 471, endPoint y: 262, distance: 212.7
type input "QUDUS-Demo"
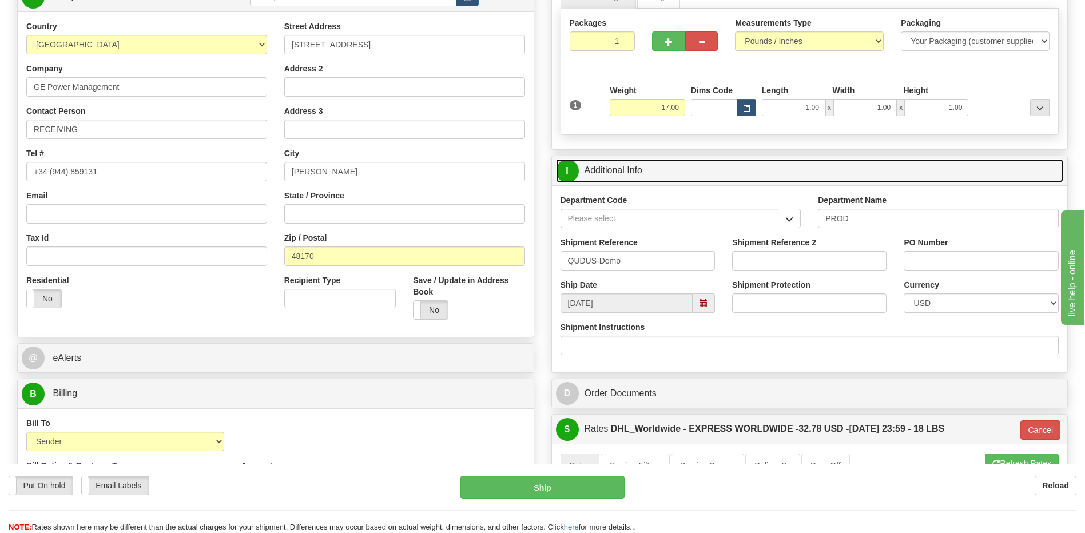
click at [673, 159] on link "I Additional Info" at bounding box center [810, 170] width 508 height 23
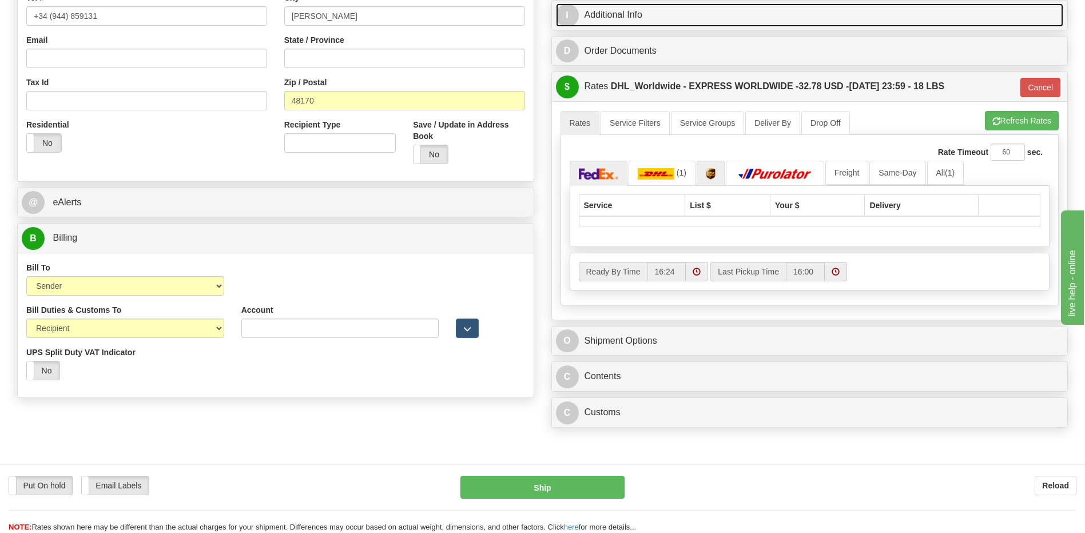
scroll to position [343, 0]
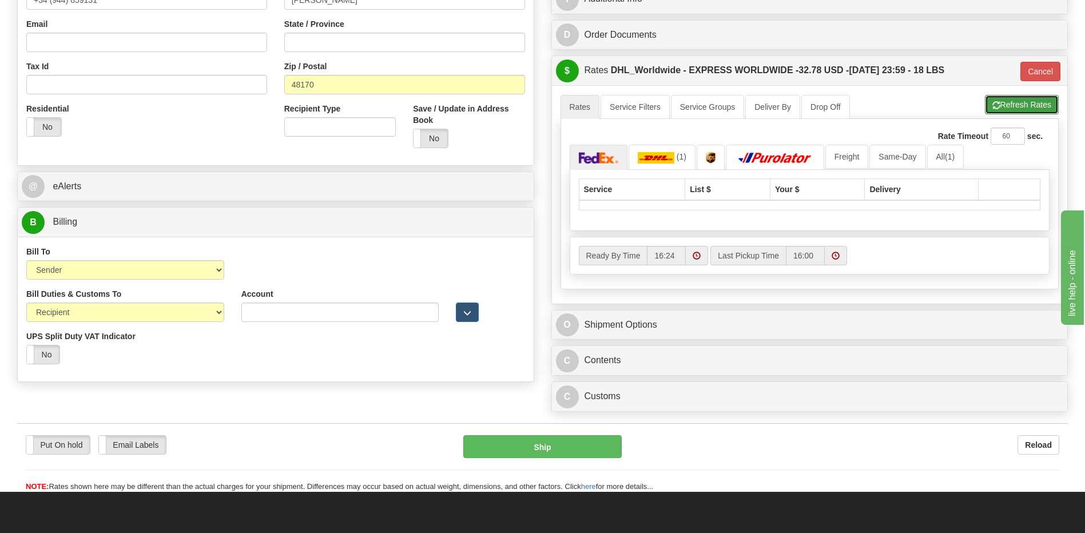
click at [1002, 104] on button "Refresh Rates" at bounding box center [1022, 104] width 74 height 19
type input "P"
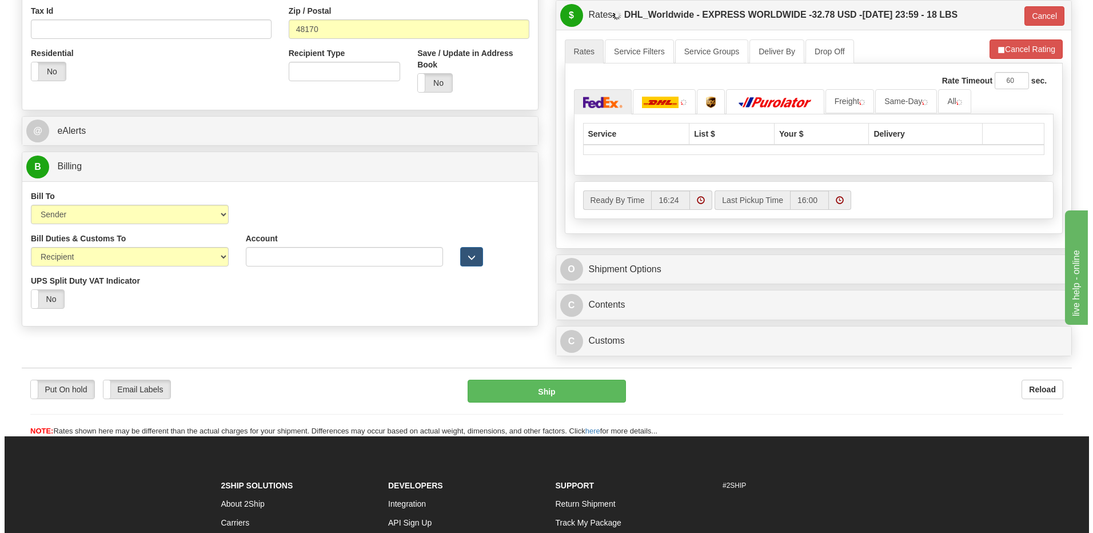
scroll to position [539, 0]
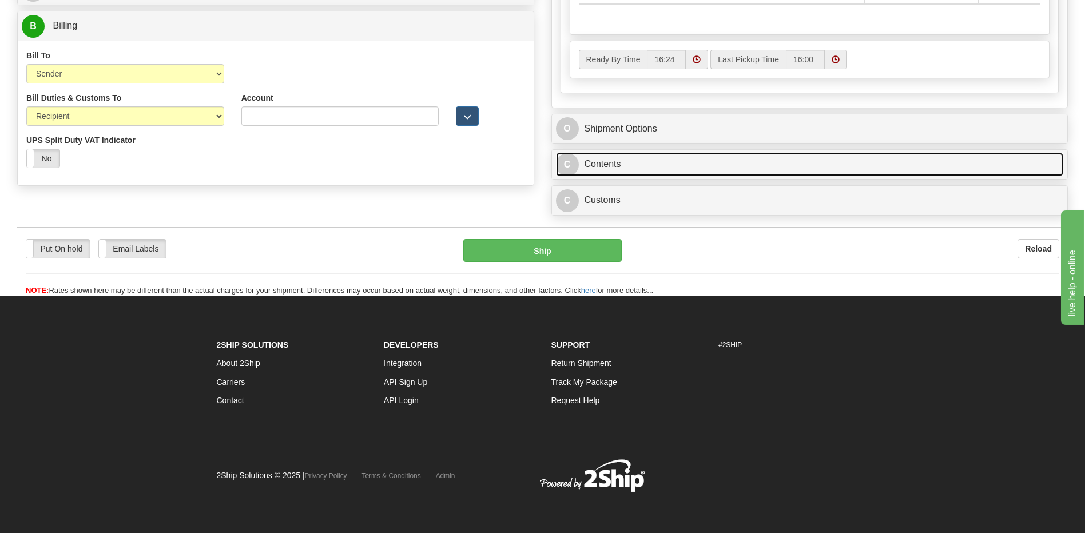
click at [605, 164] on link "C Contents" at bounding box center [810, 164] width 508 height 23
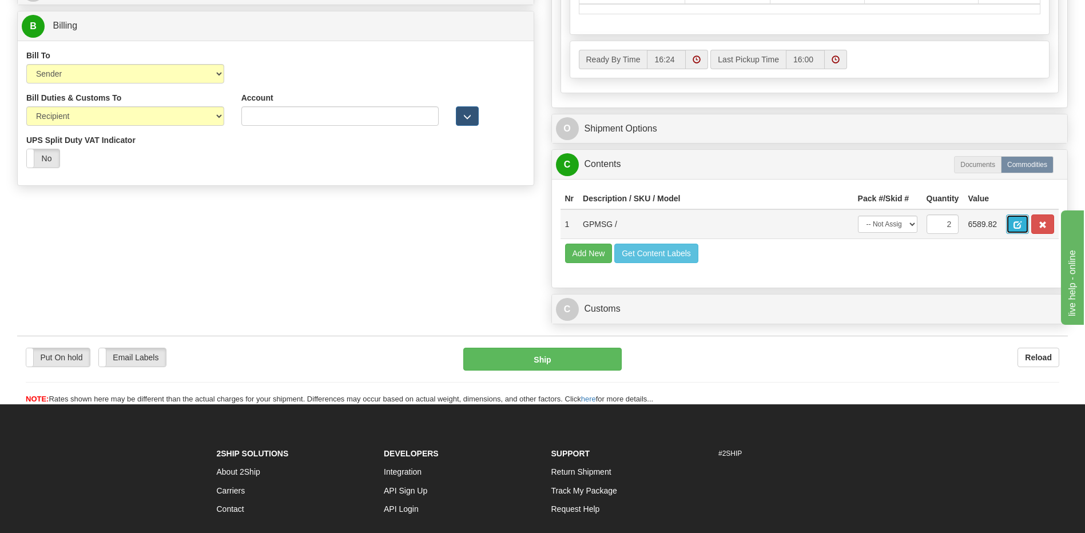
click at [1018, 224] on span "button" at bounding box center [1017, 224] width 8 height 7
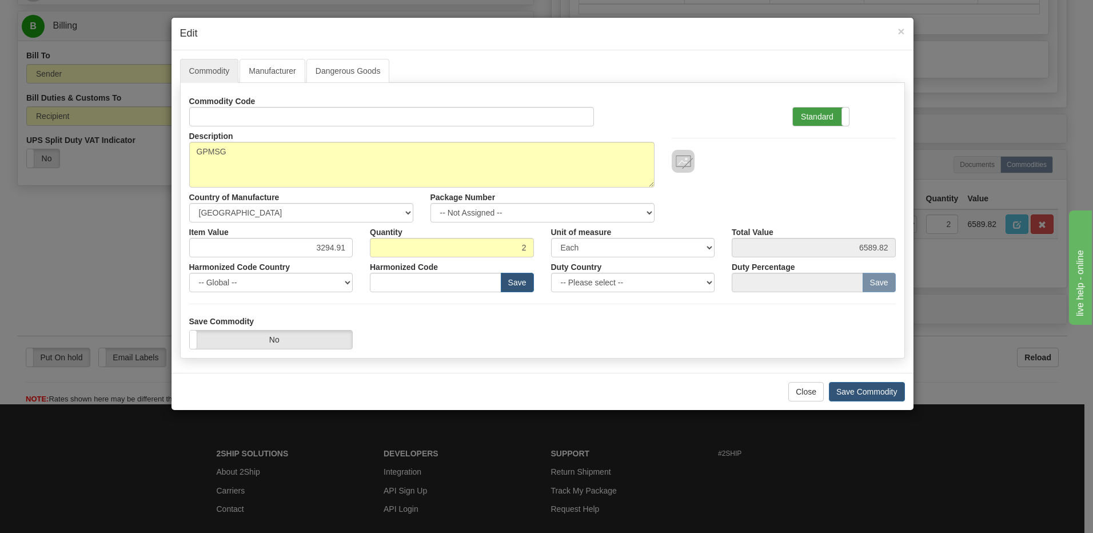
drag, startPoint x: 833, startPoint y: 106, endPoint x: 797, endPoint y: 118, distance: 38.3
click at [833, 107] on div "Standard Advanced" at bounding box center [821, 116] width 57 height 19
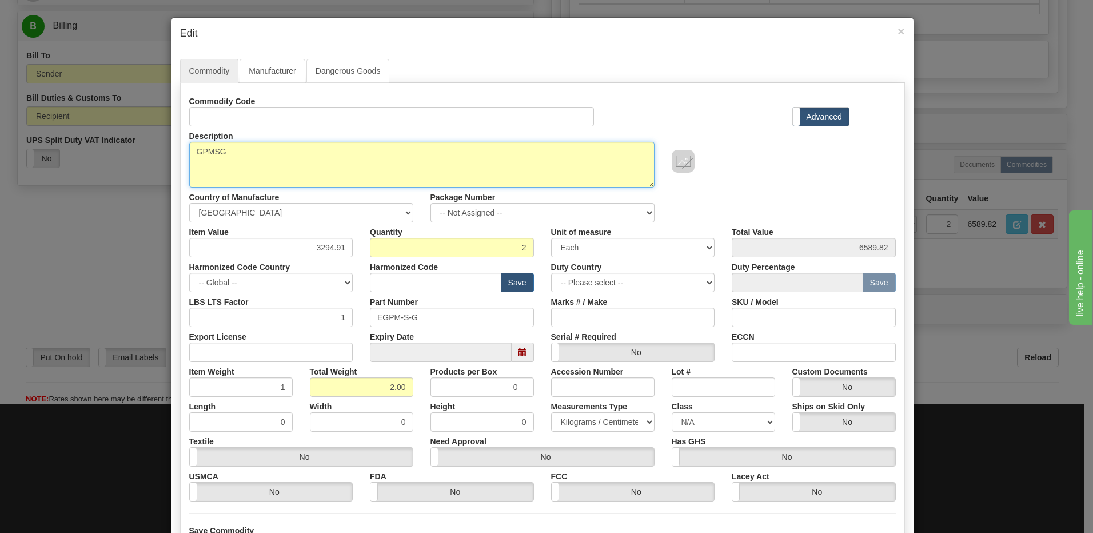
drag, startPoint x: 250, startPoint y: 156, endPoint x: 106, endPoint y: 155, distance: 143.5
click at [106, 155] on div "× Edit Commodity Manufacturer Dangerous Goods Commodity Code Standard Advanced …" at bounding box center [546, 266] width 1093 height 533
paste textarea "Square relay prototype"
type textarea "Square relay prototype"
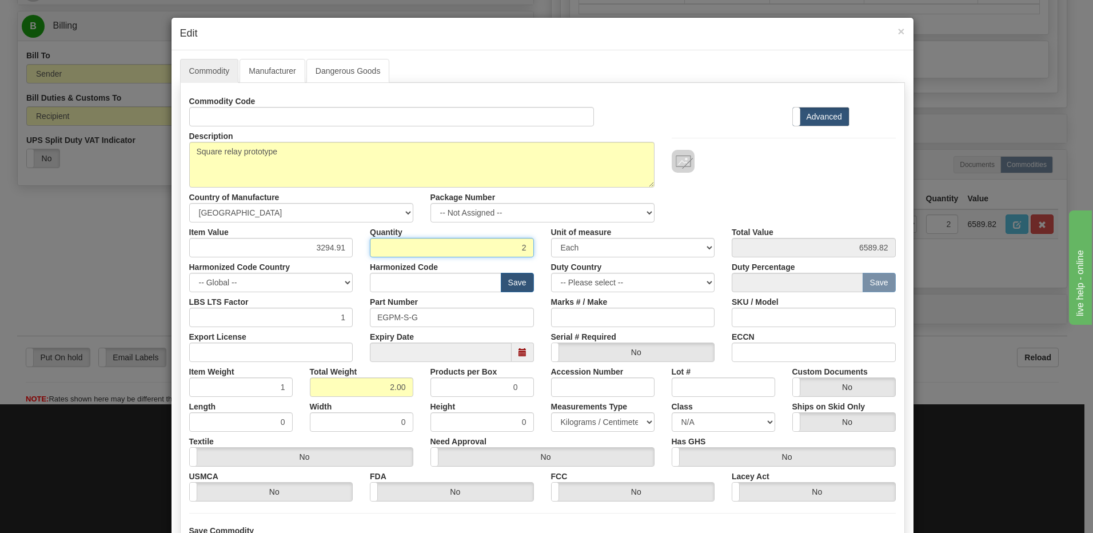
drag, startPoint x: 491, startPoint y: 248, endPoint x: 557, endPoint y: 247, distance: 65.8
click at [557, 247] on div "Item Value 3294.91 Quantity 2 Unit of measure 3 Thousand Square Inches Adjustme…" at bounding box center [543, 239] width 724 height 35
type input "1"
type input "3294.91"
type input "1.00"
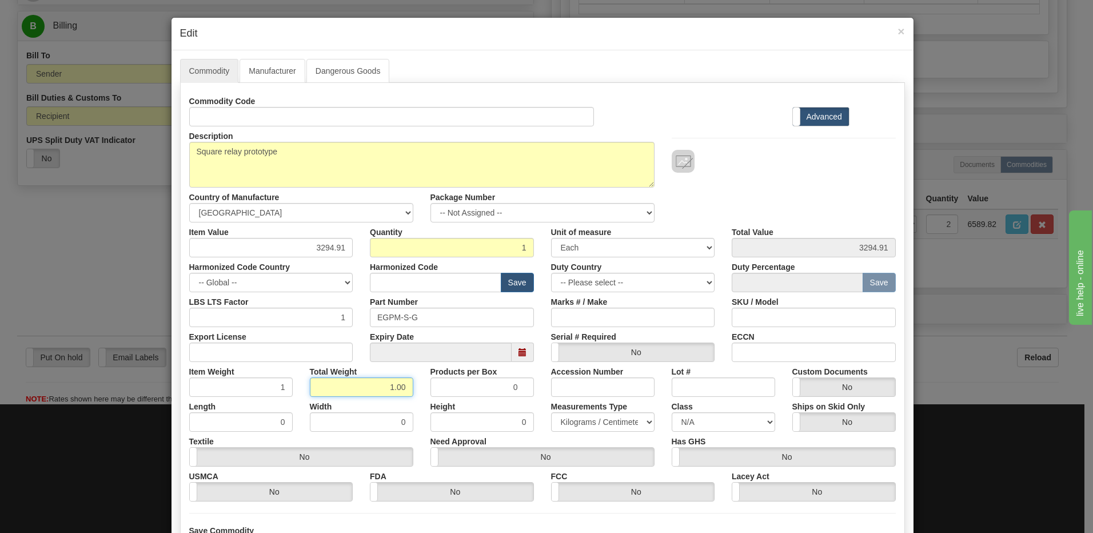
click at [310, 391] on input "1.00" at bounding box center [362, 386] width 104 height 19
drag, startPoint x: 437, startPoint y: 320, endPoint x: 290, endPoint y: 310, distance: 147.3
click at [295, 309] on div "LBS LTS Factor 1 Part Number EGPM-[PERSON_NAME] # / Make SKU / Model" at bounding box center [543, 309] width 724 height 35
click at [389, 286] on input "text" at bounding box center [436, 282] width 132 height 19
type input "8538.90.00"
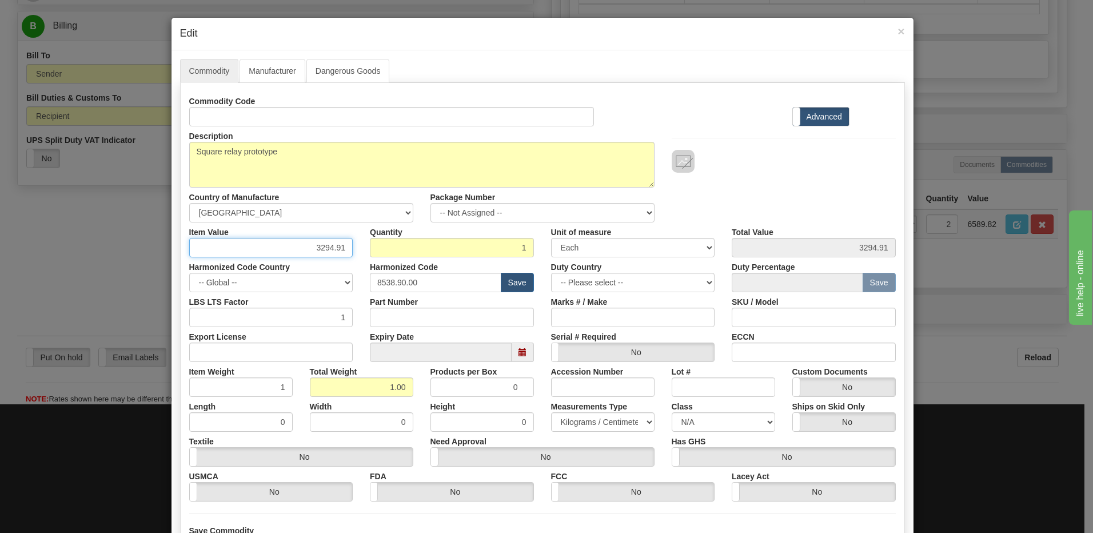
drag, startPoint x: 300, startPoint y: 252, endPoint x: 444, endPoint y: 252, distance: 144.1
click at [444, 252] on div "Item Value 3294.91 Quantity 1 Unit of measure 3 Thousand Square Inches Adjustme…" at bounding box center [543, 239] width 724 height 35
type input "1143.00"
click at [444, 252] on input "1" at bounding box center [452, 247] width 164 height 19
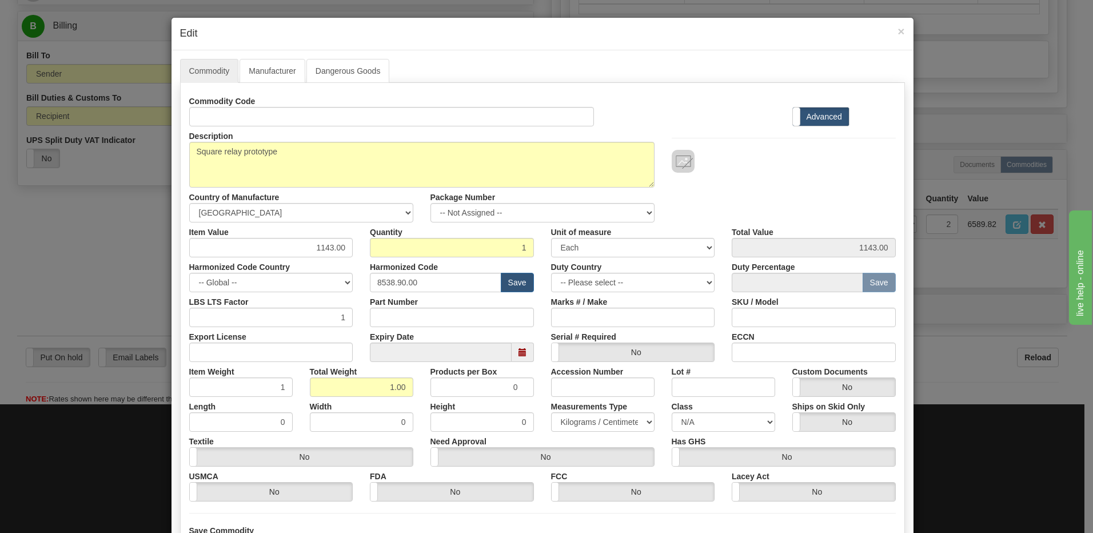
click at [776, 189] on div "Description GPMSG Country of Manufacture -- Unknown -- [GEOGRAPHIC_DATA] [GEOGR…" at bounding box center [543, 174] width 724 height 96
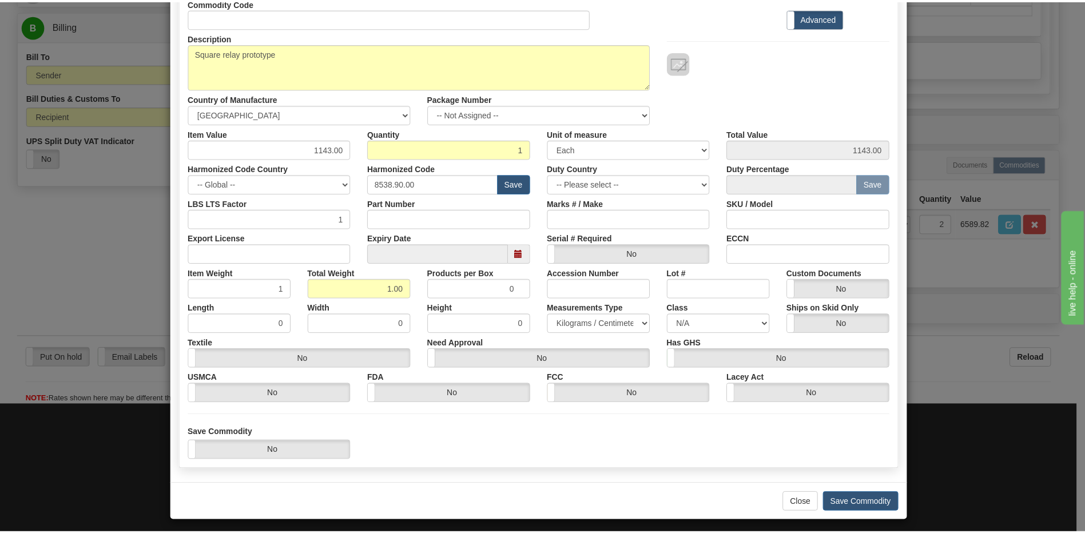
scroll to position [104, 0]
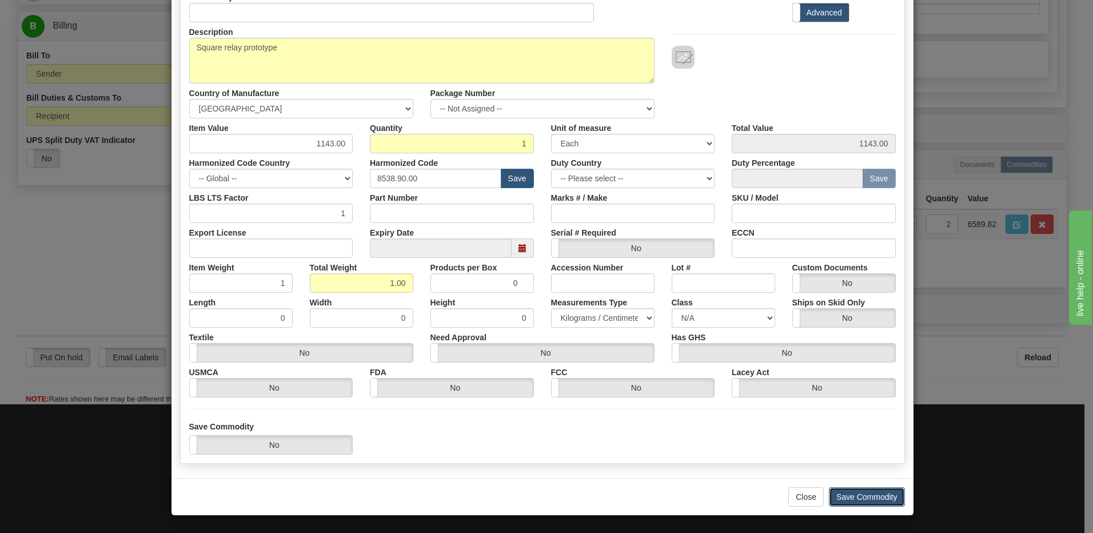
click at [841, 500] on button "Save Commodity" at bounding box center [867, 496] width 76 height 19
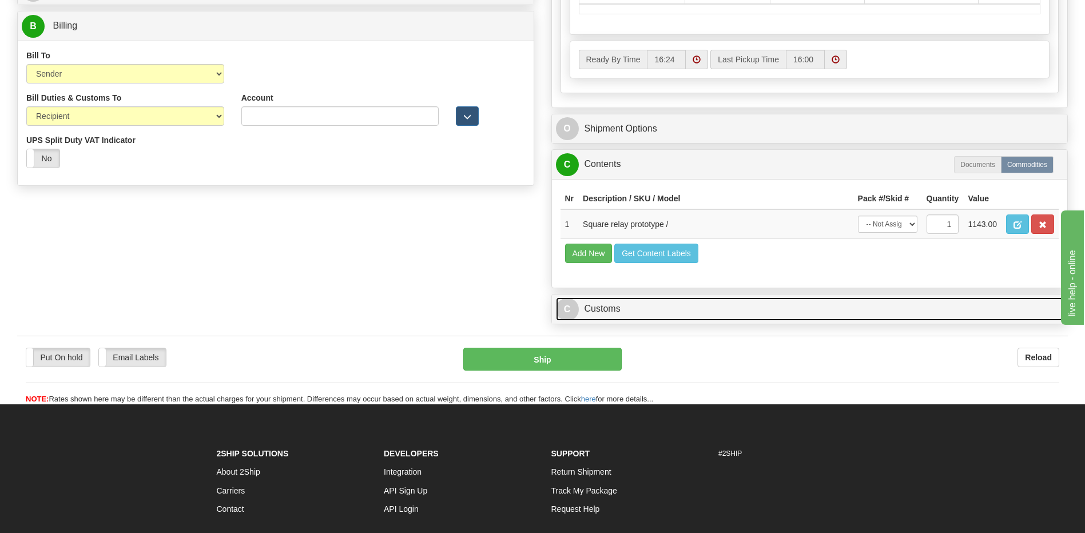
click at [656, 313] on link "C Customs" at bounding box center [810, 308] width 508 height 23
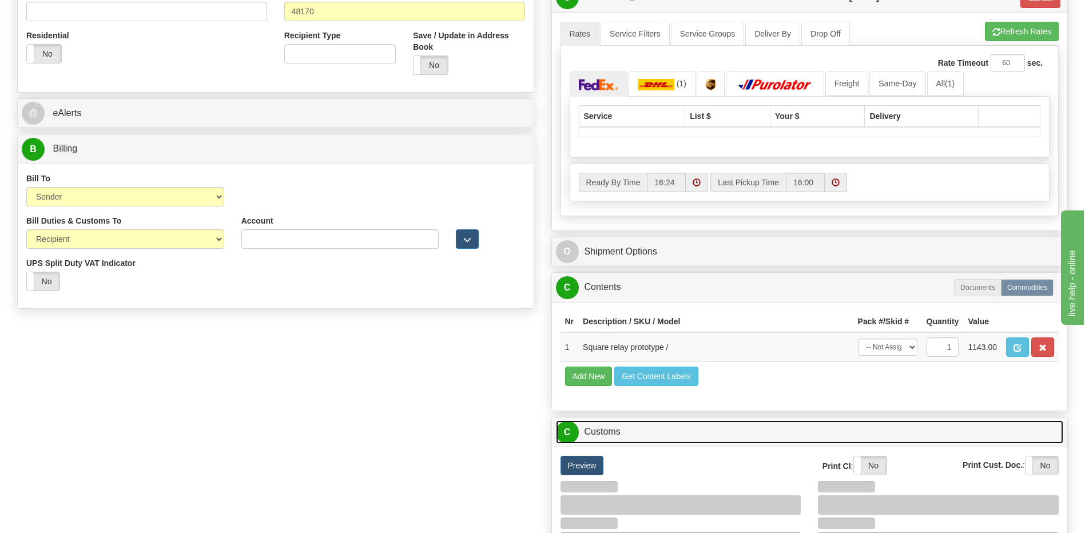
scroll to position [311, 0]
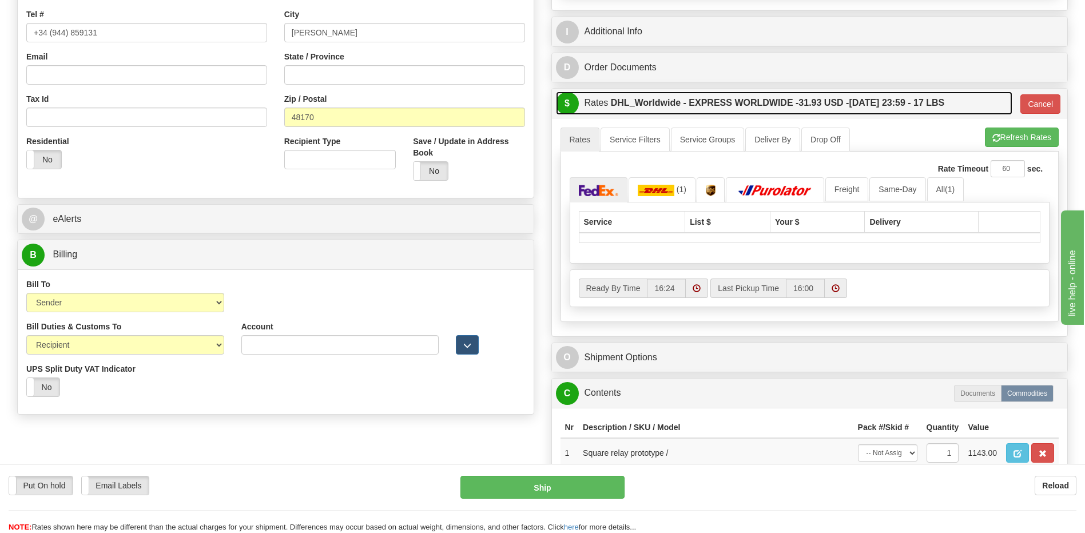
click at [766, 95] on label "DHL_Worldwide - EXPRESS WORLDWIDE - 31.93 USD - [DATE] 23:59 - 17 LBS" at bounding box center [778, 102] width 334 height 23
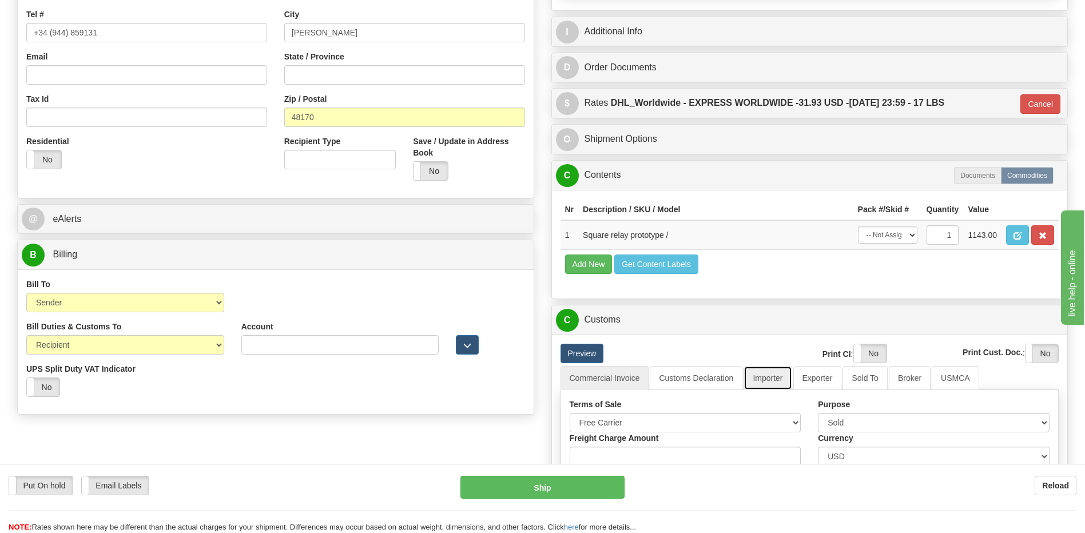
click at [766, 377] on link "Importer" at bounding box center [767, 378] width 48 height 24
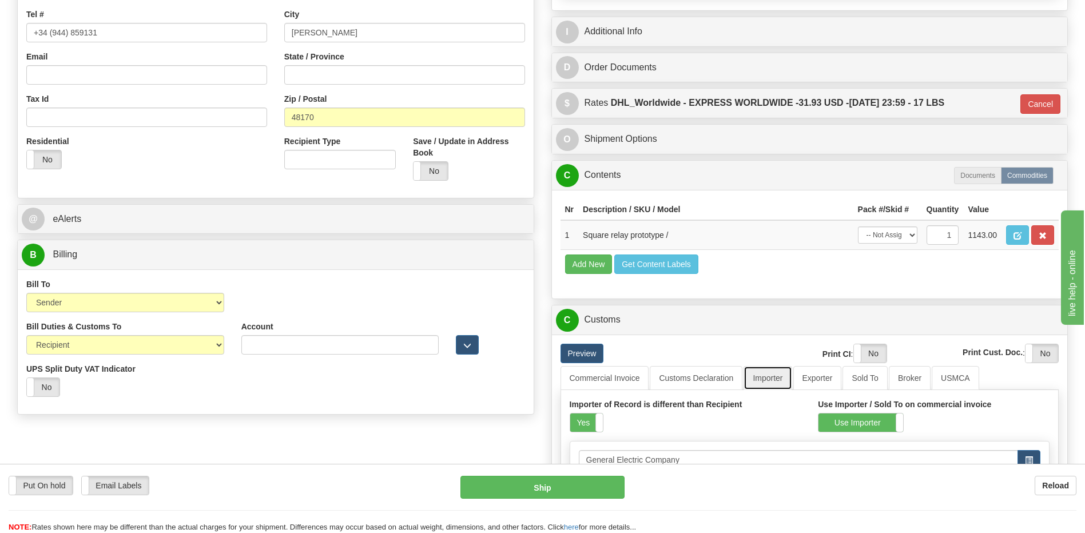
scroll to position [482, 0]
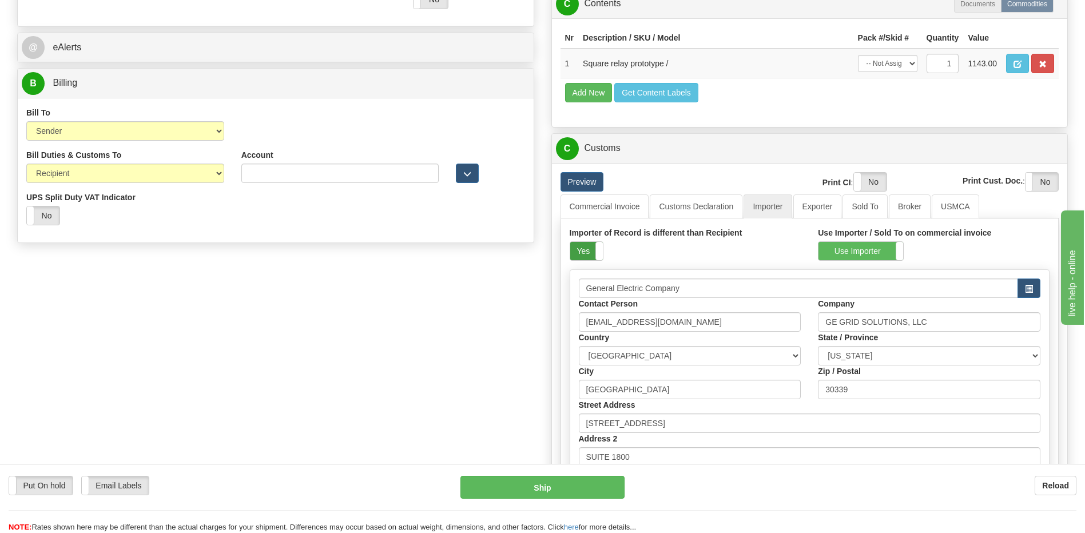
click at [591, 253] on label "Yes" at bounding box center [586, 251] width 33 height 18
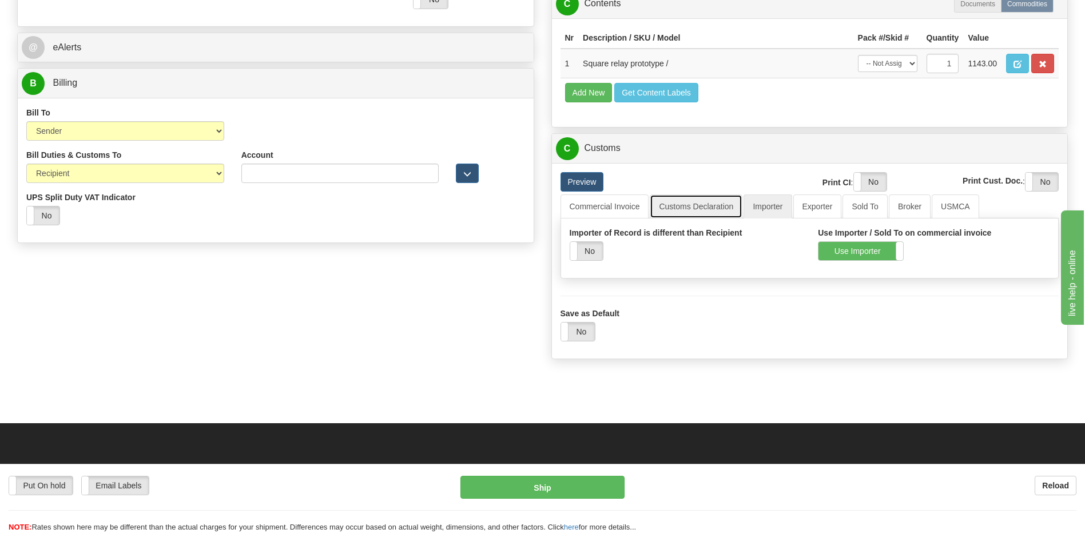
click at [683, 204] on link "Customs Declaration" at bounding box center [696, 206] width 93 height 24
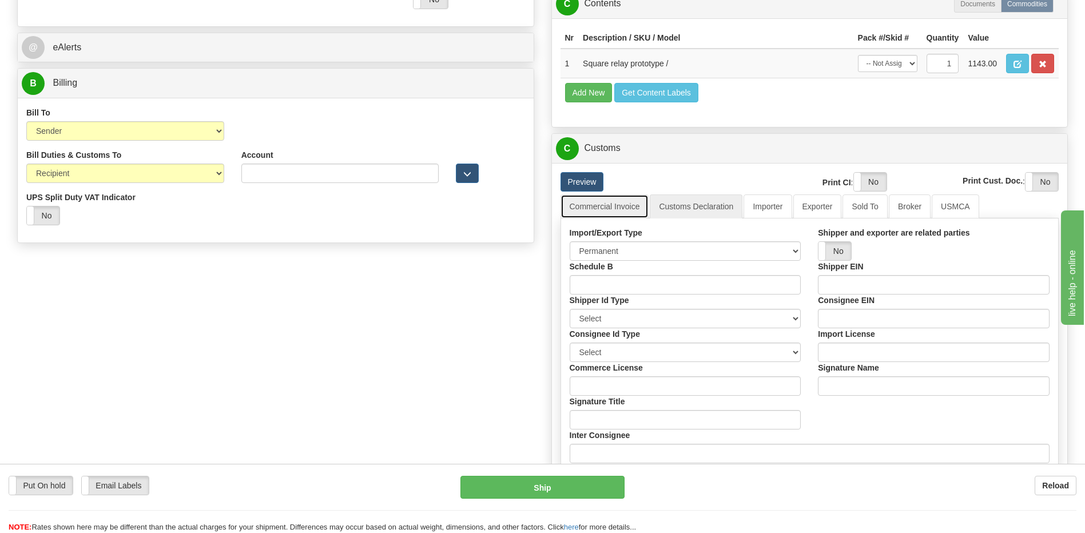
click at [626, 212] on link "Commercial Invoice" at bounding box center [604, 206] width 89 height 24
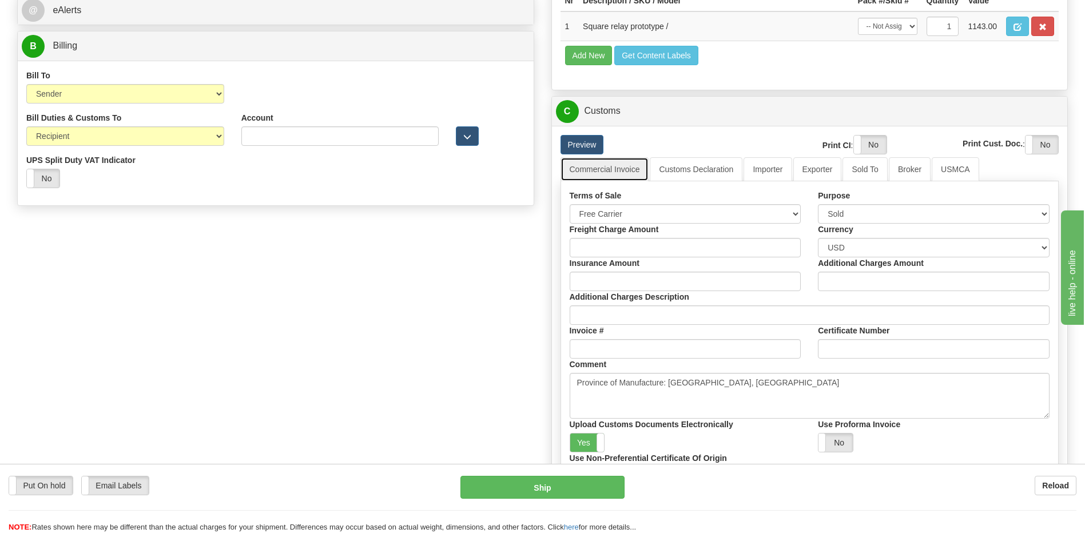
scroll to position [539, 0]
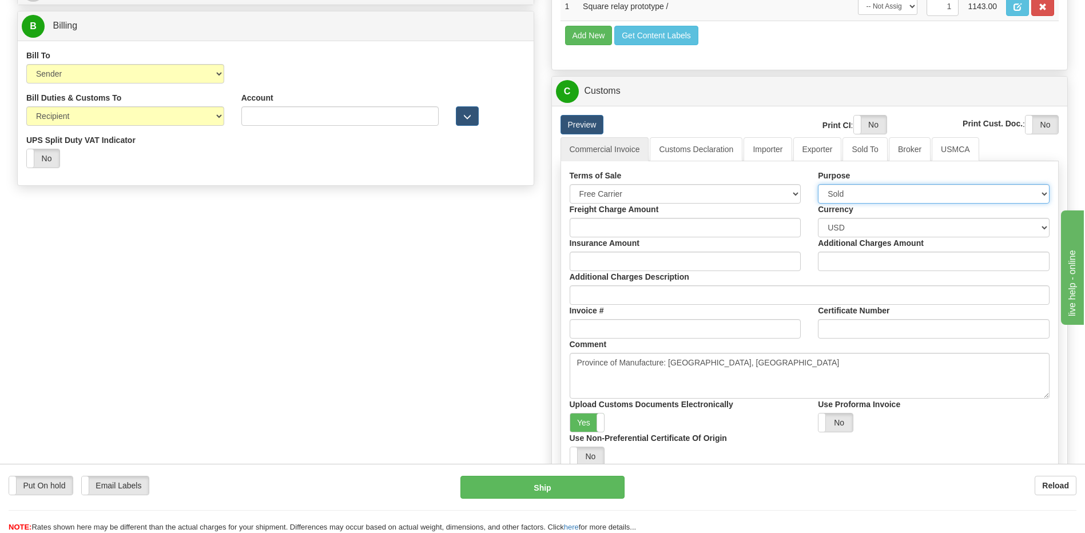
click at [857, 192] on select "Sold Not Sold Gift Sample Repair and Return Personal Effects Merchandise Danger…" at bounding box center [934, 193] width 232 height 19
select select "4"
click at [818, 184] on select "Sold Not Sold Gift Sample Repair and Return Personal Effects Merchandise Danger…" at bounding box center [934, 193] width 232 height 19
click at [695, 155] on link "Customs Declaration" at bounding box center [696, 149] width 93 height 24
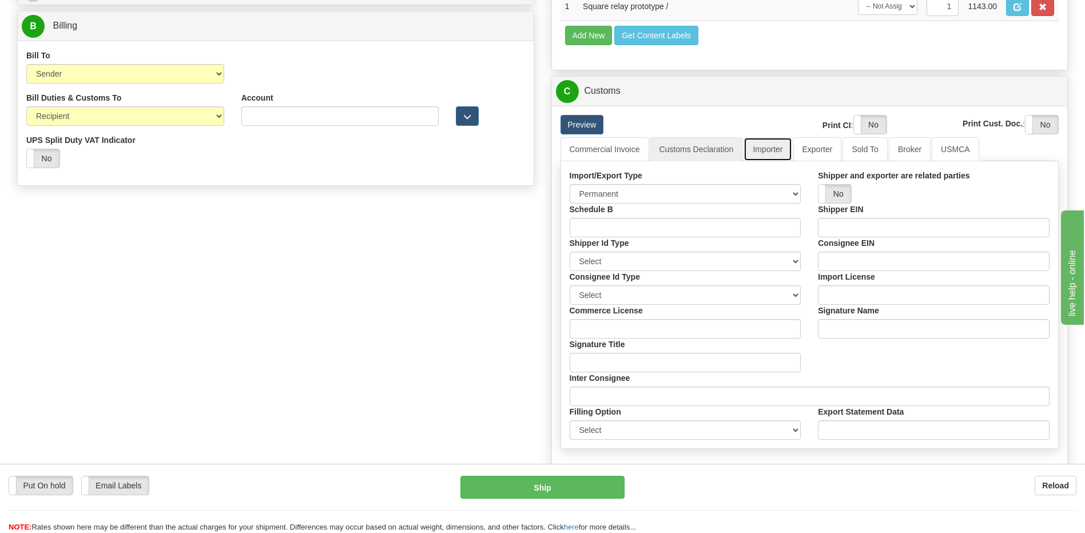
click at [782, 149] on link "Importer" at bounding box center [767, 149] width 48 height 24
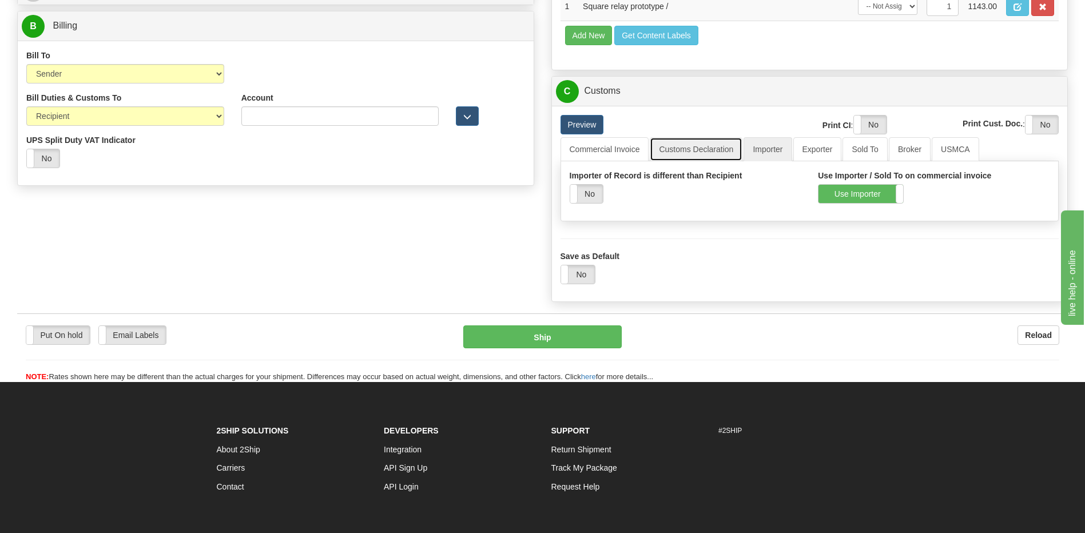
click at [705, 148] on link "Customs Declaration" at bounding box center [696, 149] width 93 height 24
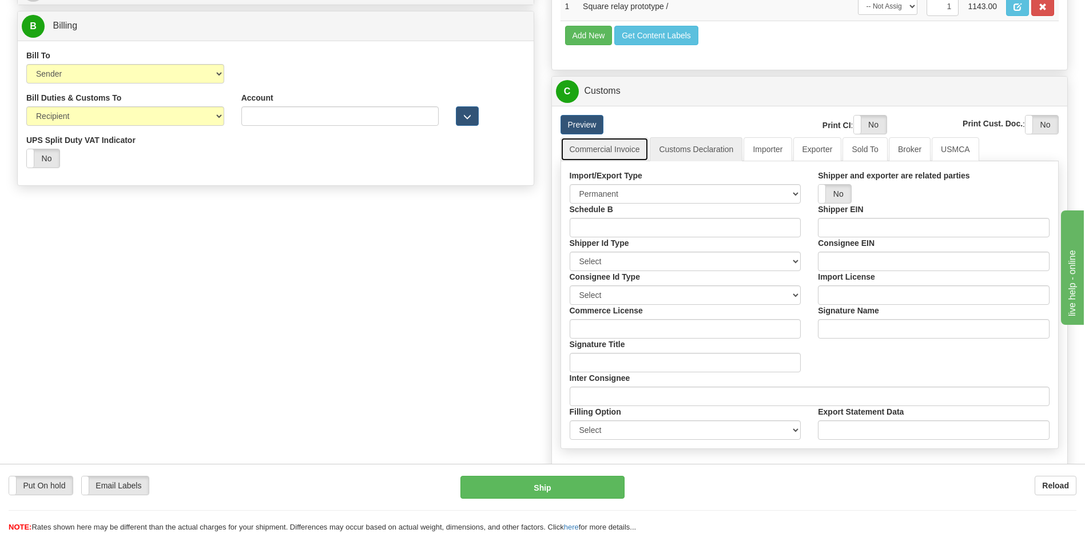
click at [639, 148] on link "Commercial Invoice" at bounding box center [604, 149] width 89 height 24
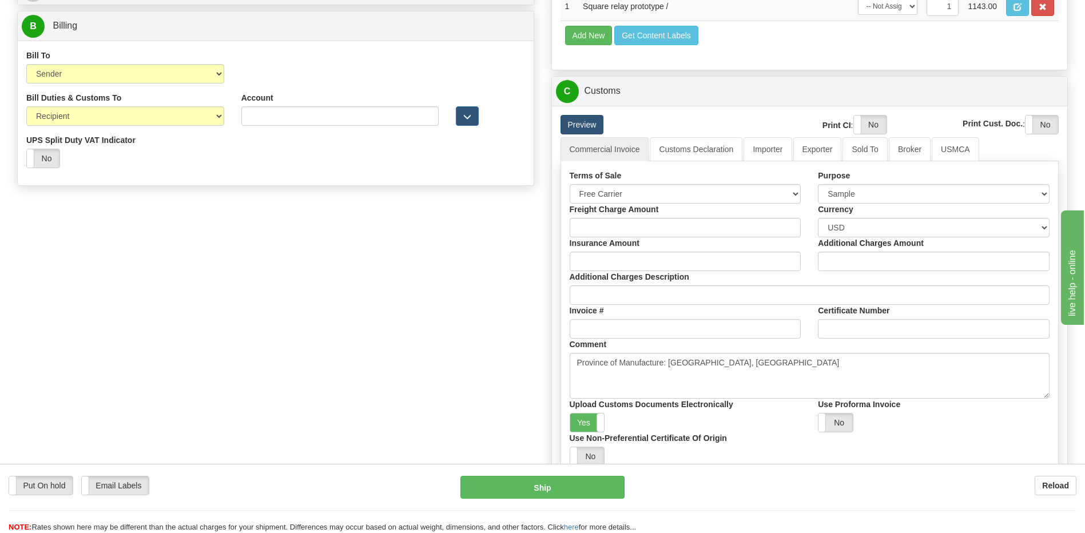
click at [585, 125] on link "Preview" at bounding box center [581, 124] width 43 height 19
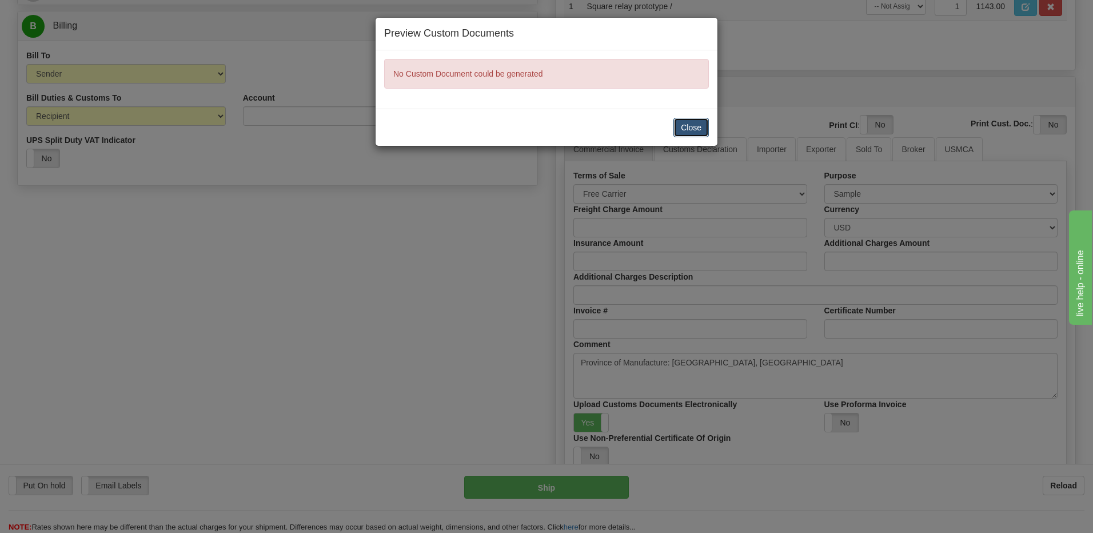
click at [685, 129] on button "Close" at bounding box center [691, 127] width 35 height 19
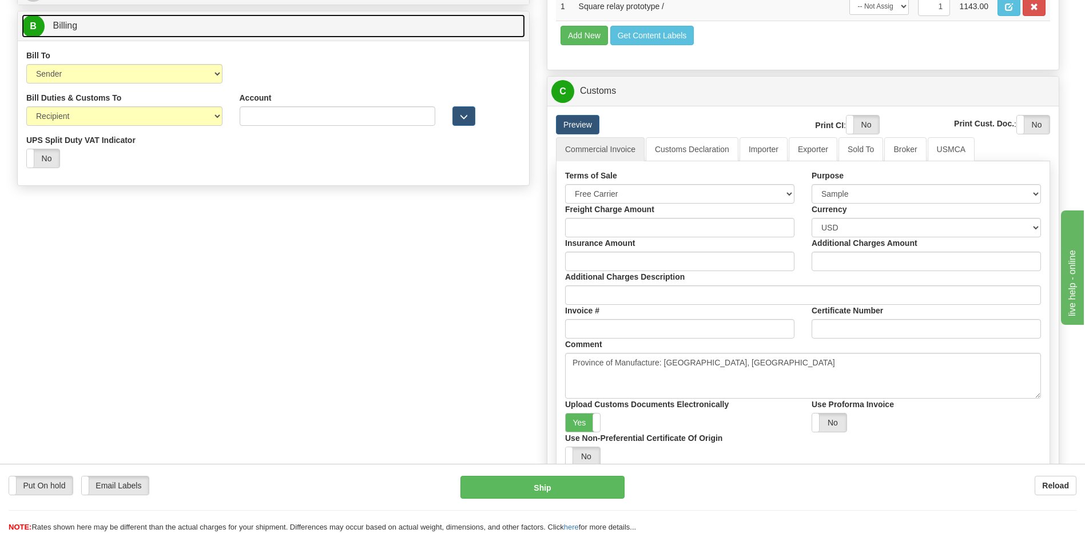
click at [116, 25] on link "B Billing" at bounding box center [273, 25] width 503 height 23
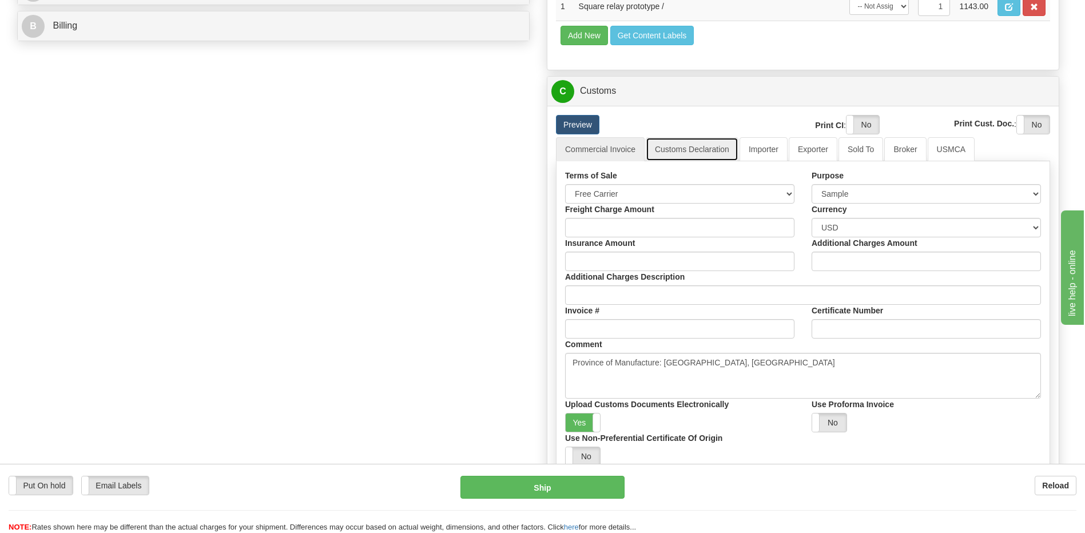
click at [686, 146] on link "Customs Declaration" at bounding box center [692, 149] width 93 height 24
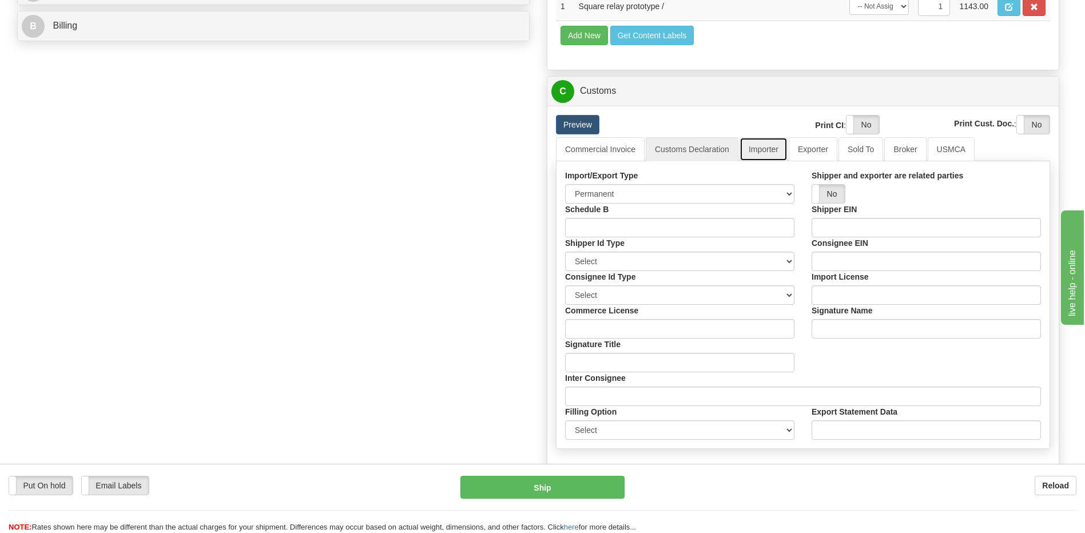
click at [778, 158] on link "Importer" at bounding box center [763, 149] width 48 height 24
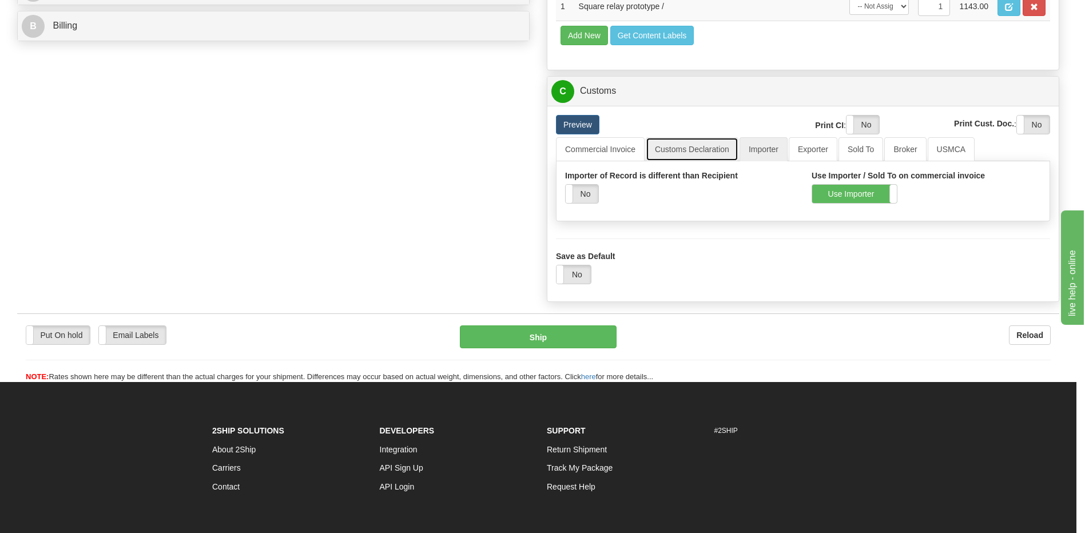
click at [698, 149] on link "Customs Declaration" at bounding box center [692, 149] width 93 height 24
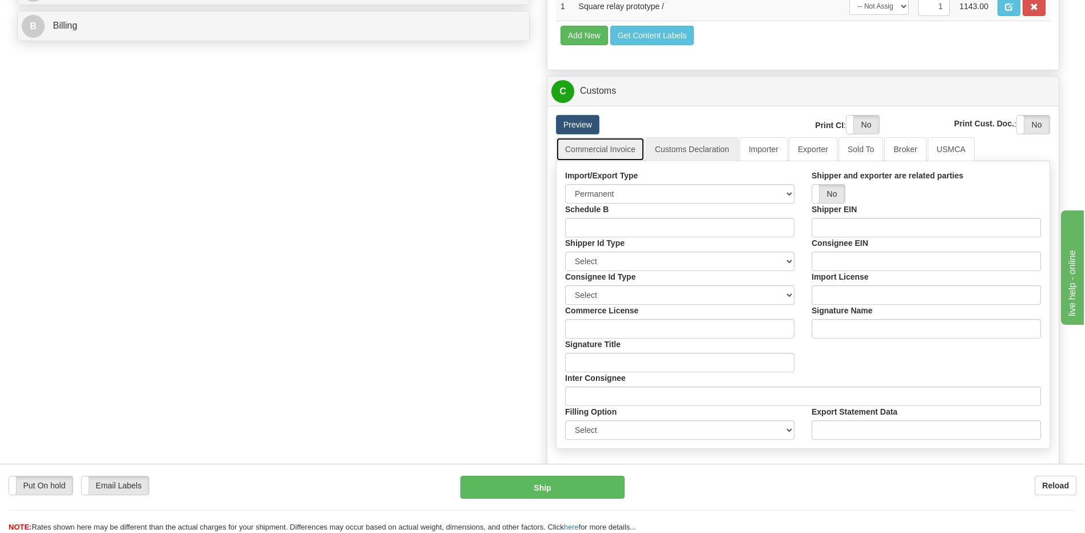
click at [622, 152] on link "Commercial Invoice" at bounding box center [600, 149] width 89 height 24
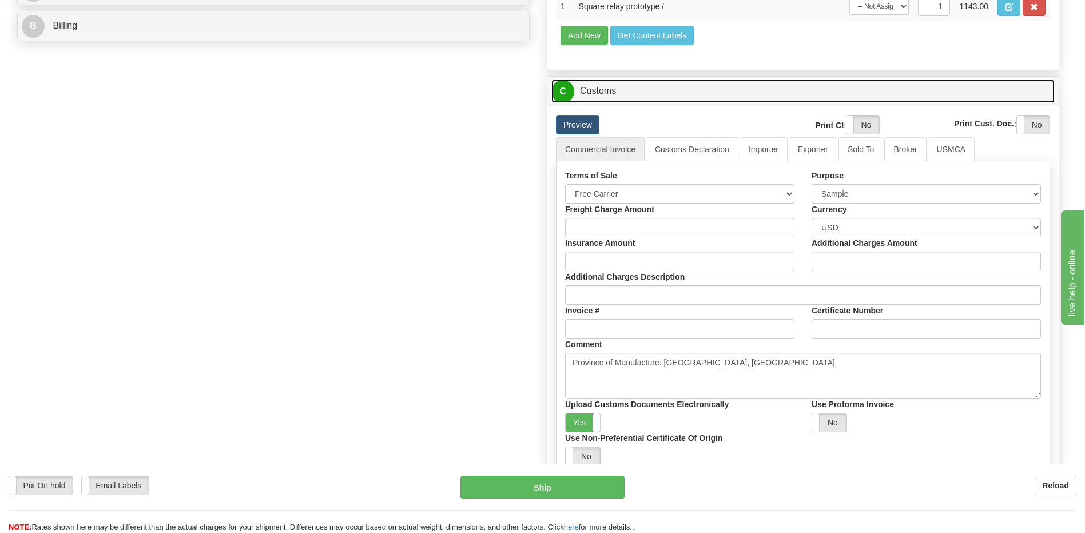
click at [600, 95] on link "C Customs" at bounding box center [802, 90] width 503 height 23
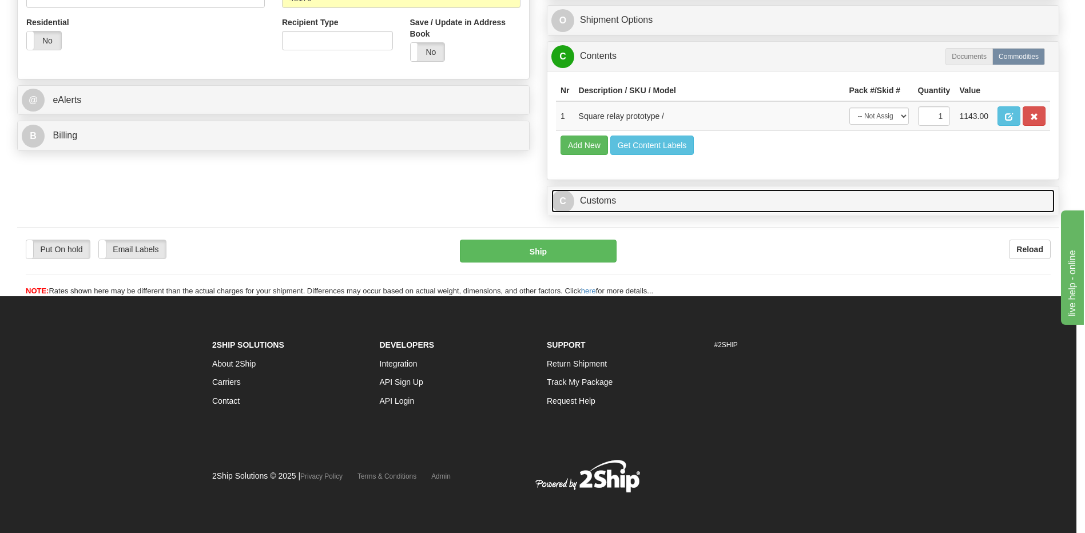
click at [604, 197] on link "C Customs" at bounding box center [802, 200] width 503 height 23
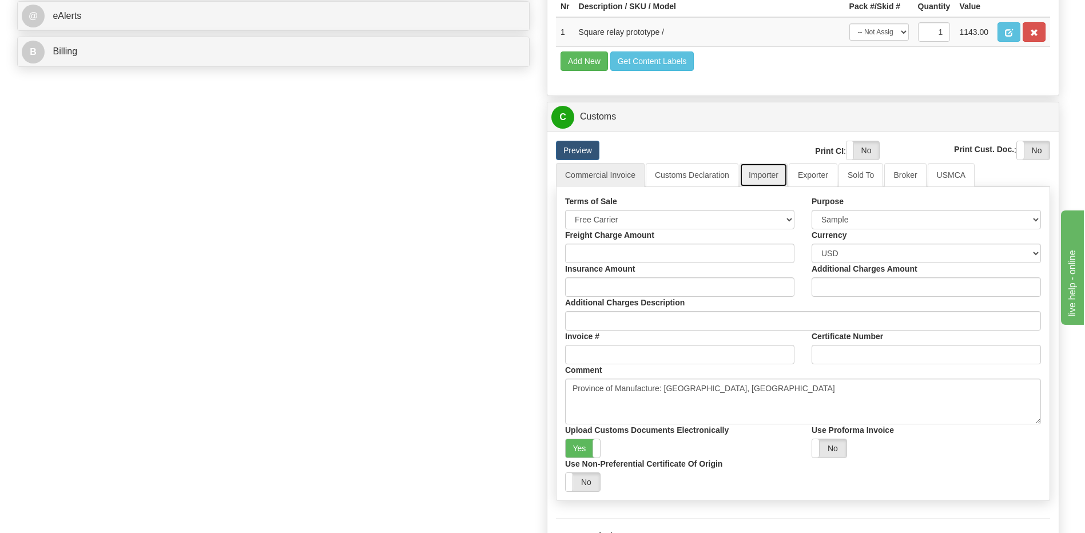
click at [757, 177] on link "Importer" at bounding box center [763, 175] width 48 height 24
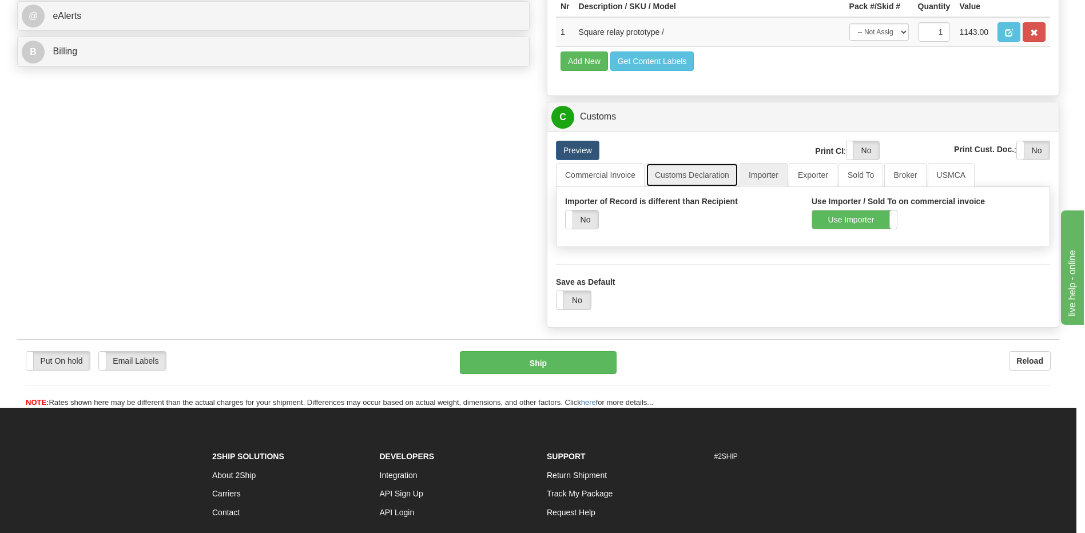
click at [715, 173] on link "Customs Declaration" at bounding box center [692, 175] width 93 height 24
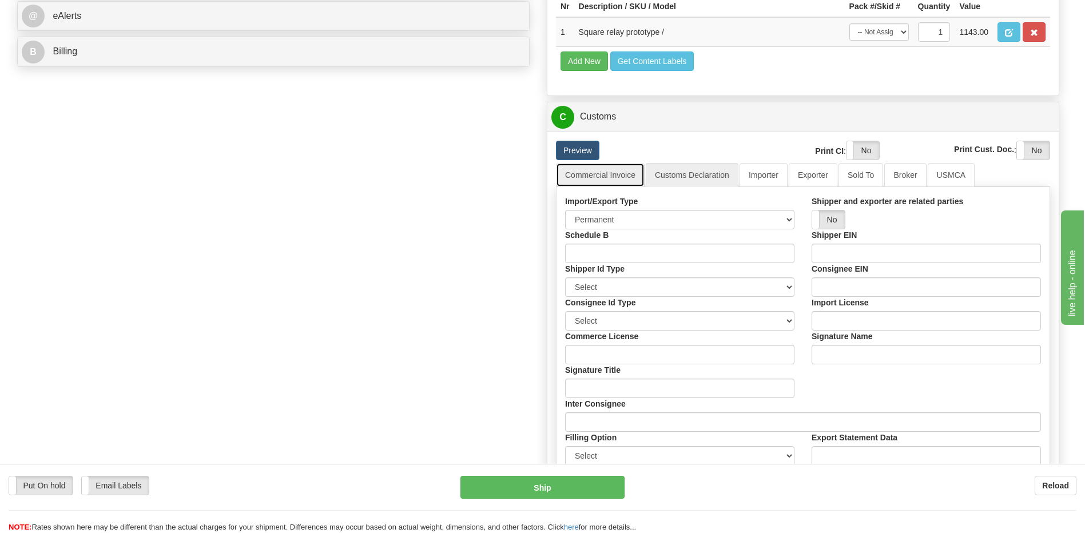
click at [607, 169] on link "Commercial Invoice" at bounding box center [600, 175] width 89 height 24
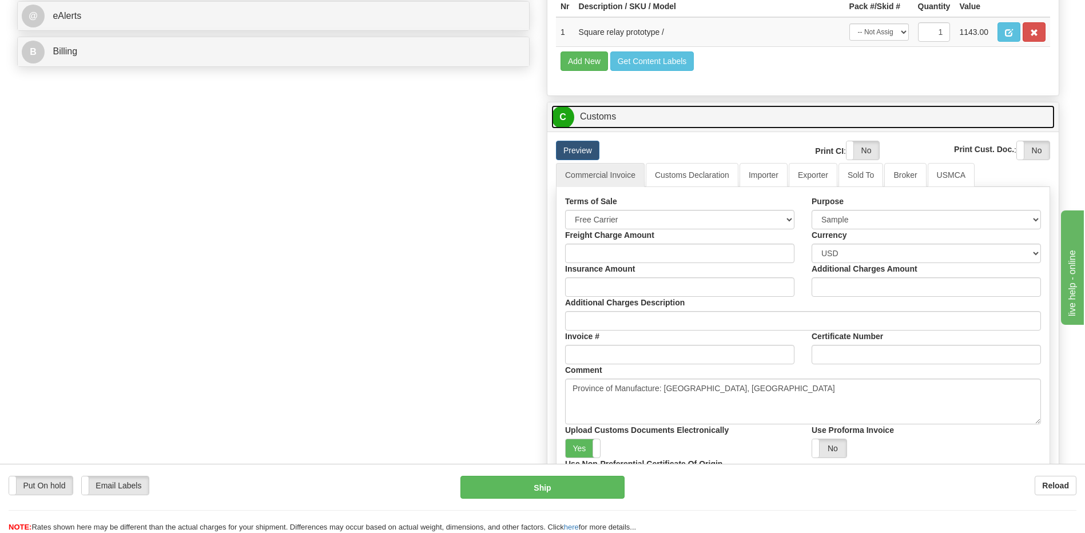
click at [600, 124] on link "C Customs" at bounding box center [802, 116] width 503 height 23
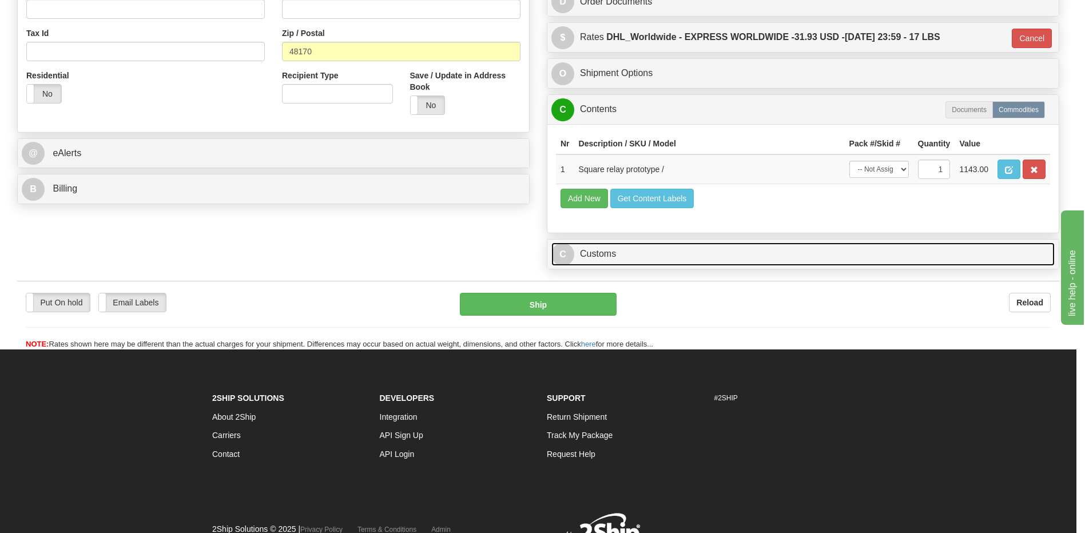
scroll to position [328, 0]
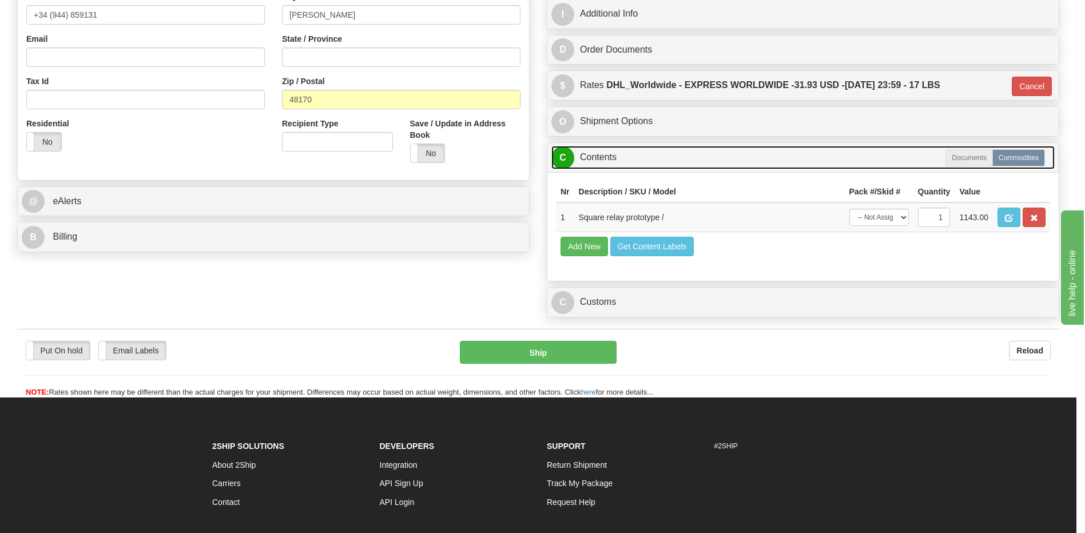
click at [614, 161] on link "C Contents" at bounding box center [802, 157] width 503 height 23
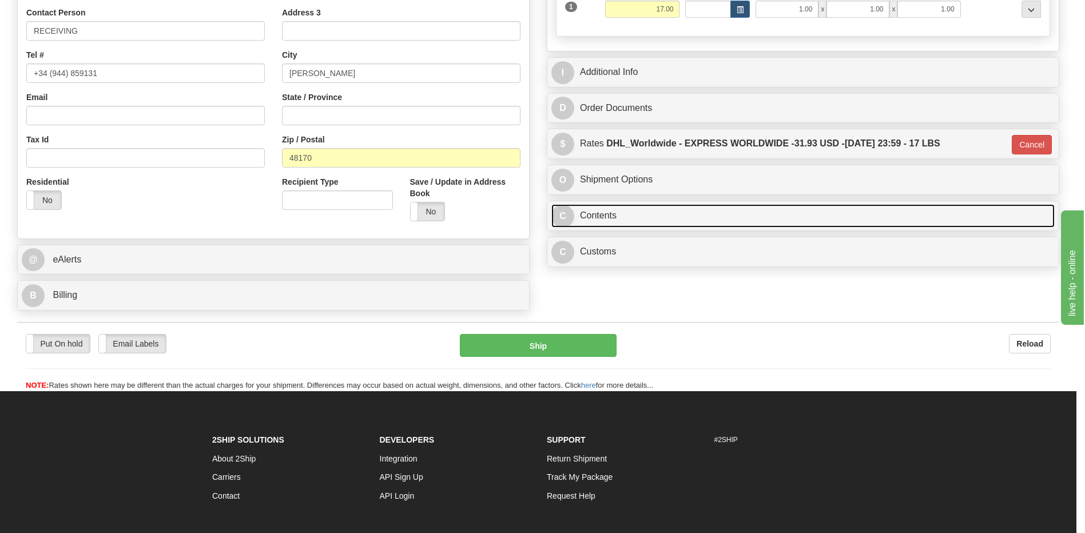
scroll to position [214, 0]
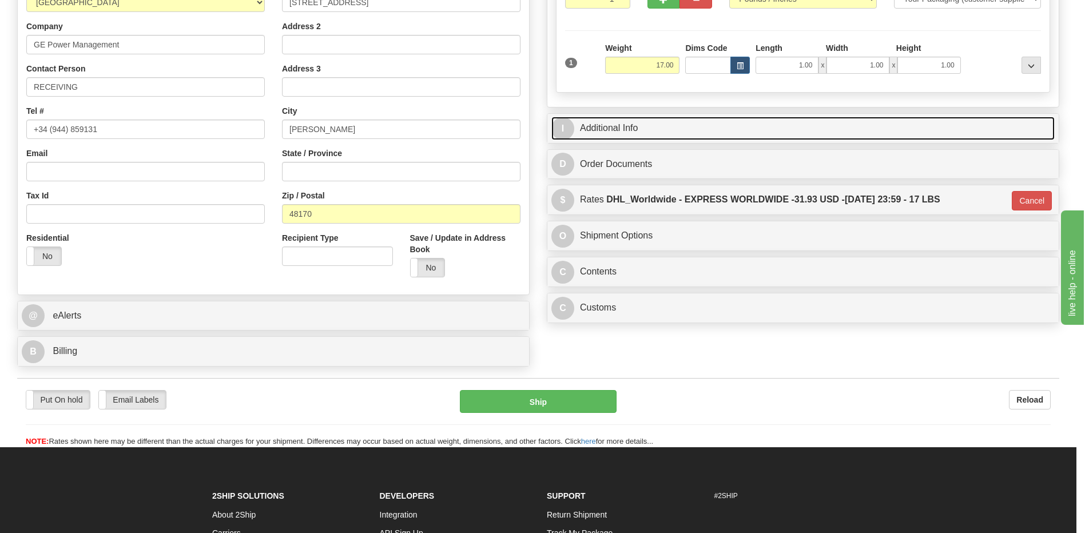
click at [635, 129] on link "I Additional Info" at bounding box center [802, 128] width 503 height 23
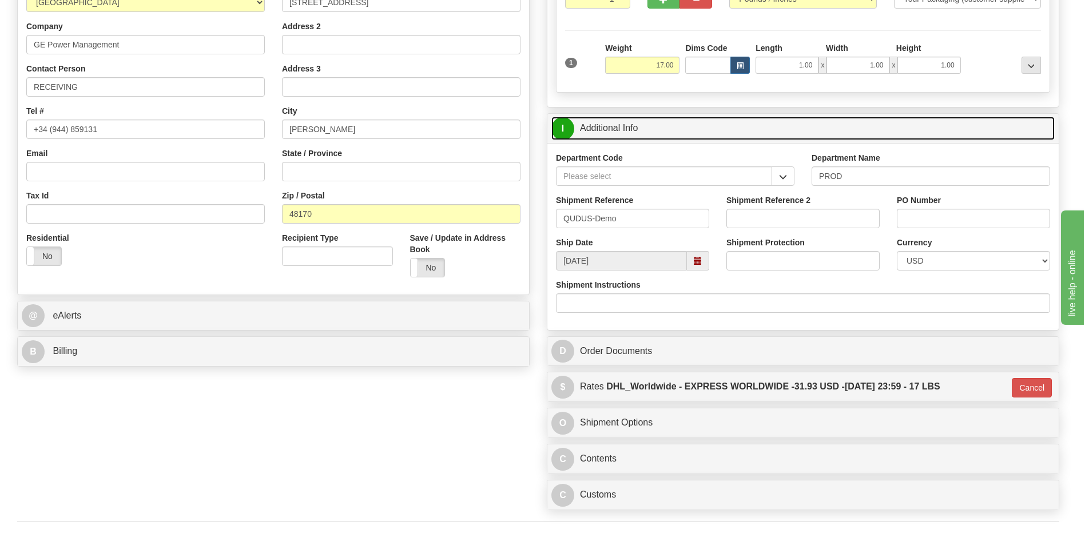
click at [635, 129] on link "I Additional Info" at bounding box center [802, 128] width 503 height 23
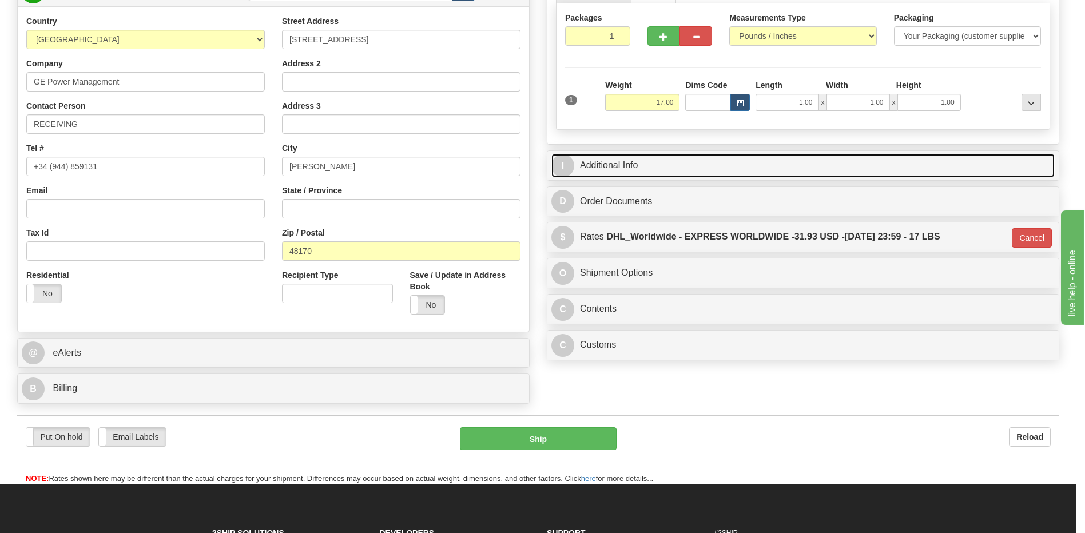
scroll to position [157, 0]
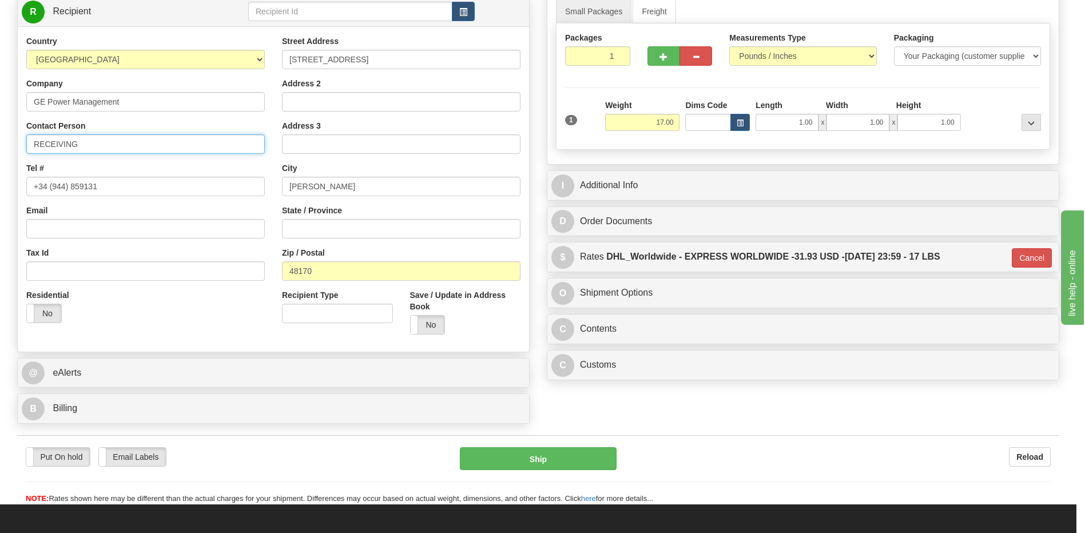
drag, startPoint x: 82, startPoint y: 144, endPoint x: -2, endPoint y: 145, distance: 84.7
click at [0, 145] on html "Training Course Close Toggle navigation Settings Shipping Preferences New Sende…" at bounding box center [542, 109] width 1085 height 533
paste input "[PERSON_NAME]"
click at [56, 145] on input "aTTN: [PERSON_NAME]" at bounding box center [145, 143] width 238 height 19
type input "Attn: [PERSON_NAME]"
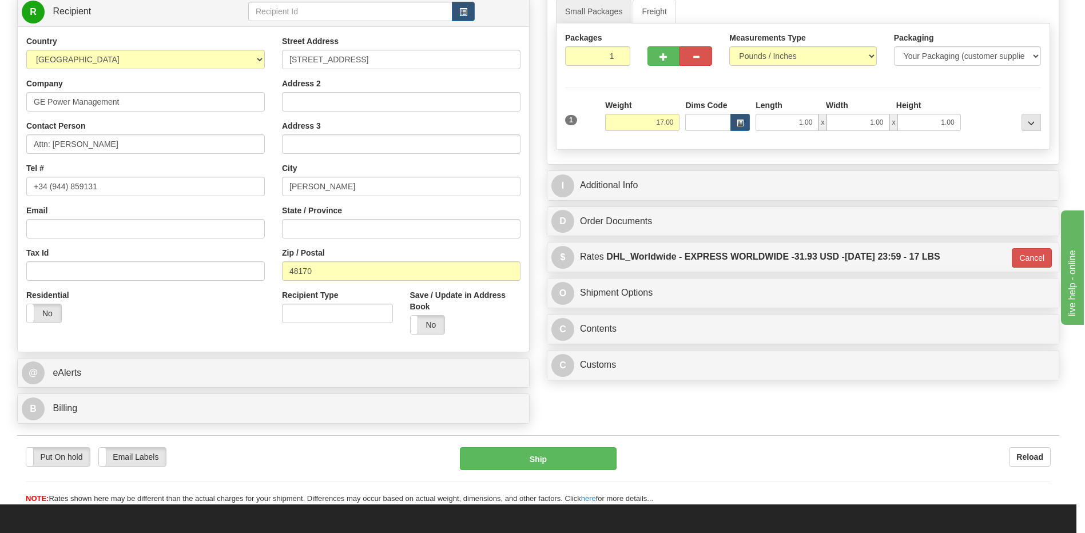
click at [174, 311] on div "Residential Yes No" at bounding box center [146, 310] width 256 height 42
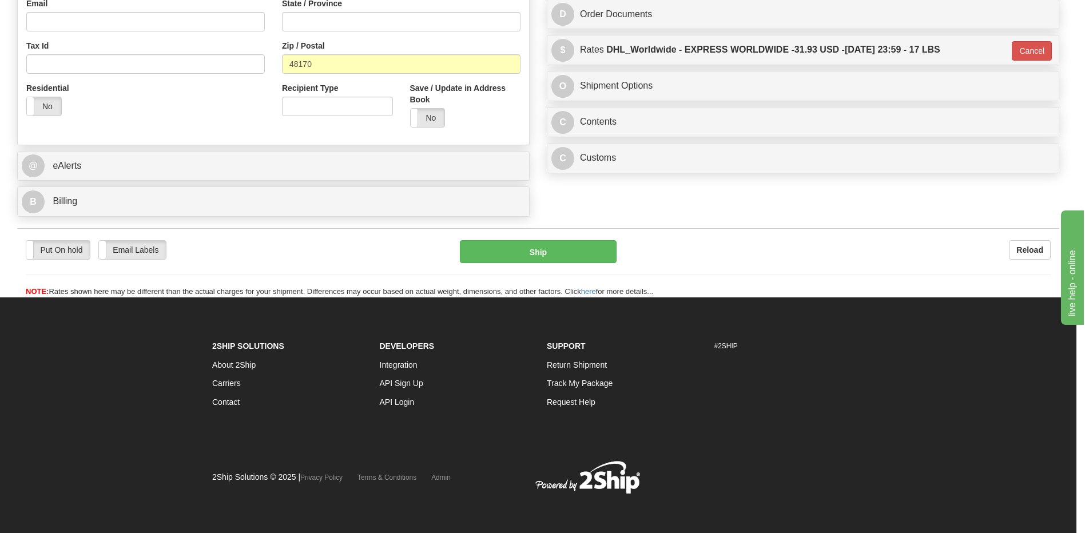
scroll to position [365, 0]
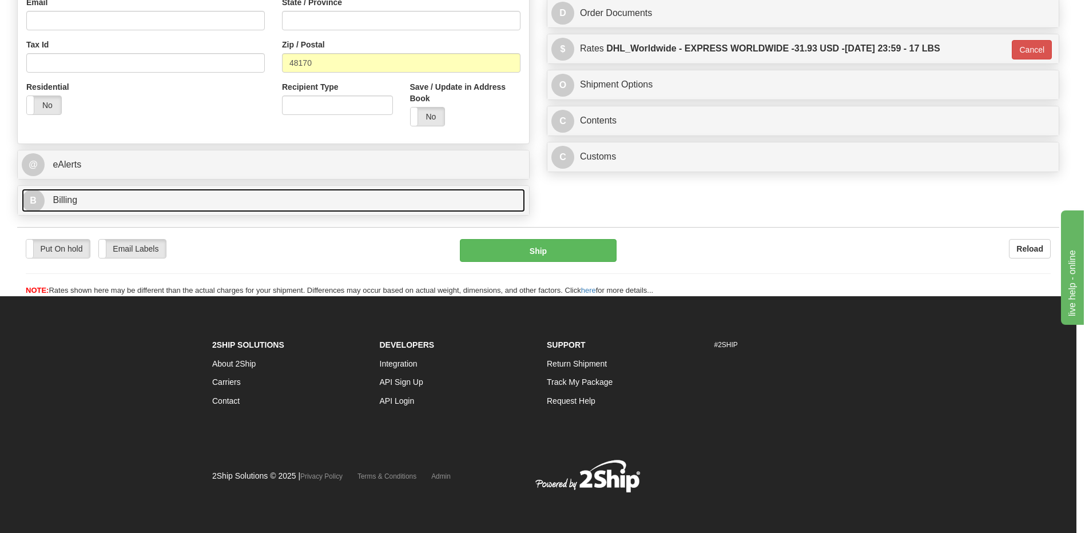
click at [101, 201] on link "B Billing" at bounding box center [273, 200] width 503 height 23
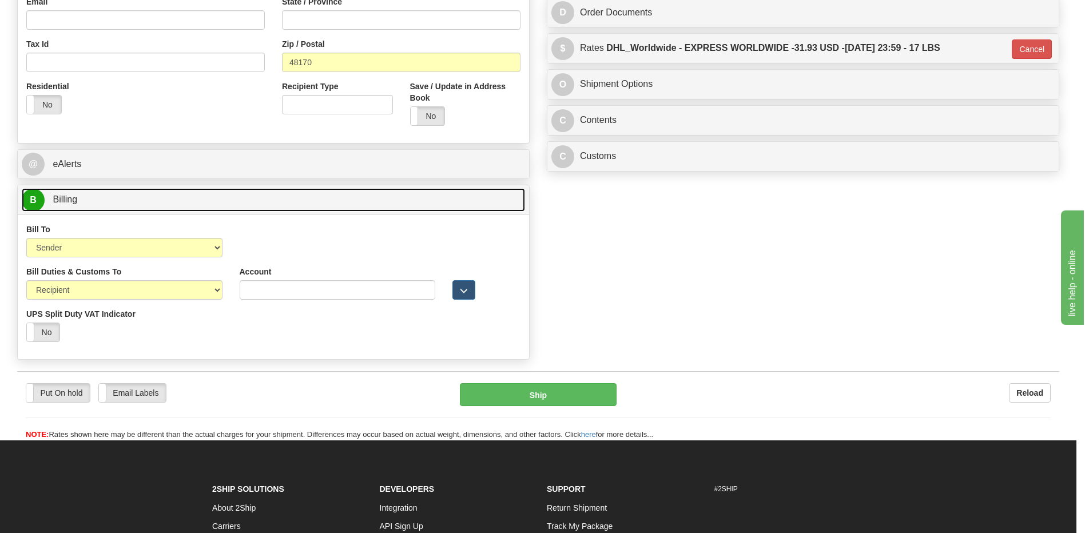
click at [101, 201] on link "B Billing" at bounding box center [273, 199] width 503 height 23
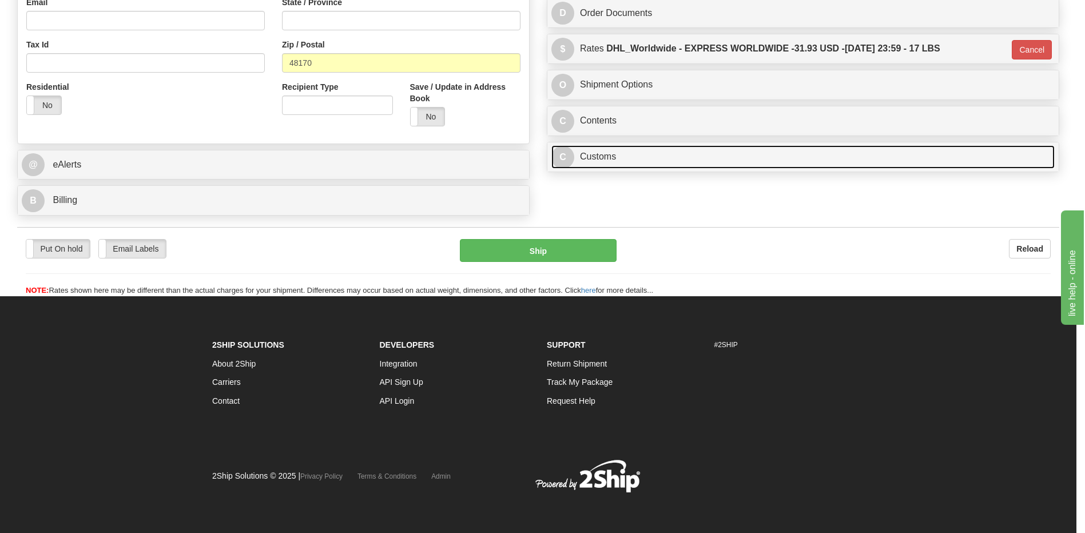
click at [611, 158] on link "C Customs" at bounding box center [802, 156] width 503 height 23
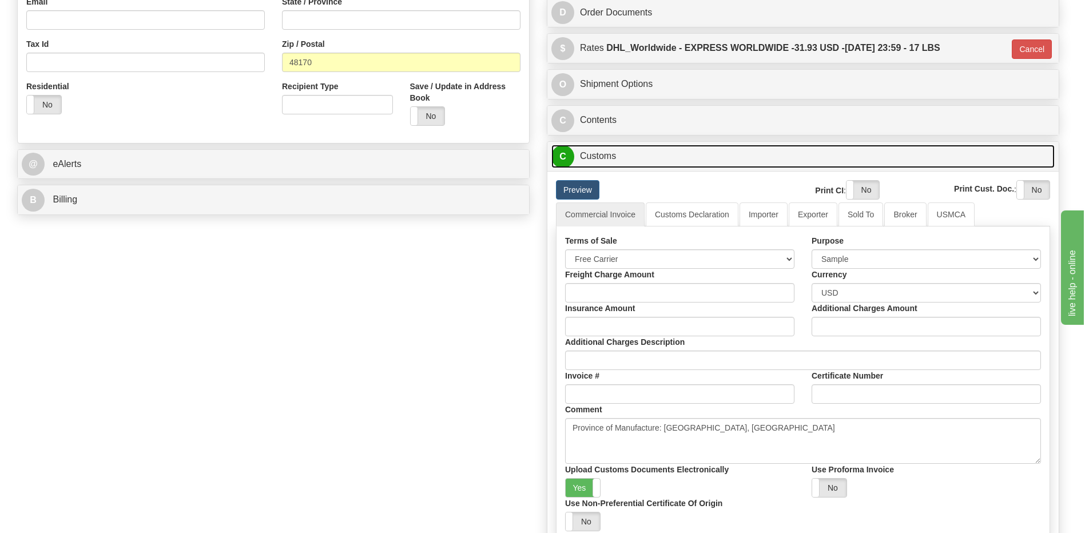
click at [611, 158] on link "C Customs" at bounding box center [802, 156] width 503 height 23
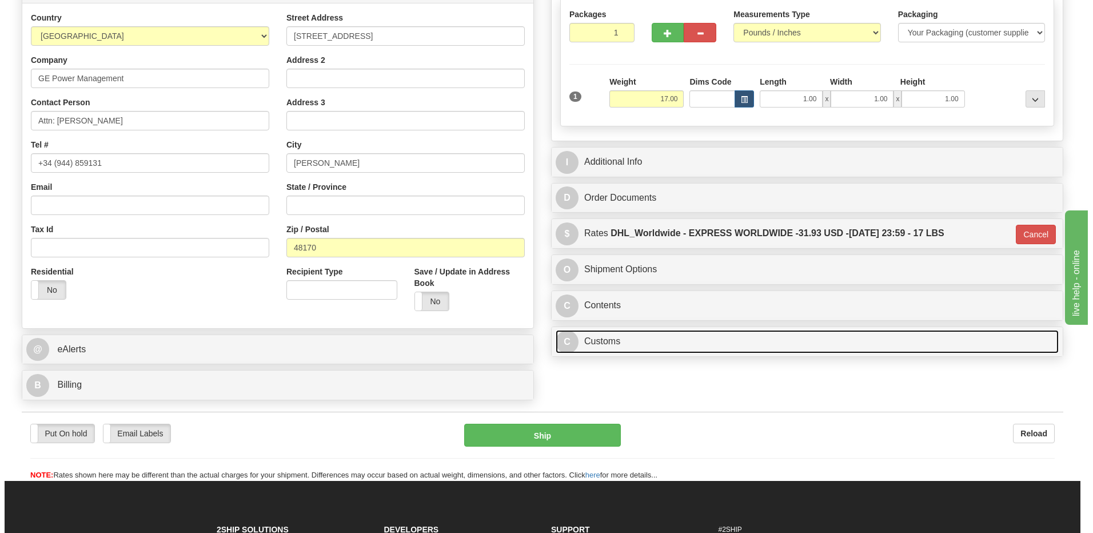
scroll to position [180, 0]
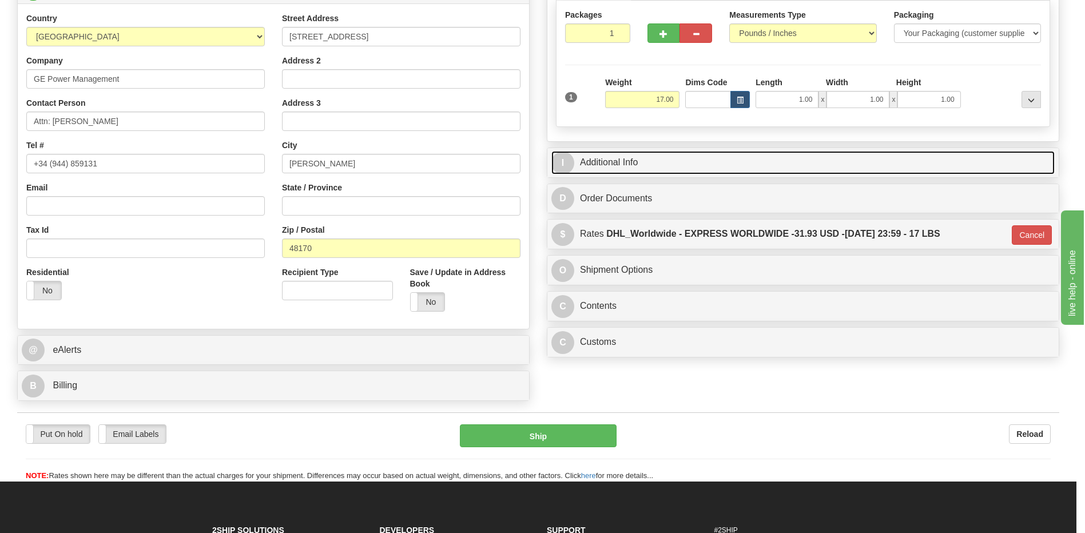
click at [611, 158] on link "I Additional Info" at bounding box center [802, 162] width 503 height 23
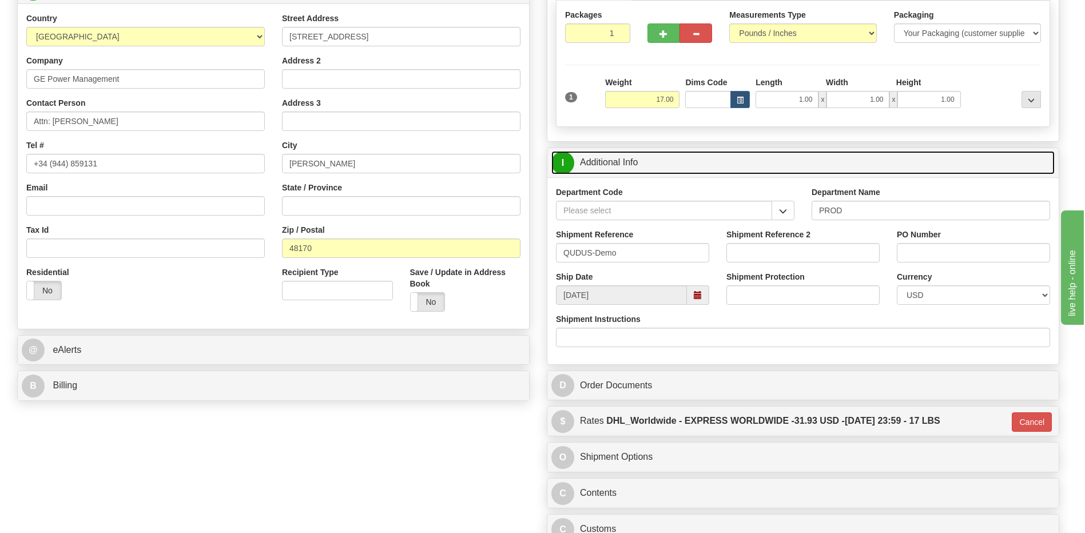
click at [611, 158] on link "I Additional Info" at bounding box center [802, 162] width 503 height 23
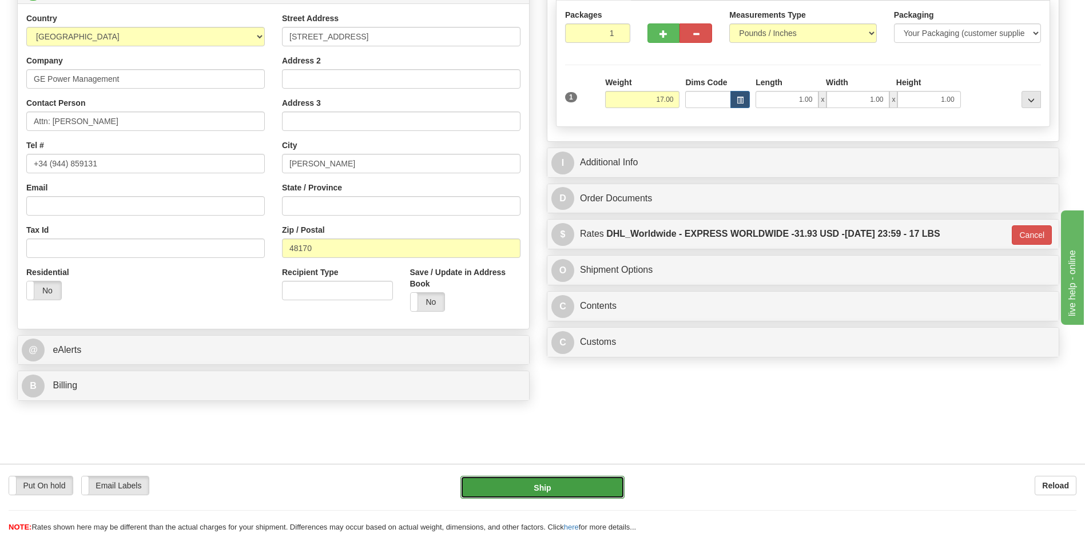
click at [527, 483] on button "Ship" at bounding box center [542, 487] width 164 height 23
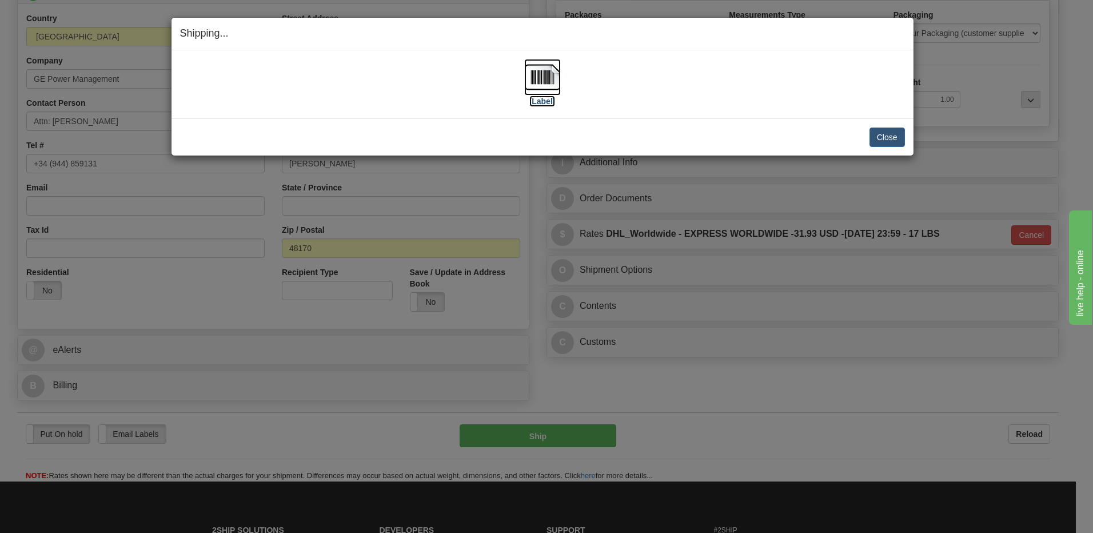
click at [540, 76] on img at bounding box center [542, 77] width 37 height 37
